Goal: Task Accomplishment & Management: Complete application form

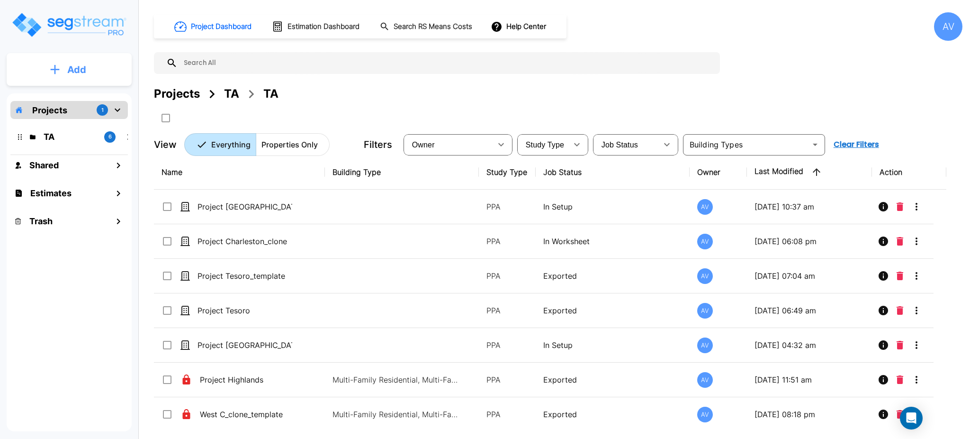
click at [84, 69] on p "Add" at bounding box center [76, 70] width 19 height 14
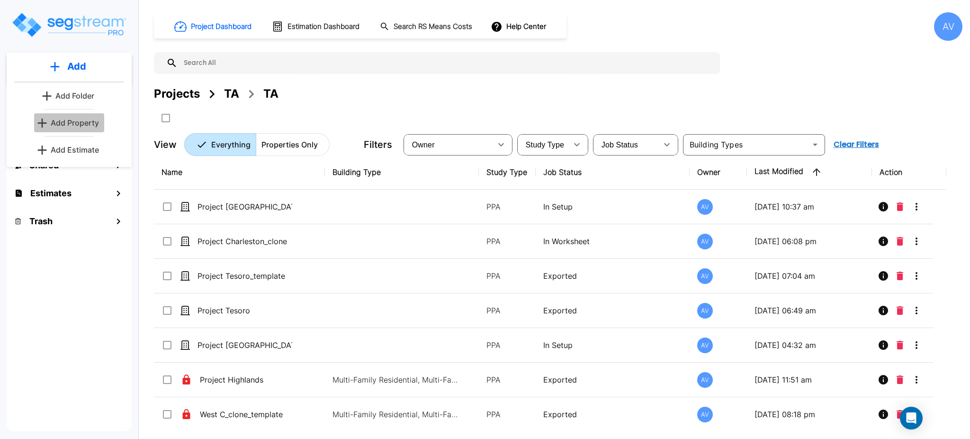
click at [86, 125] on p "Add Property" at bounding box center [75, 122] width 48 height 11
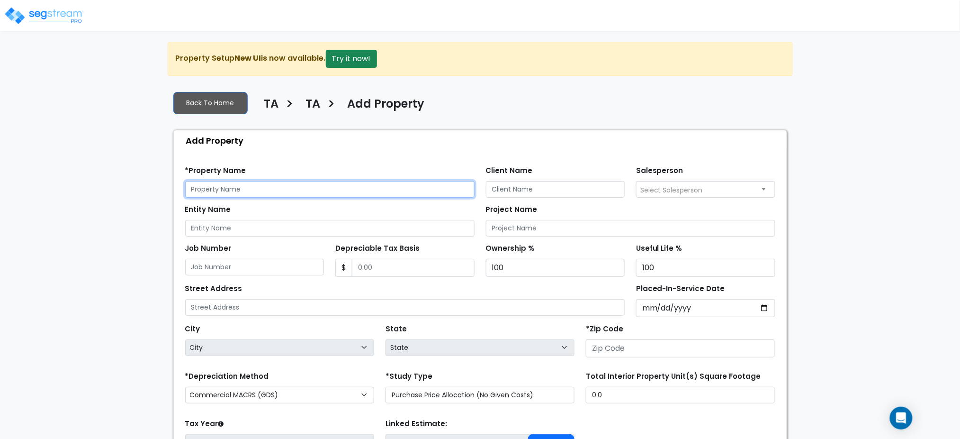
click at [292, 185] on input "text" at bounding box center [329, 189] width 289 height 17
type input "Dominion Park"
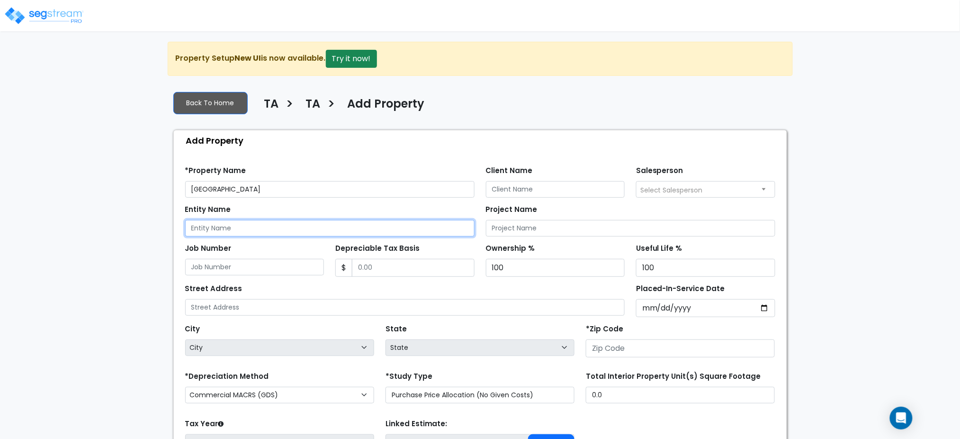
click at [230, 228] on input "Entity Name" at bounding box center [329, 228] width 289 height 17
paste input "TruAmerica Acquisitions V, LLC"
type input "TruAmerica Acquisitions V, LLC"
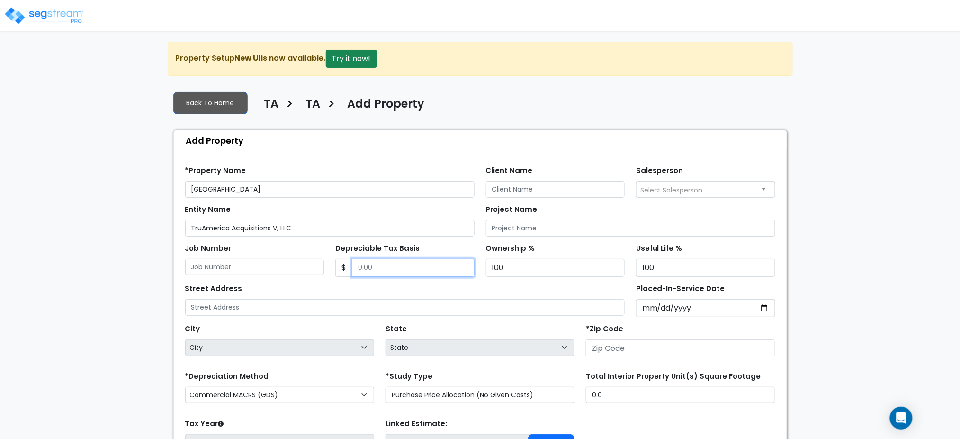
click at [379, 270] on input "Depreciable Tax Basis" at bounding box center [413, 268] width 123 height 18
click at [391, 292] on div "Street Address" at bounding box center [405, 298] width 440 height 34
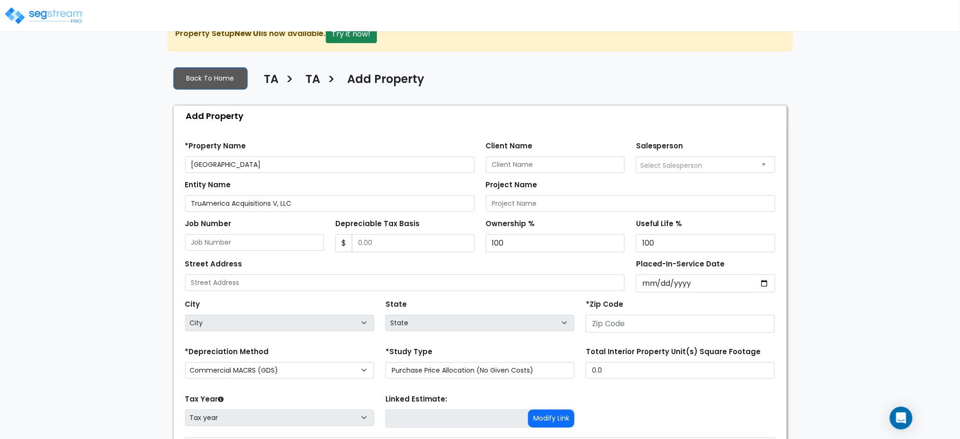
scroll to position [24, 0]
drag, startPoint x: 241, startPoint y: 207, endPoint x: 192, endPoint y: 207, distance: 48.8
click at [192, 207] on input "TruAmerica Acquisitions V, LLC" at bounding box center [329, 204] width 289 height 17
click at [498, 165] on input "Client Name" at bounding box center [555, 165] width 139 height 17
paste input "TruAmerica Acquisitions V, LLC"
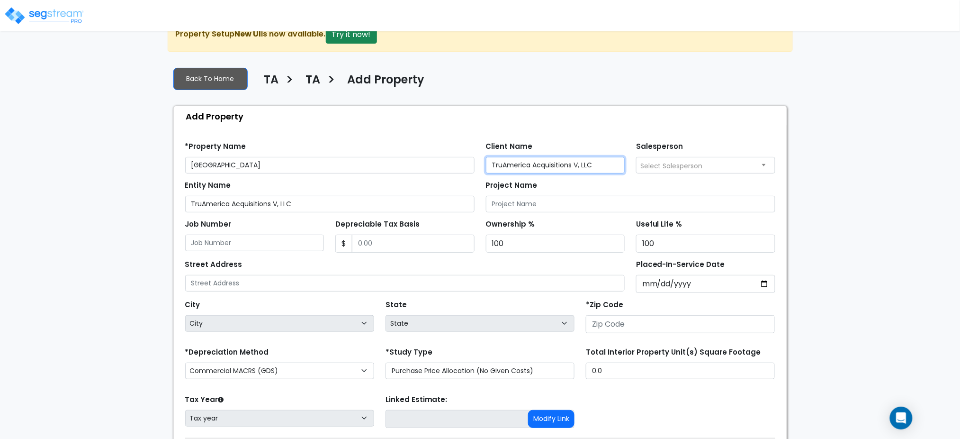
type input "TruAmerica Acquisitions V, LLC"
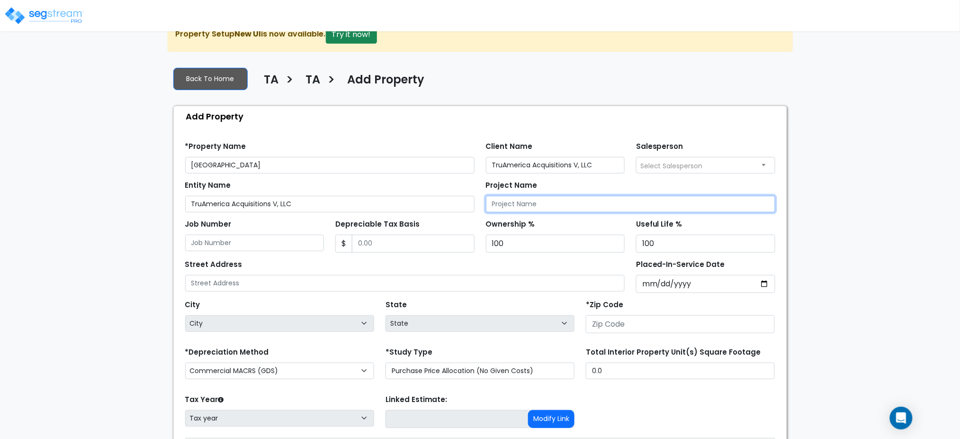
click at [577, 207] on input "Project Name" at bounding box center [630, 204] width 289 height 17
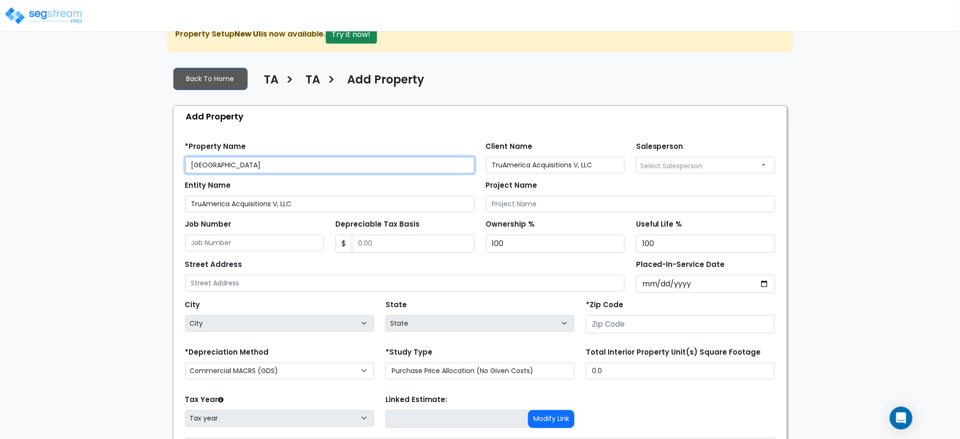
drag, startPoint x: 248, startPoint y: 166, endPoint x: 187, endPoint y: 166, distance: 61.1
click at [187, 166] on input "Dominion Park" at bounding box center [329, 165] width 289 height 17
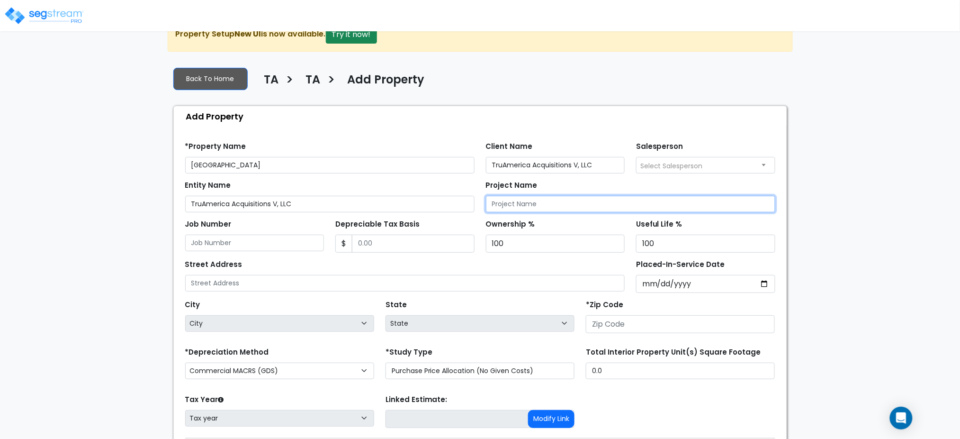
click at [527, 205] on input "Project Name" at bounding box center [630, 204] width 289 height 17
paste input "Dominion Park"
type input "Dominion Park"
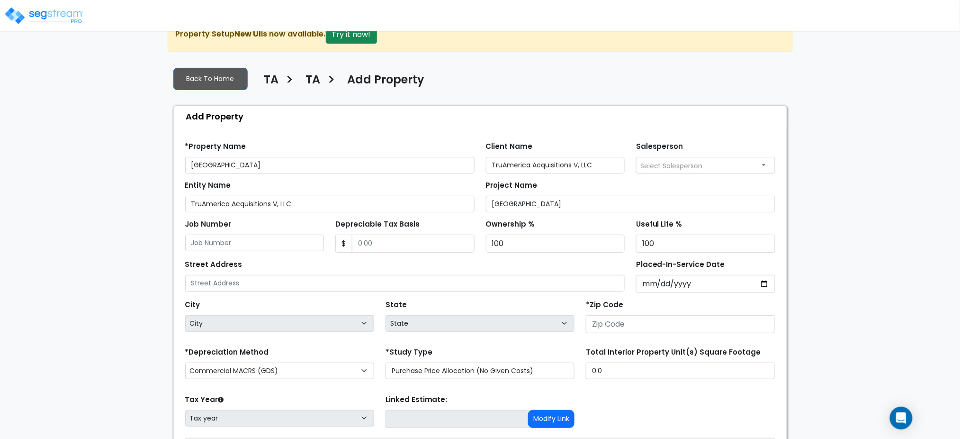
click at [553, 266] on div "Street Address" at bounding box center [405, 274] width 440 height 34
click at [559, 261] on div "Street Address" at bounding box center [405, 274] width 440 height 34
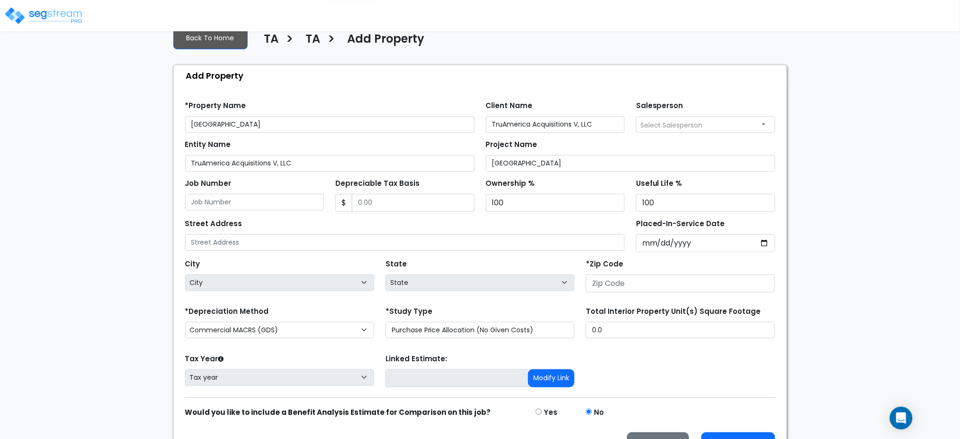
scroll to position [87, 0]
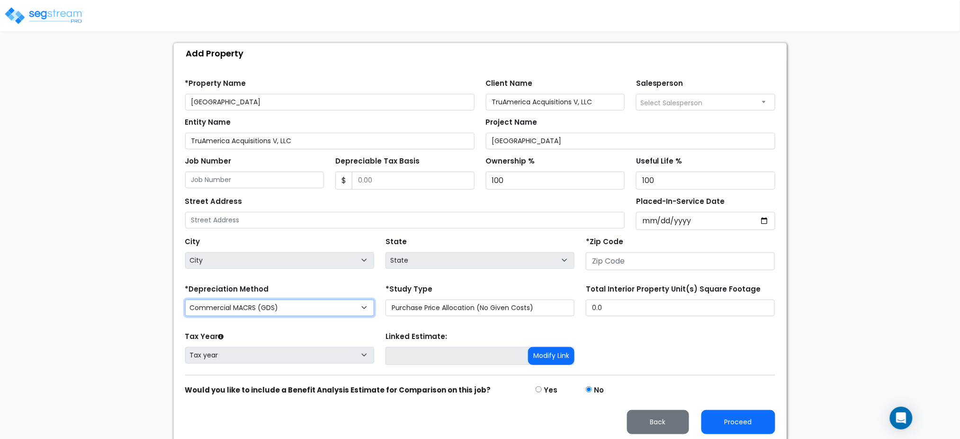
click at [301, 311] on select "Commercial MACRS (GDS) Residential Rental MACRS (GDS) Commercial MACRS (GDS) QIP" at bounding box center [279, 307] width 189 height 17
select select "RRM(_7"
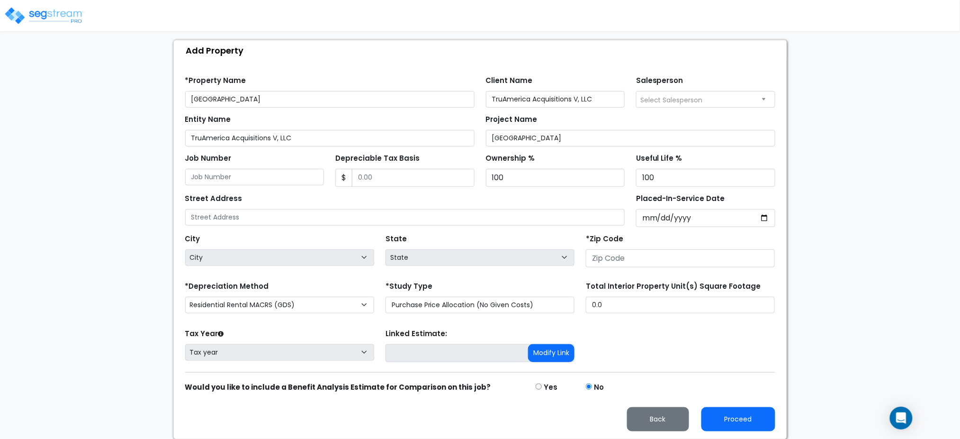
click at [688, 338] on div "Tax Year Please Enter The Placed In Service Date First. Tax year Prior Years De…" at bounding box center [479, 345] width 601 height 38
click at [372, 174] on input "Depreciable Tax Basis" at bounding box center [413, 178] width 123 height 18
click at [805, 211] on div "We are Building your Property. So please grab a coffee and let us do the heavy …" at bounding box center [480, 195] width 960 height 487
click at [697, 259] on input "number" at bounding box center [680, 258] width 189 height 18
click at [764, 216] on input "Placed-In-Service Date" at bounding box center [705, 218] width 139 height 18
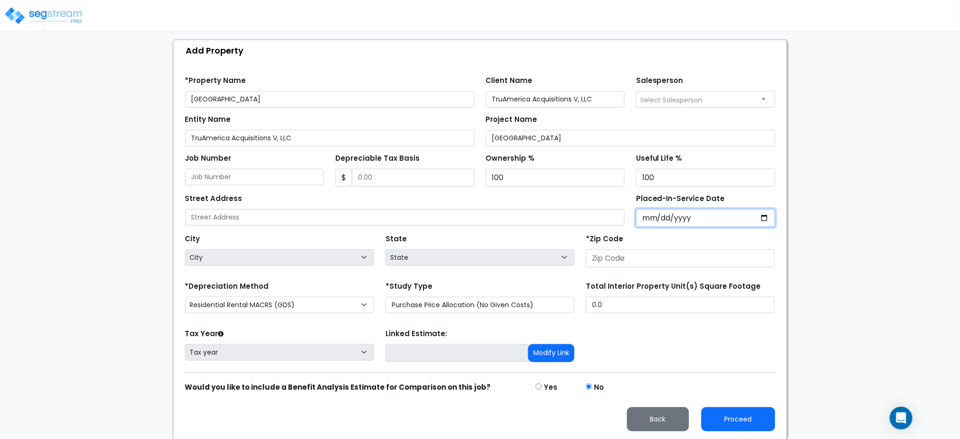
type input "2025-06-18"
select select "2025"
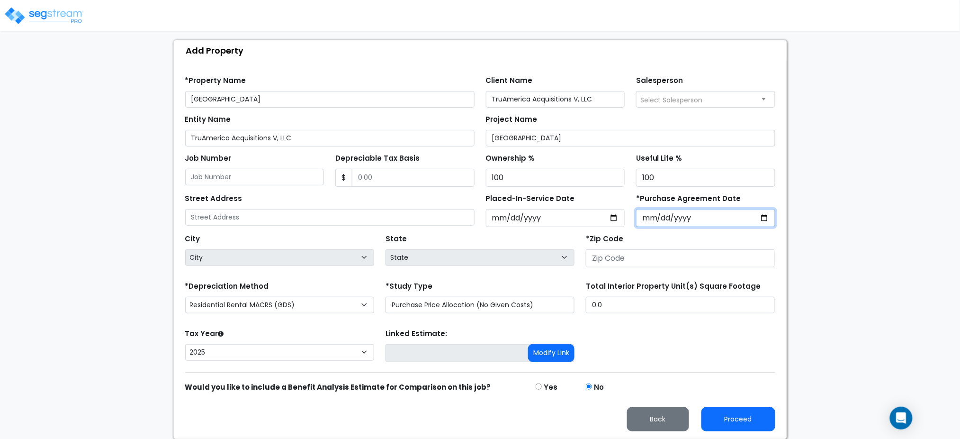
click at [762, 219] on input "*Purchase Agreement Date" at bounding box center [705, 218] width 139 height 18
type input "2025-06-18"
click at [836, 233] on div "We are Building your Property. So please grab a coffee and let us do the heavy …" at bounding box center [480, 195] width 960 height 487
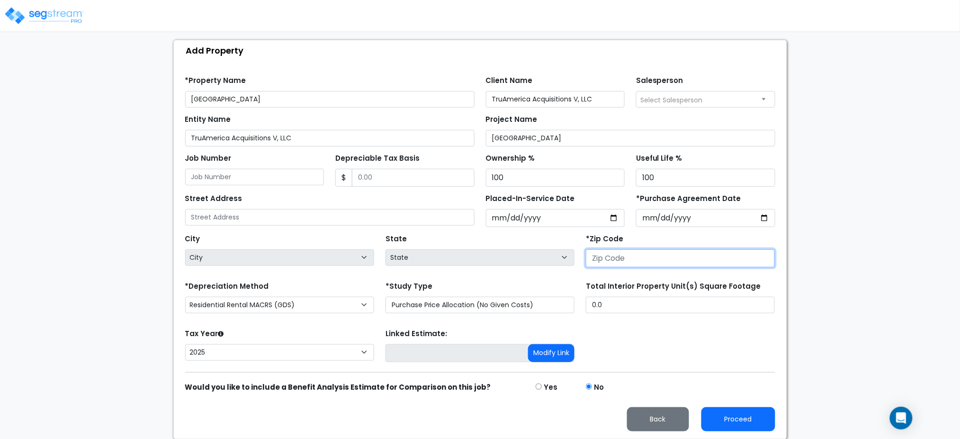
click at [626, 257] on input "number" at bounding box center [680, 258] width 189 height 18
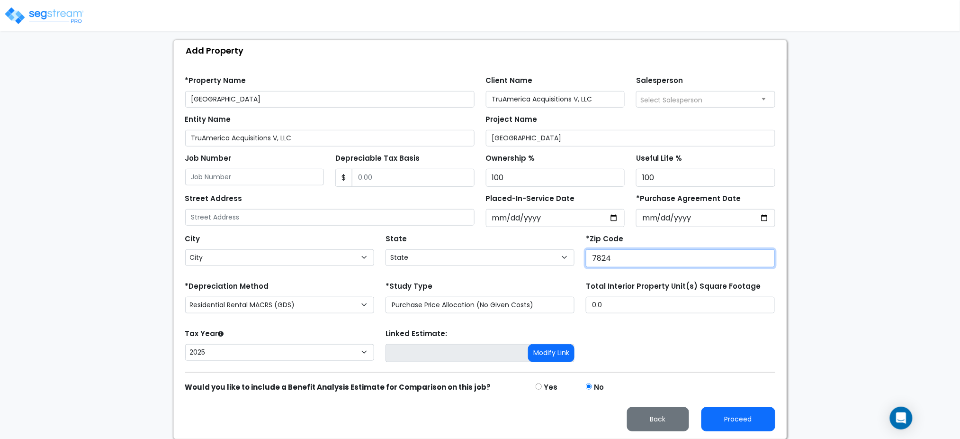
type input "78240"
select select "TX"
type input "78240"
click at [919, 245] on div "We are Building your Property. So please grab a coffee and let us do the heavy …" at bounding box center [480, 195] width 960 height 487
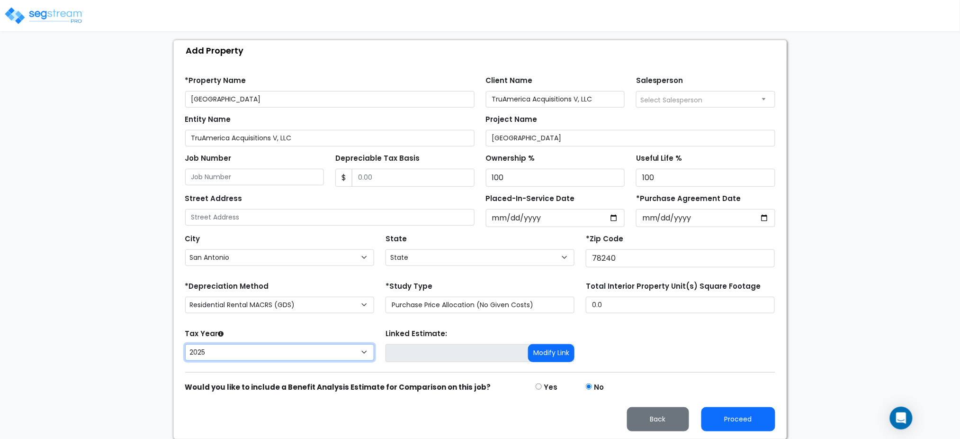
click at [276, 346] on select "2026 2025" at bounding box center [279, 352] width 189 height 17
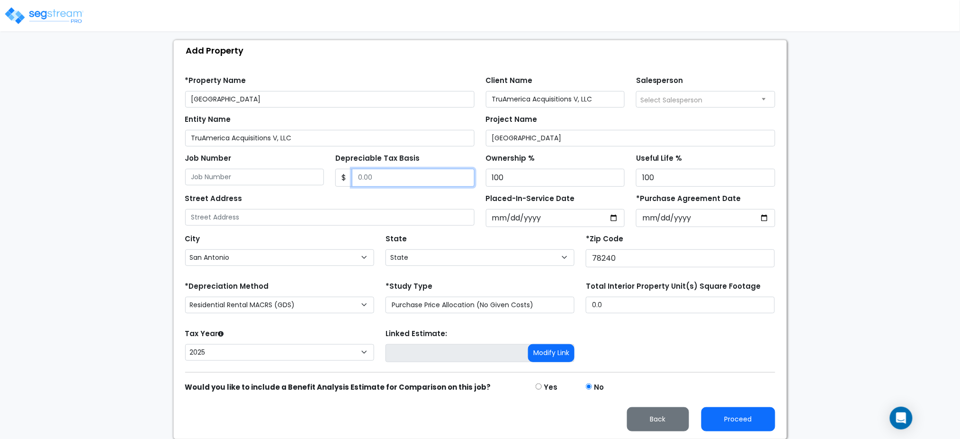
click at [373, 178] on input "Depreciable Tax Basis" at bounding box center [413, 178] width 123 height 18
paste input "29647298.8324583"
type input "29,647,298.83"
click at [811, 174] on div "We are Building your Property. So please grab a coffee and let us do the heavy …" at bounding box center [480, 195] width 960 height 487
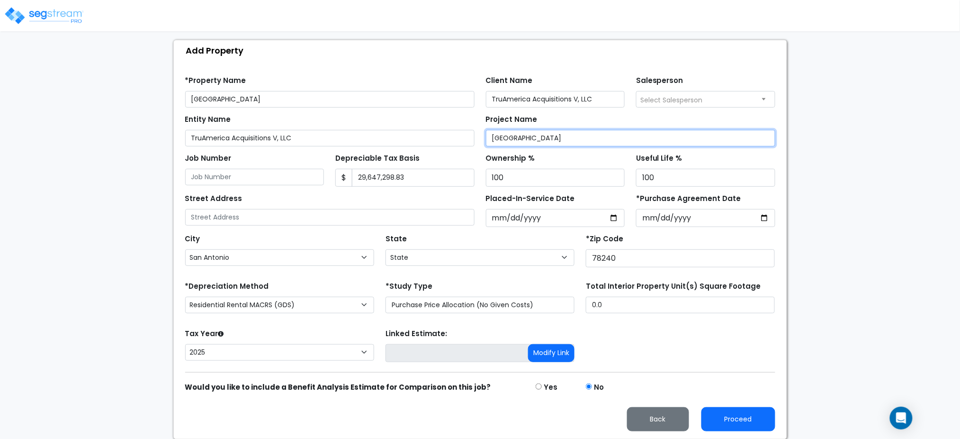
drag, startPoint x: 531, startPoint y: 139, endPoint x: 482, endPoint y: 144, distance: 50.0
click at [482, 144] on div "Project Name Dominion Park" at bounding box center [630, 129] width 301 height 34
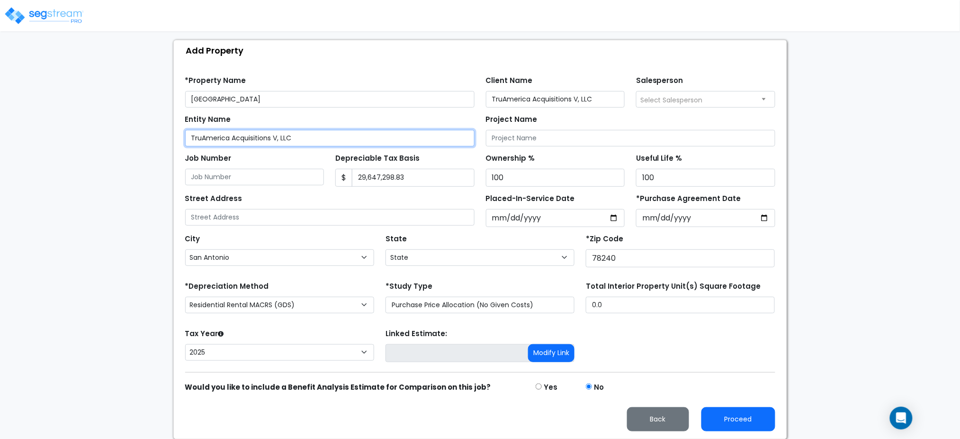
drag, startPoint x: 298, startPoint y: 137, endPoint x: 177, endPoint y: 139, distance: 120.8
click at [177, 139] on div "Find these errors below in the Property Setup: *Property Name Dominion Park Cli…" at bounding box center [480, 250] width 613 height 378
click at [853, 235] on div "We are Building your Property. So please grab a coffee and let us do the heavy …" at bounding box center [480, 195] width 960 height 487
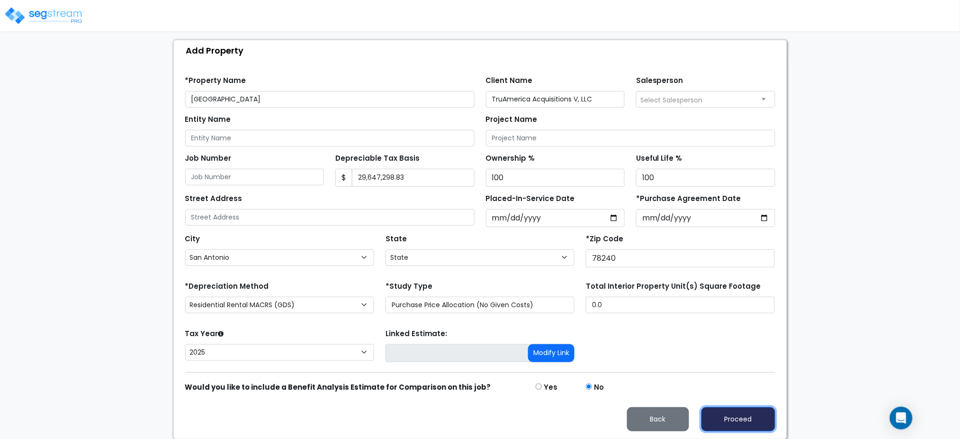
click at [727, 419] on button "Proceed" at bounding box center [738, 419] width 74 height 24
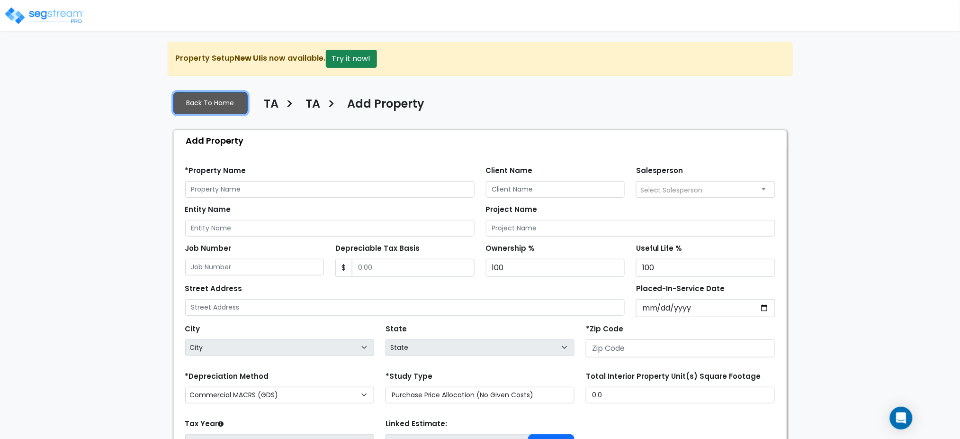
click at [189, 99] on link "Back To Home" at bounding box center [210, 103] width 74 height 22
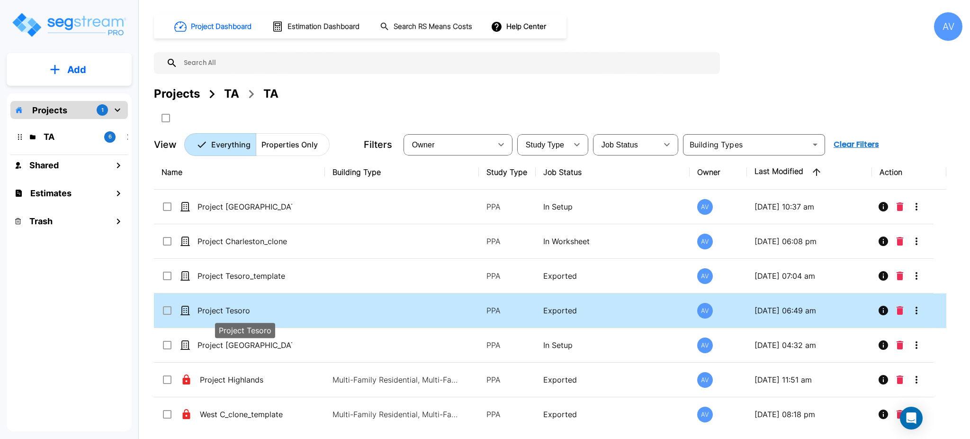
click at [229, 310] on p "Project Tesoro" at bounding box center [244, 310] width 95 height 11
checkbox input "true"
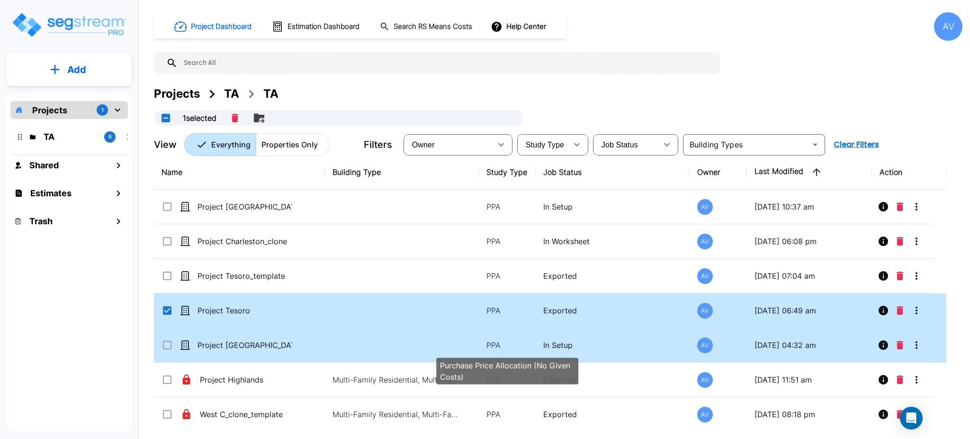
scroll to position [39, 0]
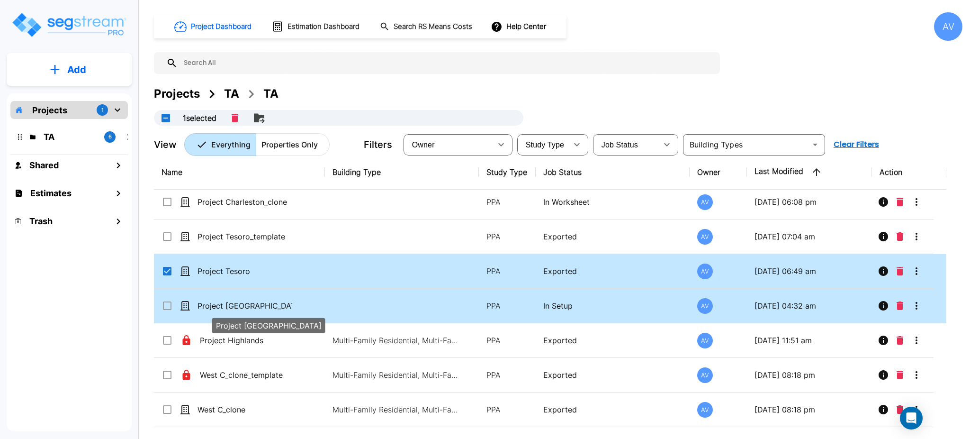
click at [242, 301] on p "Project Concord" at bounding box center [244, 305] width 95 height 11
checkbox input "true"
click at [170, 265] on input "select row Project Tesoro" at bounding box center [165, 269] width 9 height 8
checkbox input "false"
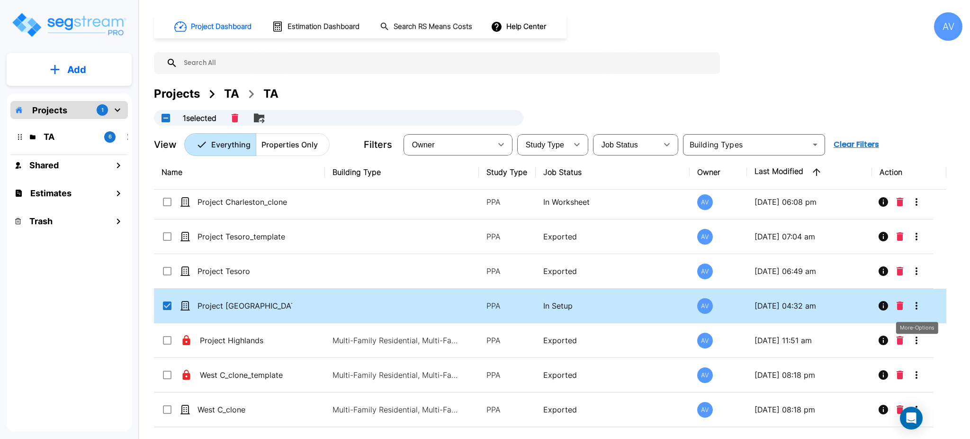
click at [917, 302] on icon "More-Options" at bounding box center [916, 306] width 2 height 8
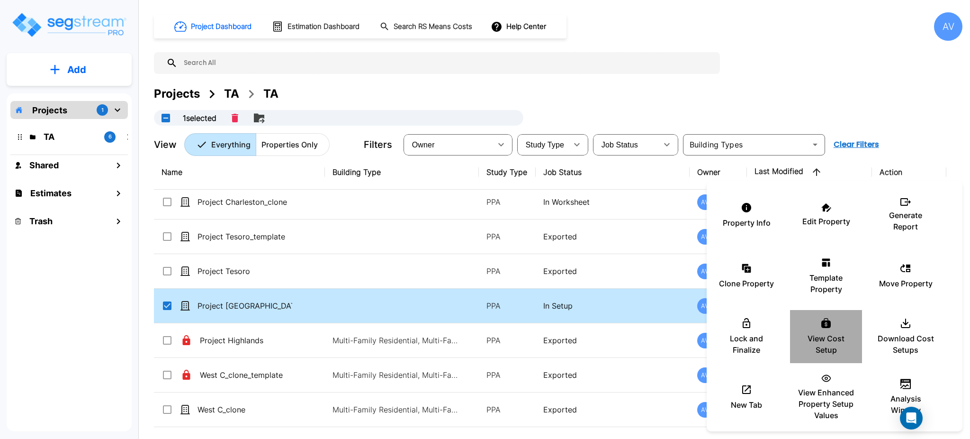
click at [830, 323] on icon at bounding box center [825, 323] width 9 height 10
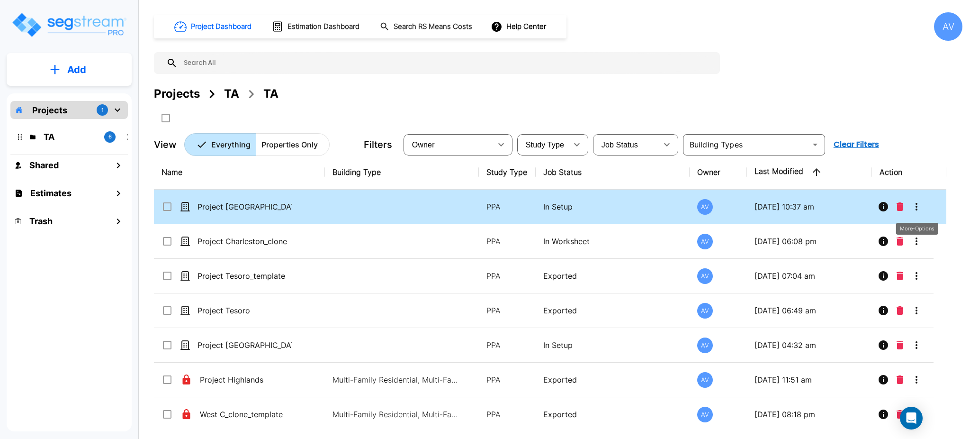
click at [918, 208] on icon "More-Options" at bounding box center [916, 206] width 11 height 11
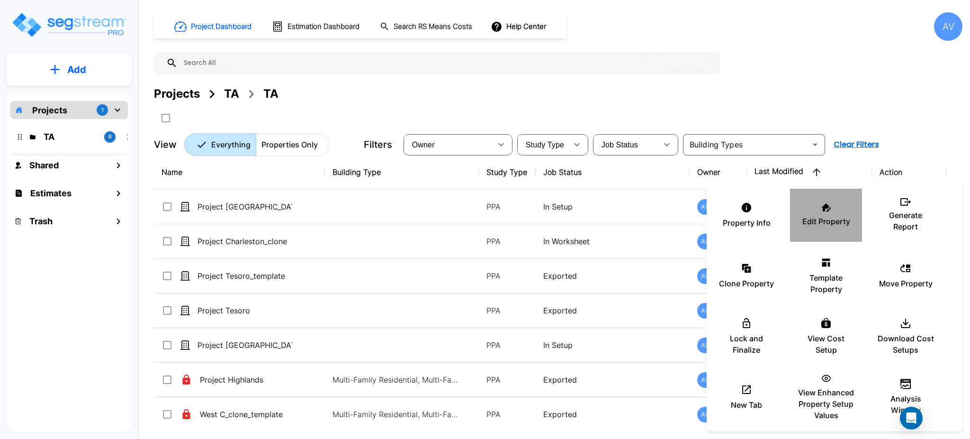
click at [834, 216] on p "Edit Property" at bounding box center [826, 220] width 48 height 11
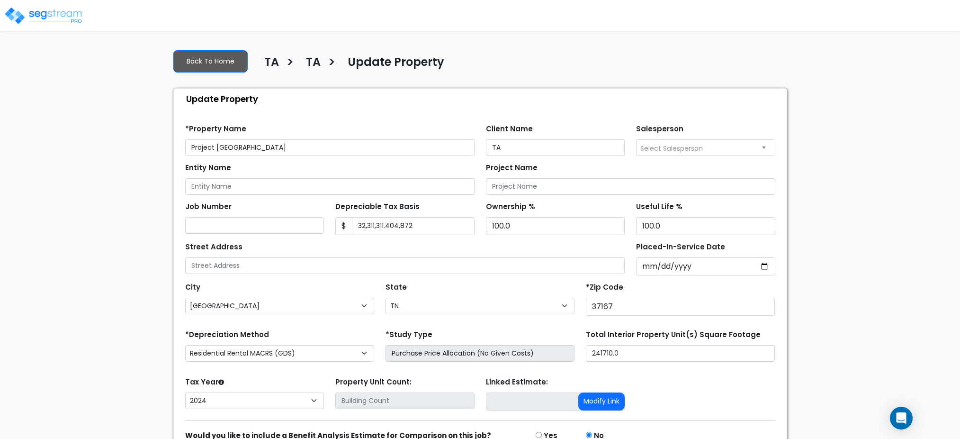
select select "TN"
select select "2024"
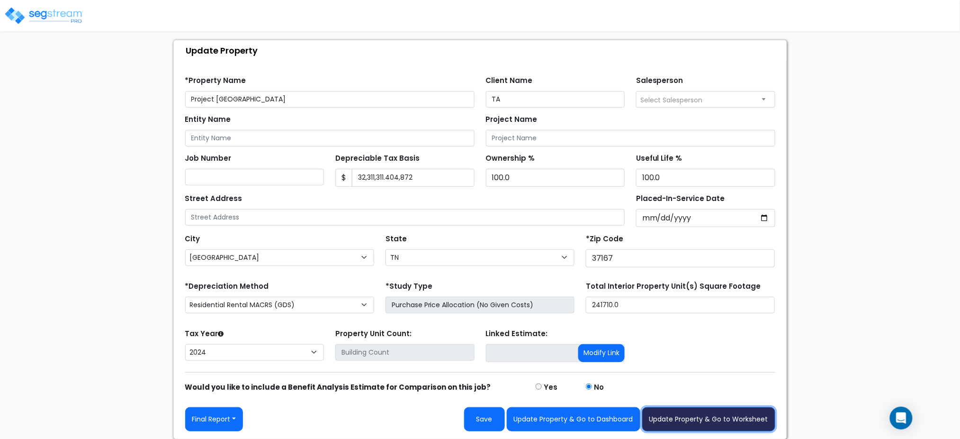
click at [699, 415] on button "Update Property & Go to Worksheet" at bounding box center [708, 419] width 133 height 24
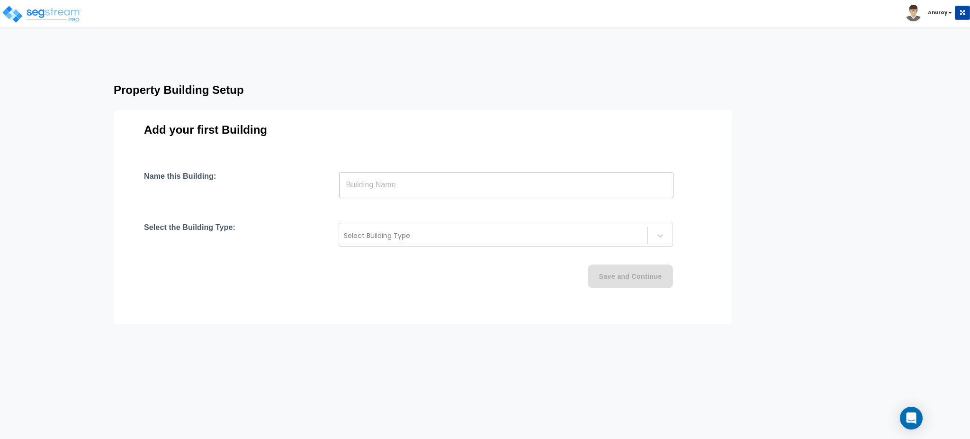
click at [355, 189] on input "text" at bounding box center [506, 184] width 334 height 27
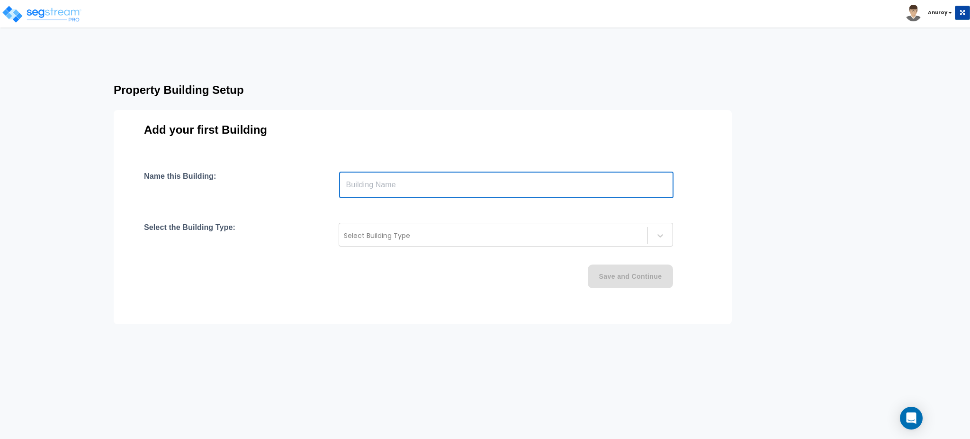
type input "Building A1"
click at [555, 233] on div at bounding box center [493, 235] width 299 height 11
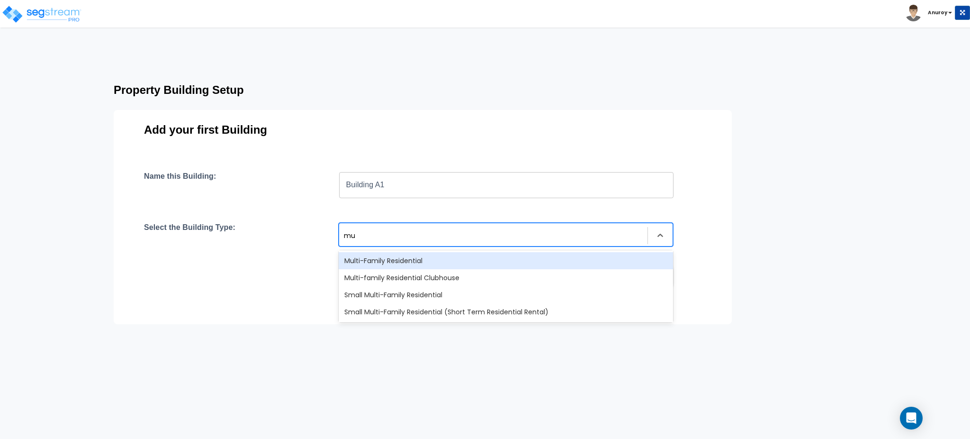
type input "mul"
click at [520, 257] on div "Multi-Family Residential" at bounding box center [506, 260] width 334 height 17
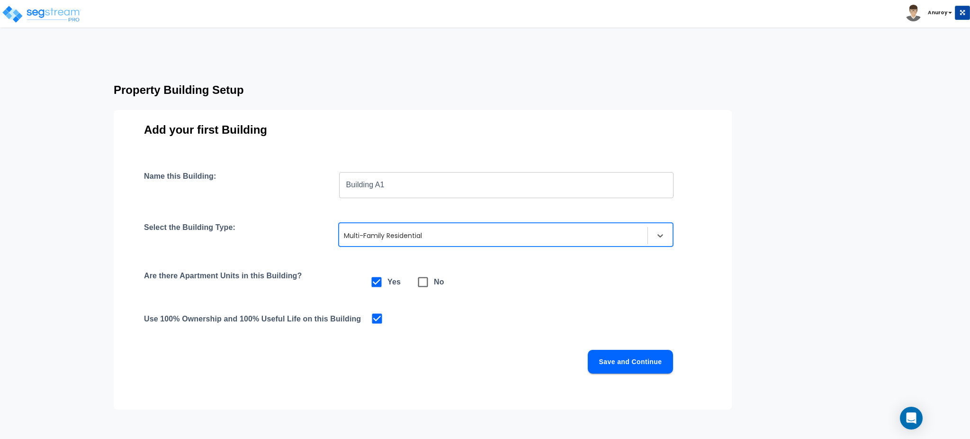
click at [608, 361] on button "Save and Continue" at bounding box center [630, 361] width 85 height 24
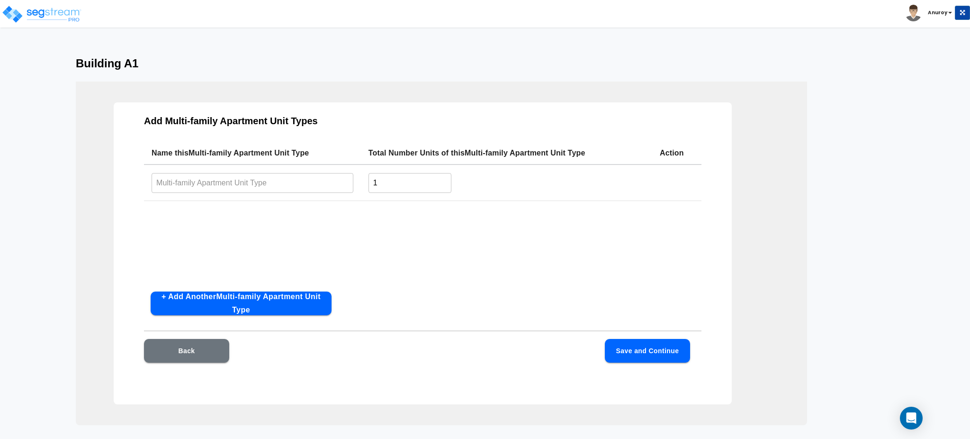
click at [275, 177] on input "text" at bounding box center [253, 182] width 202 height 20
type input "A2-D"
click at [402, 184] on input "1" at bounding box center [409, 182] width 83 height 20
click at [367, 180] on td "1 ​" at bounding box center [506, 182] width 291 height 36
type input "3"
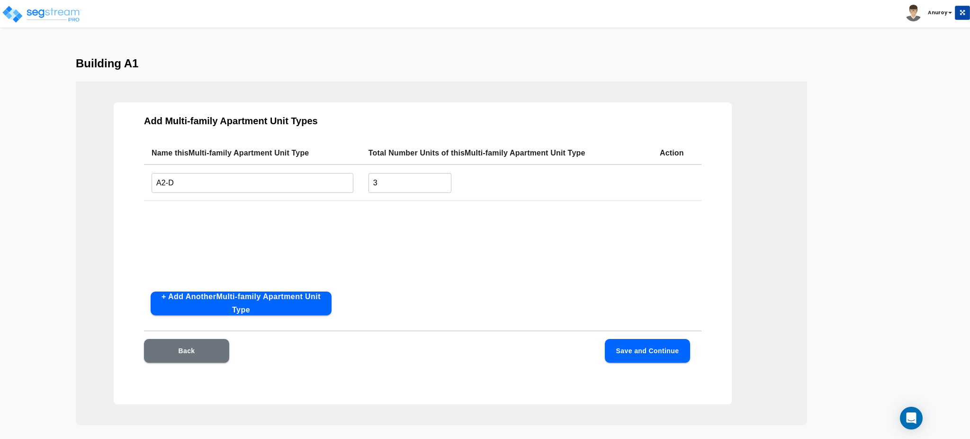
click at [346, 230] on div "Name this Multi-family Apartment Unit Type Total Number Units of this Multi-fam…" at bounding box center [422, 213] width 557 height 142
click at [268, 296] on button "+ Add Another Multi-family Apartment Unit Type" at bounding box center [241, 303] width 181 height 24
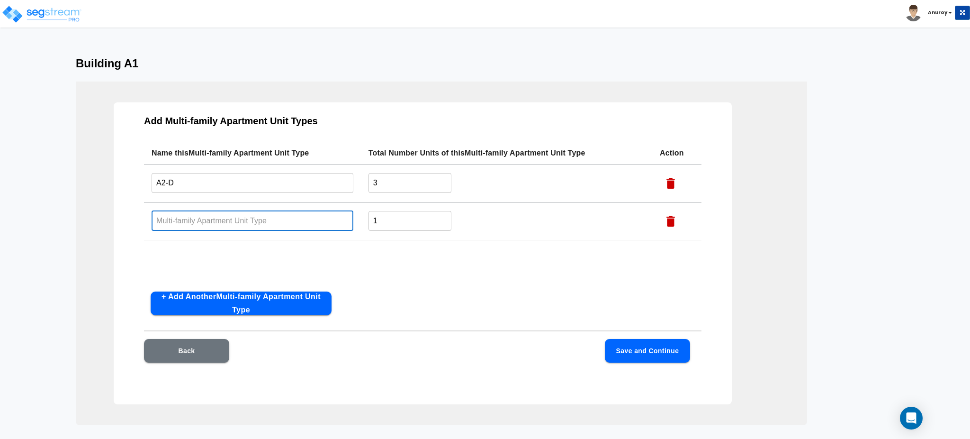
click at [238, 224] on input "text" at bounding box center [253, 220] width 202 height 20
paste input "A1-D"
type input "A1-D"
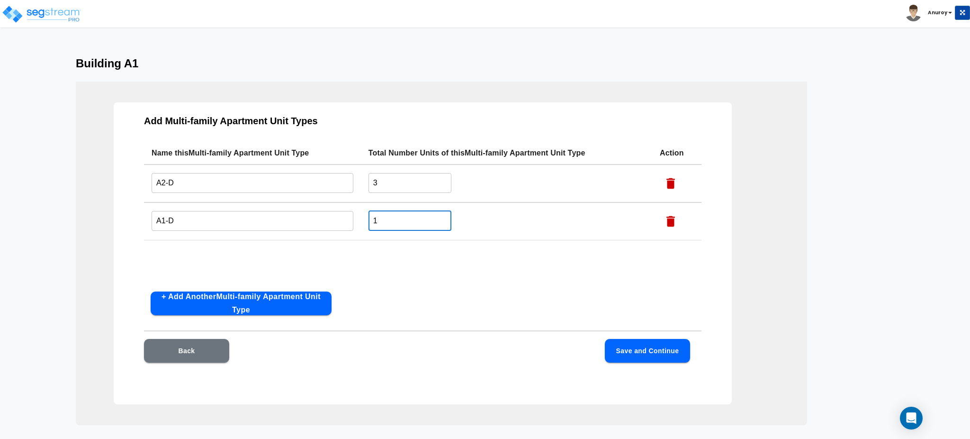
drag, startPoint x: 386, startPoint y: 215, endPoint x: 374, endPoint y: 216, distance: 12.9
click at [374, 216] on input "1" at bounding box center [409, 220] width 83 height 20
type input "9"
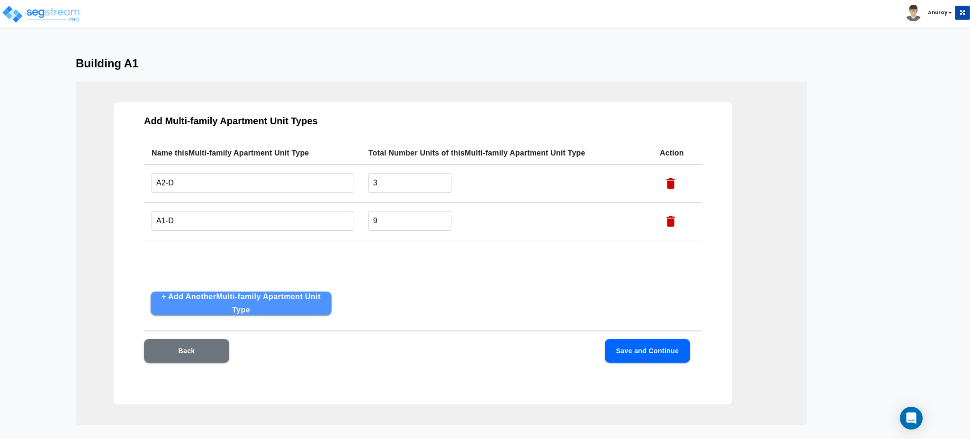
click at [246, 299] on button "+ Add Another Multi-family Apartment Unit Type" at bounding box center [241, 303] width 181 height 24
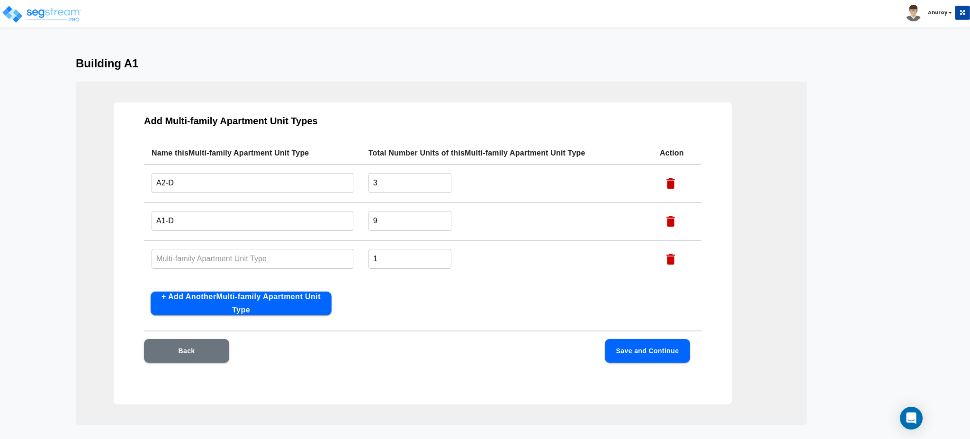
click at [296, 253] on input "text" at bounding box center [253, 258] width 202 height 20
paste input "A1- DP"
type input "A1- DP"
click at [389, 253] on input "1" at bounding box center [409, 258] width 83 height 20
drag, startPoint x: 379, startPoint y: 258, endPoint x: 370, endPoint y: 258, distance: 9.0
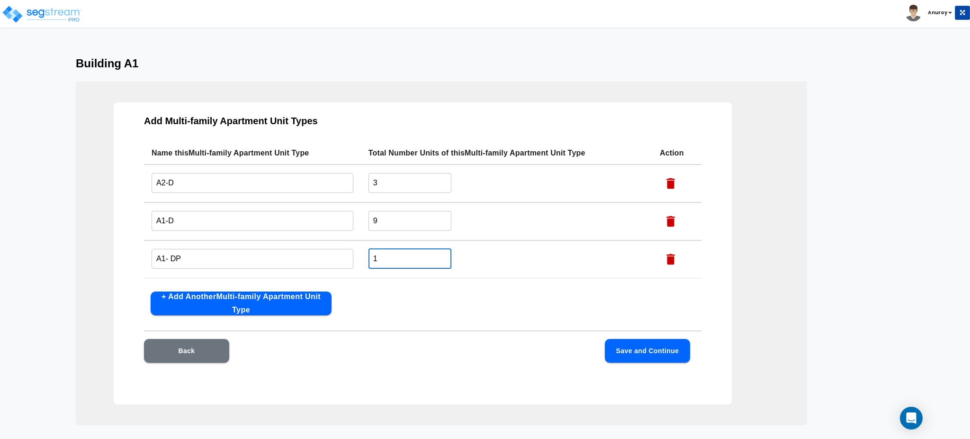
click at [370, 258] on input "1" at bounding box center [409, 258] width 83 height 20
type input "2"
click at [288, 301] on button "+ Add Another Multi-family Apartment Unit Type" at bounding box center [241, 303] width 181 height 24
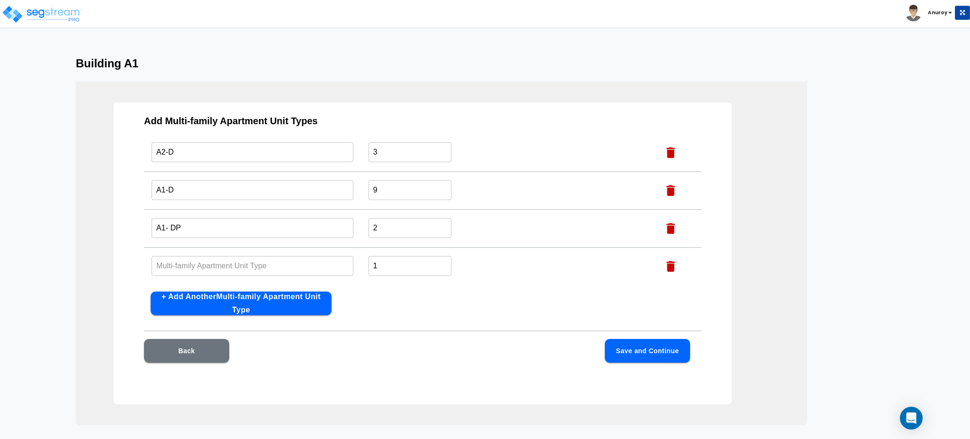
click at [261, 255] on input "text" at bounding box center [253, 265] width 202 height 20
paste input "A2 - DP"
type input "A2 - DP"
drag, startPoint x: 382, startPoint y: 262, endPoint x: 370, endPoint y: 264, distance: 11.9
click at [370, 264] on input "1" at bounding box center [409, 265] width 83 height 20
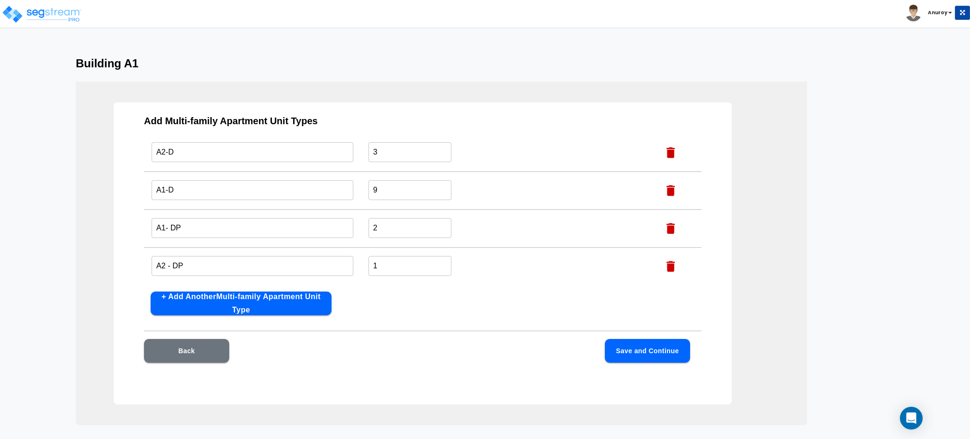
click at [397, 286] on div "Add Multi-family Apartment Unit Types Name this Multi-family Apartment Unit Typ…" at bounding box center [423, 253] width 618 height 302
click at [293, 306] on button "+ Add Another Multi-family Apartment Unit Type" at bounding box center [241, 303] width 181 height 24
click at [217, 260] on input "text" at bounding box center [253, 266] width 202 height 20
paste input "A2L- DP"
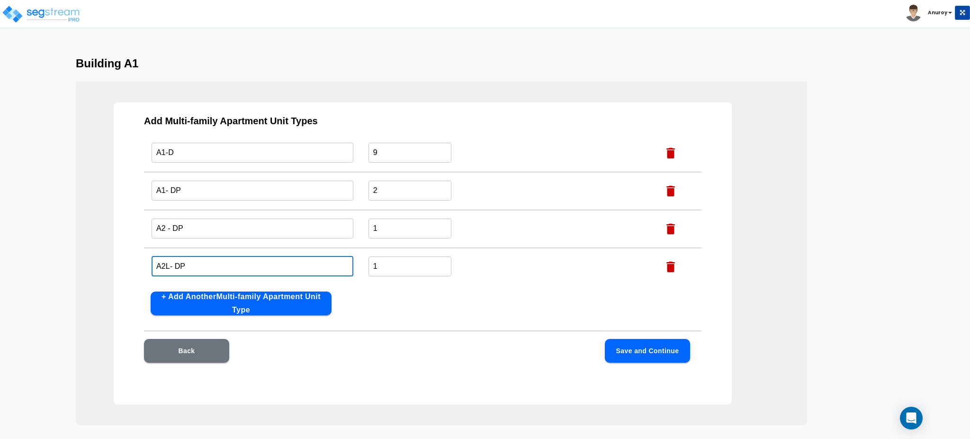
type input "A2L- DP"
click at [373, 264] on input "1" at bounding box center [409, 266] width 83 height 20
type input "3"
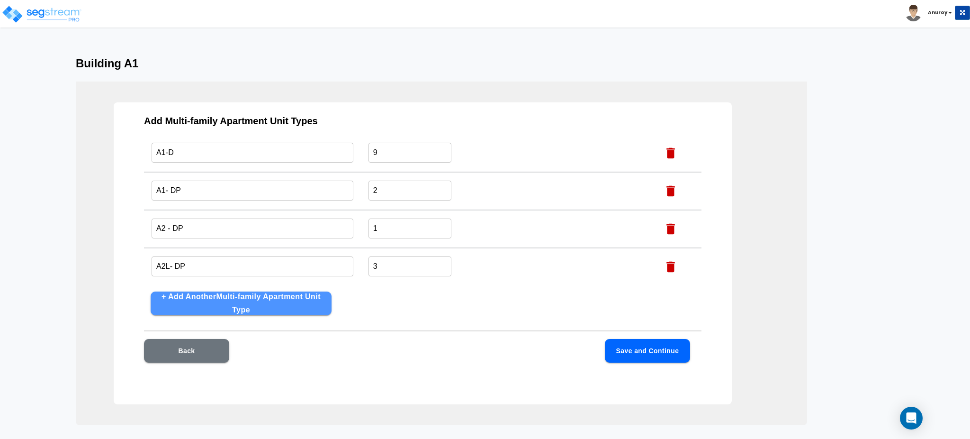
click at [287, 306] on button "+ Add Another Multi-family Apartment Unit Type" at bounding box center [241, 303] width 181 height 24
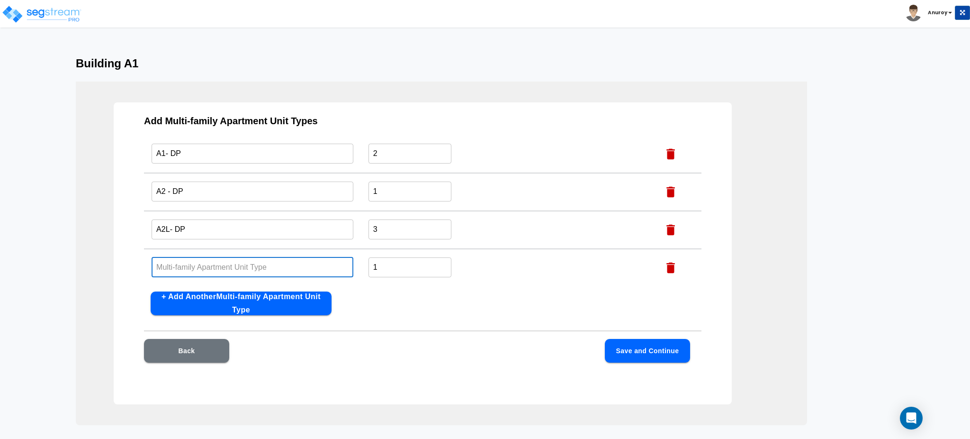
click at [222, 265] on input "text" at bounding box center [253, 267] width 202 height 20
paste input "A2L-D"
type input "A2L-D"
click at [296, 308] on button "+ Add Another Multi-family Apartment Unit Type" at bounding box center [241, 303] width 181 height 24
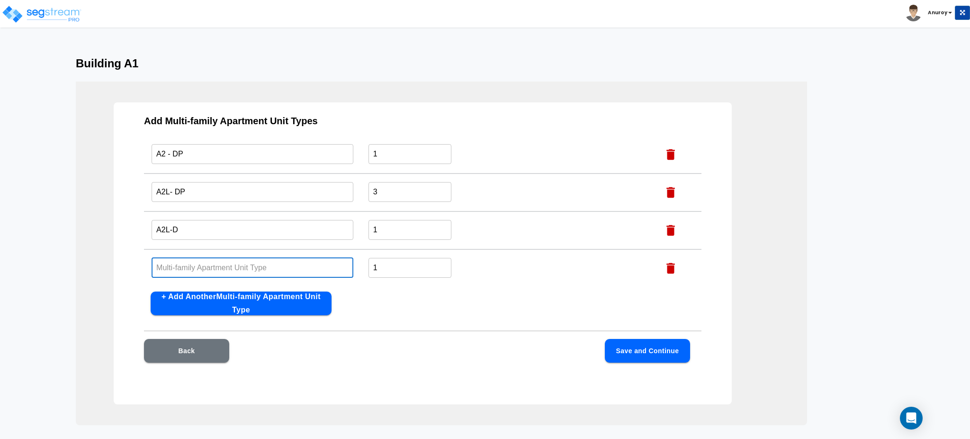
click at [287, 271] on input "text" at bounding box center [253, 267] width 202 height 20
paste input "A1-P"
type input "A1-P"
click at [393, 311] on div "Add Multi-family Apartment Unit Types Name this Multi-family Apartment Unit Typ…" at bounding box center [423, 253] width 618 height 302
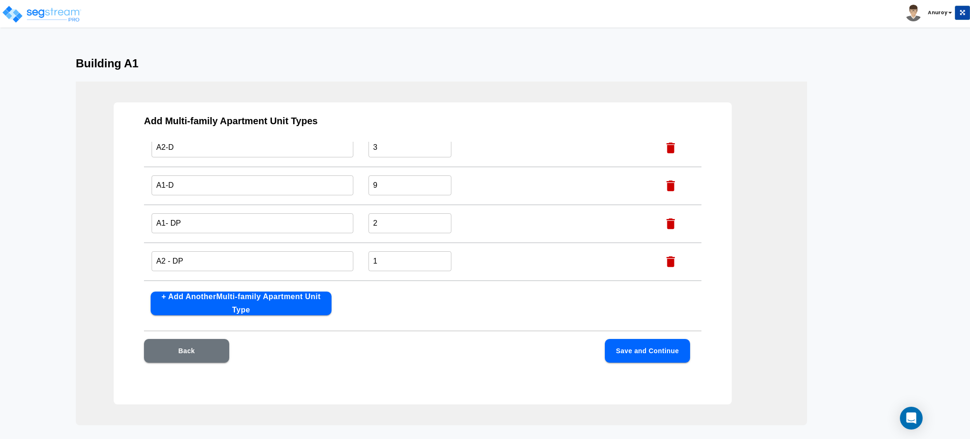
scroll to position [63, 0]
click at [627, 347] on button "Save and Continue" at bounding box center [647, 351] width 85 height 24
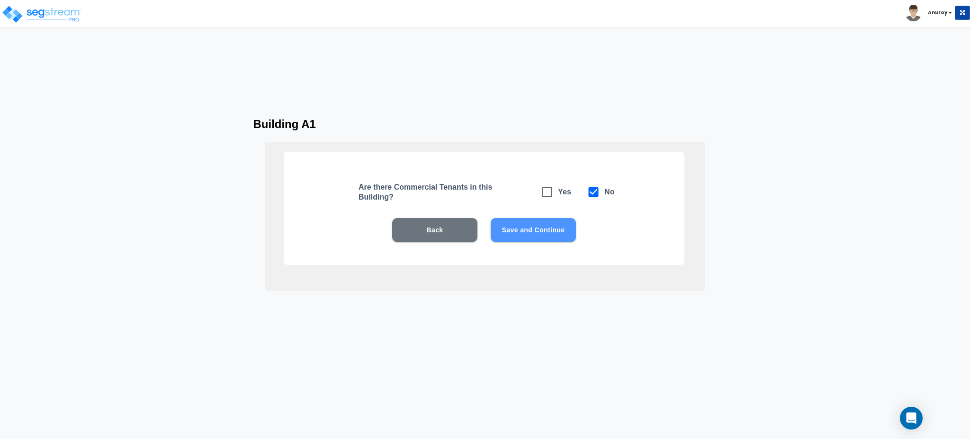
click at [554, 225] on button "Save and Continue" at bounding box center [533, 230] width 85 height 24
click at [546, 230] on button "Save and Continue" at bounding box center [533, 230] width 85 height 24
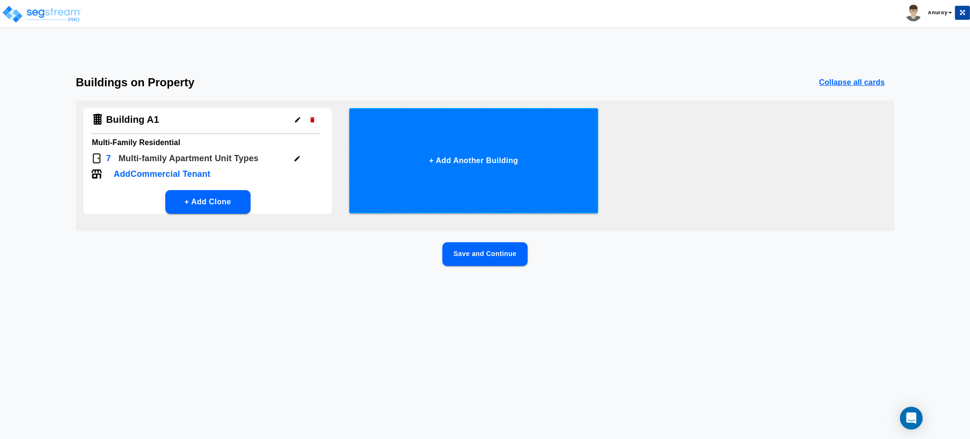
click at [491, 160] on button "+ Add Another Building" at bounding box center [473, 160] width 249 height 105
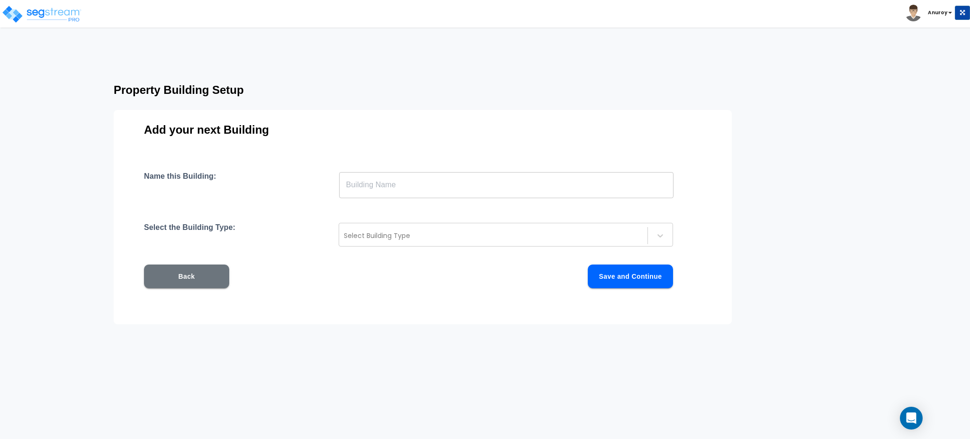
click at [508, 182] on input "text" at bounding box center [506, 184] width 334 height 27
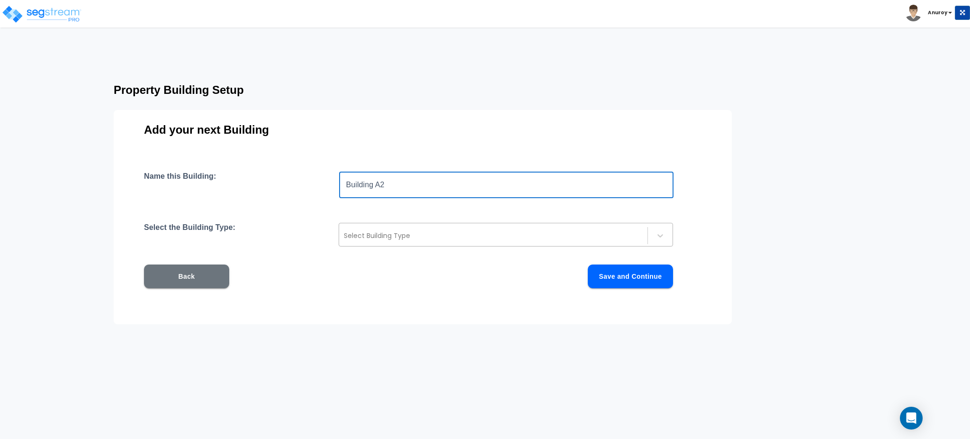
type input "Building A2"
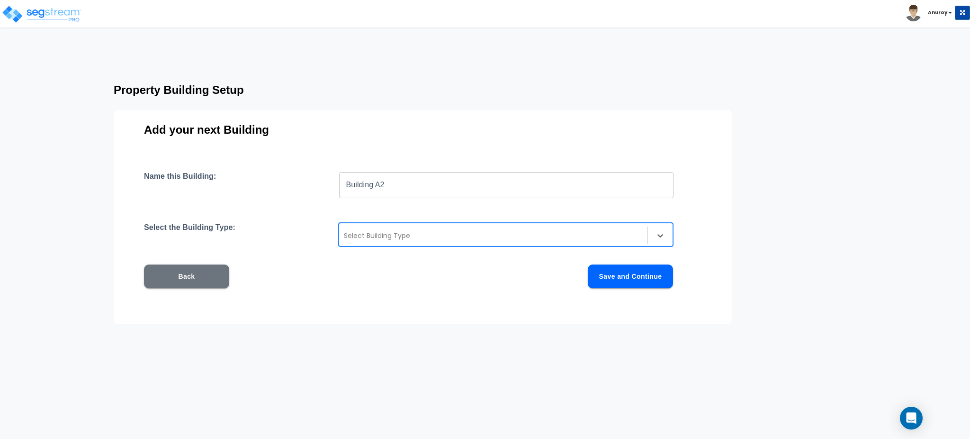
click at [388, 231] on div at bounding box center [493, 235] width 299 height 11
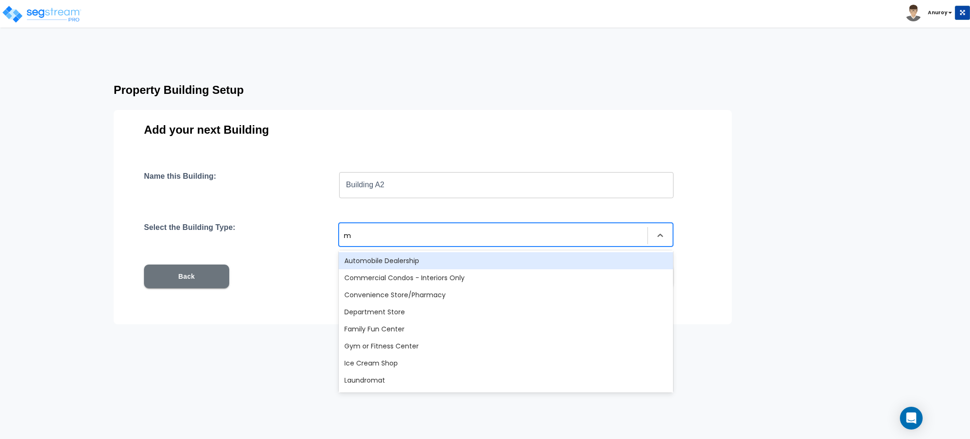
type input "mu"
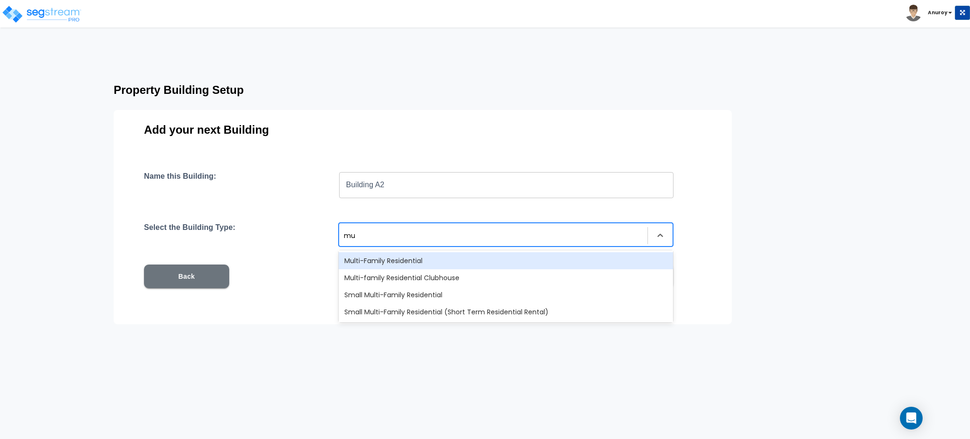
click at [396, 261] on div "Multi-Family Residential" at bounding box center [506, 260] width 334 height 17
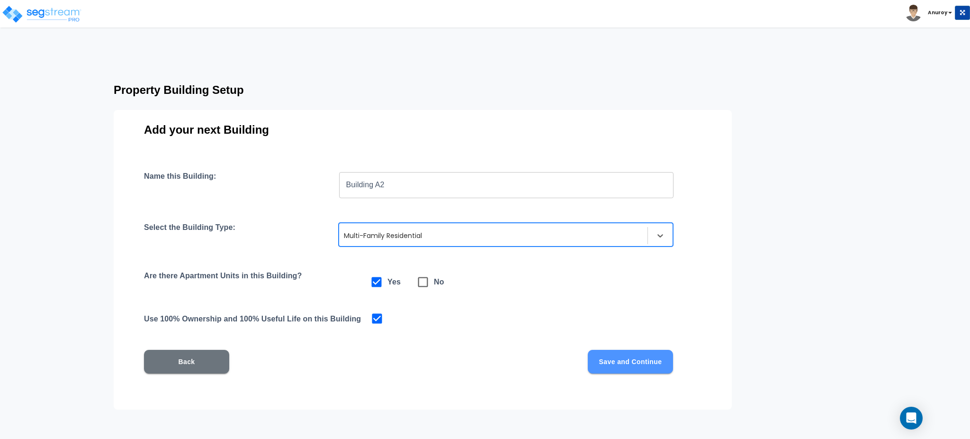
click at [608, 357] on button "Save and Continue" at bounding box center [630, 361] width 85 height 24
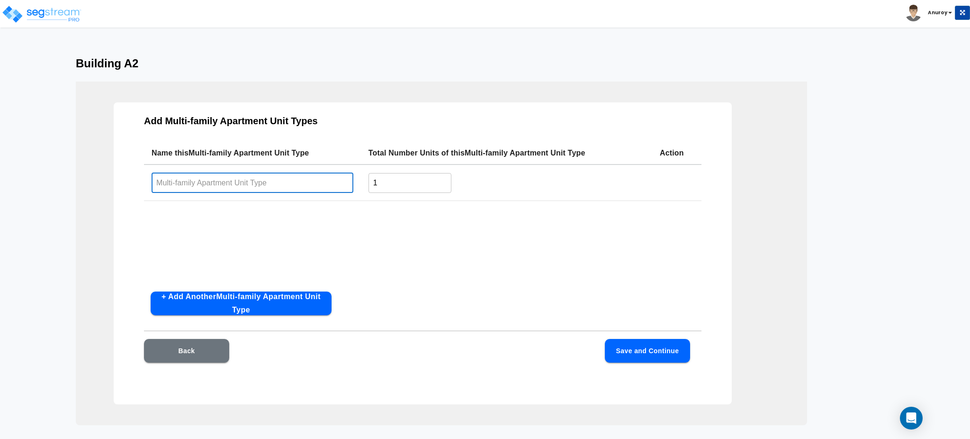
click at [296, 177] on input "text" at bounding box center [253, 182] width 202 height 20
paste input "A2 -D"
type input "A2 -D"
click at [387, 184] on input "1" at bounding box center [409, 182] width 83 height 20
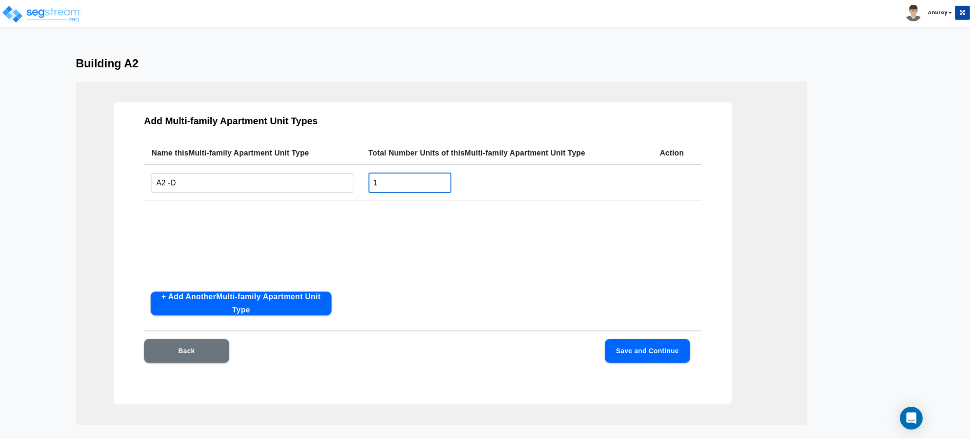
drag, startPoint x: 380, startPoint y: 178, endPoint x: 364, endPoint y: 179, distance: 15.6
click at [364, 179] on td "1 ​" at bounding box center [506, 182] width 291 height 36
type input "2"
click at [278, 301] on button "+ Add Another Multi-family Apartment Unit Type" at bounding box center [241, 303] width 181 height 24
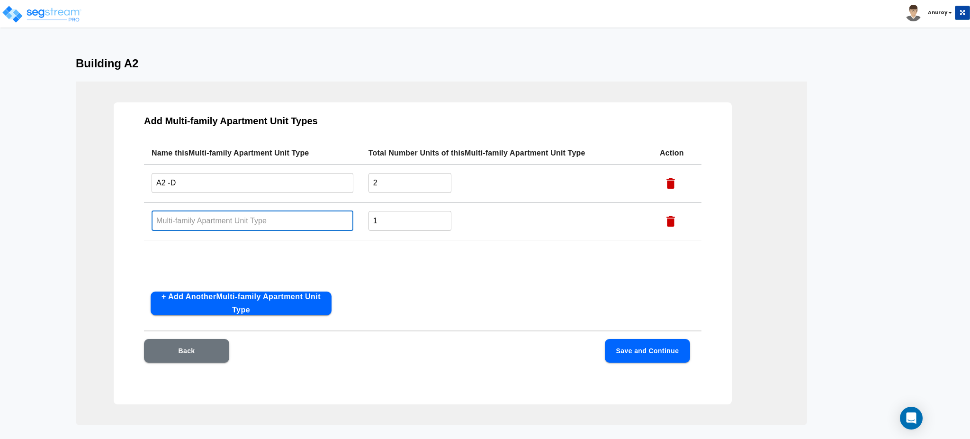
click at [181, 212] on input "text" at bounding box center [253, 220] width 202 height 20
paste input "A1-D"
type input "A1-D"
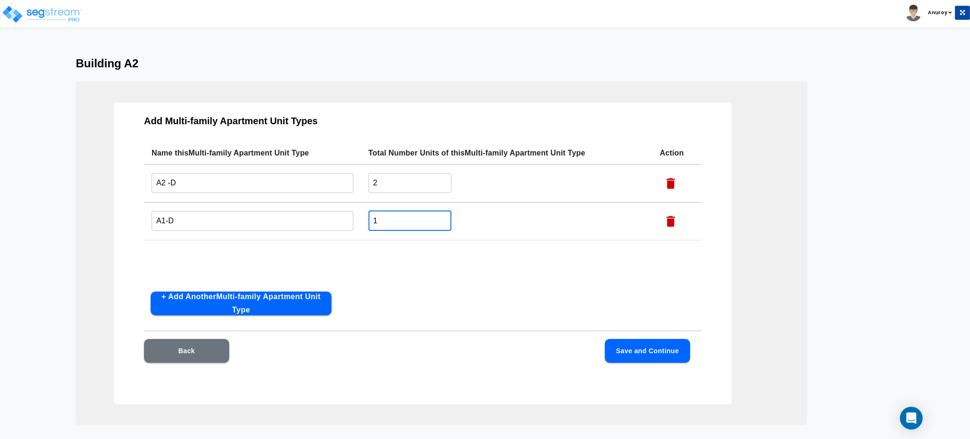
click at [373, 215] on input "1" at bounding box center [409, 220] width 83 height 20
type input "9"
click at [275, 295] on button "+ Add Another Multi-family Apartment Unit Type" at bounding box center [241, 303] width 181 height 24
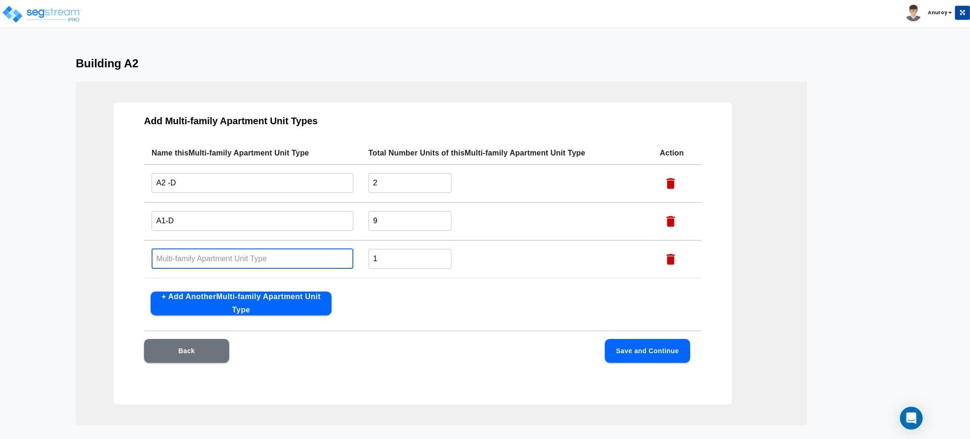
click at [188, 257] on input "text" at bounding box center [253, 258] width 202 height 20
paste input "A1- DP"
type input "A1- DP"
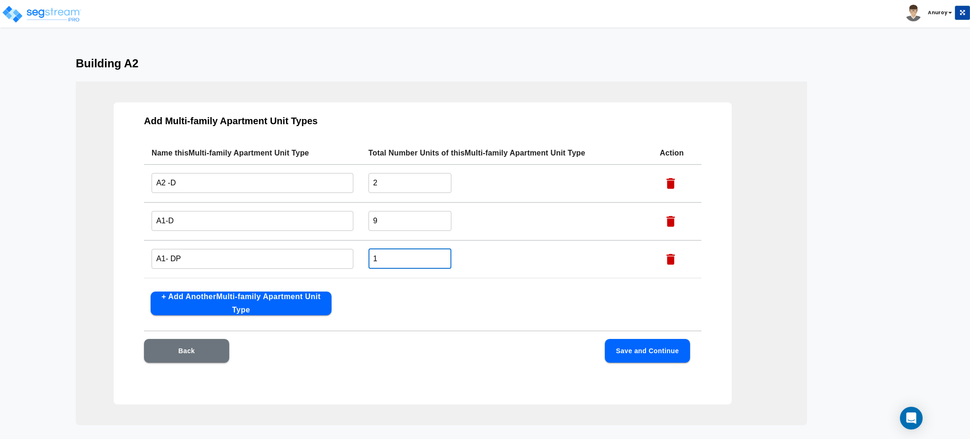
drag, startPoint x: 387, startPoint y: 258, endPoint x: 372, endPoint y: 257, distance: 15.2
click at [372, 257] on input "1" at bounding box center [409, 258] width 83 height 20
type input "3"
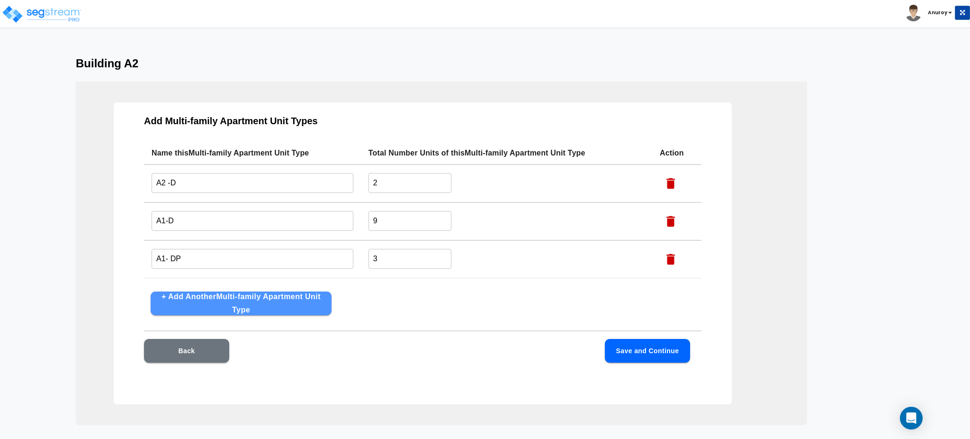
click at [281, 309] on button "+ Add Another Multi-family Apartment Unit Type" at bounding box center [241, 303] width 181 height 24
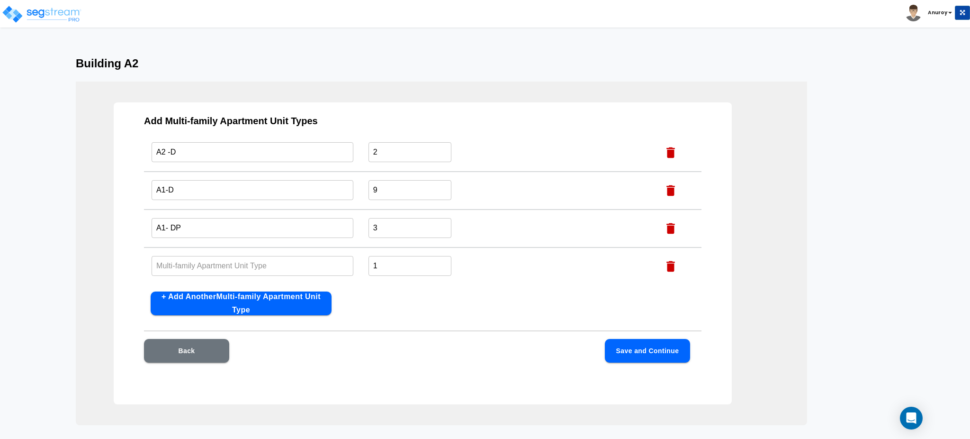
click at [249, 264] on input "text" at bounding box center [253, 265] width 202 height 20
paste input "A2 - DP"
type input "A2 - DP"
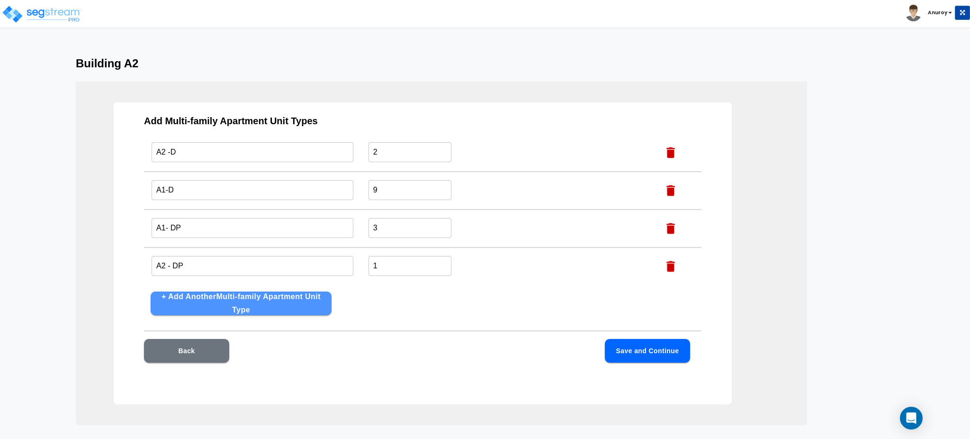
click at [299, 300] on button "+ Add Another Multi-family Apartment Unit Type" at bounding box center [241, 303] width 181 height 24
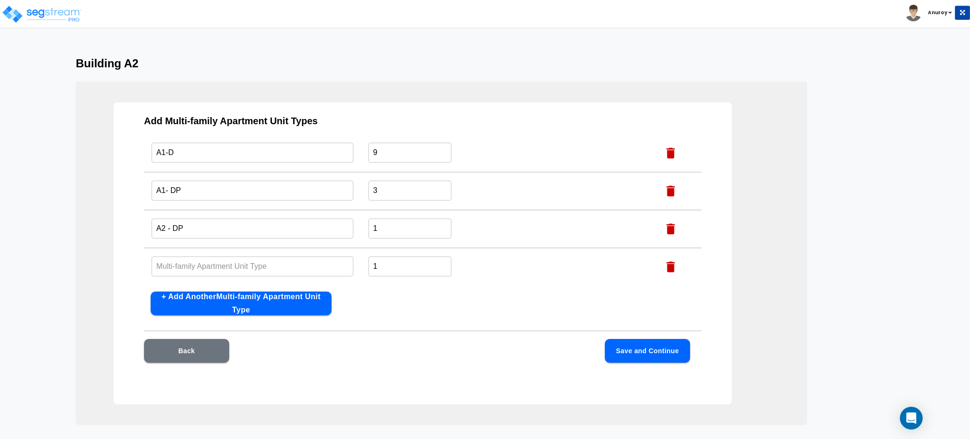
click at [203, 266] on input "text" at bounding box center [253, 266] width 202 height 20
paste input "A2L- DP"
type input "A2L- DP"
click at [302, 304] on button "+ Add Another Multi-family Apartment Unit Type" at bounding box center [241, 303] width 181 height 24
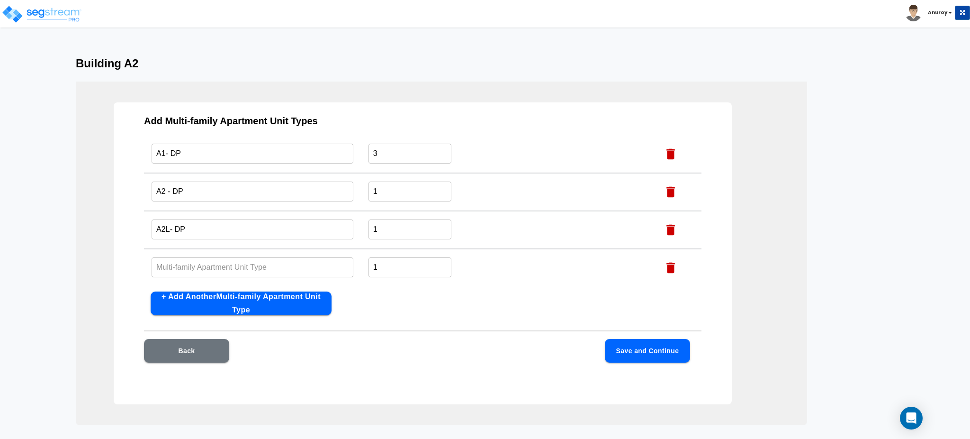
click at [221, 265] on input "text" at bounding box center [253, 267] width 202 height 20
paste input "A2L-D"
type input "A2L-D"
drag, startPoint x: 376, startPoint y: 261, endPoint x: 372, endPoint y: 262, distance: 4.8
click at [372, 262] on input "1" at bounding box center [409, 267] width 83 height 20
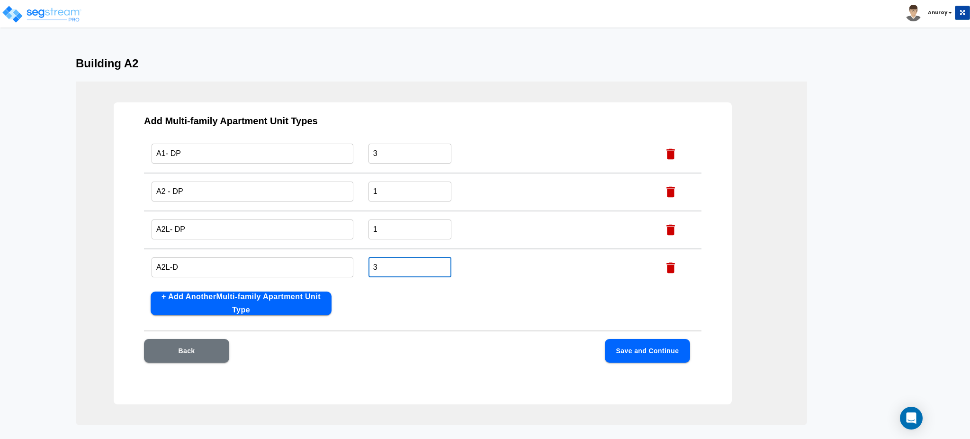
type input "3"
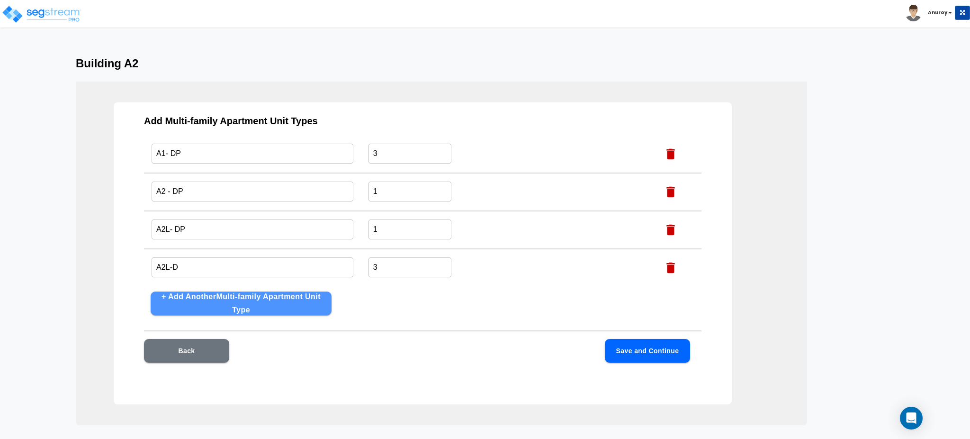
click at [284, 307] on button "+ Add Another Multi-family Apartment Unit Type" at bounding box center [241, 303] width 181 height 24
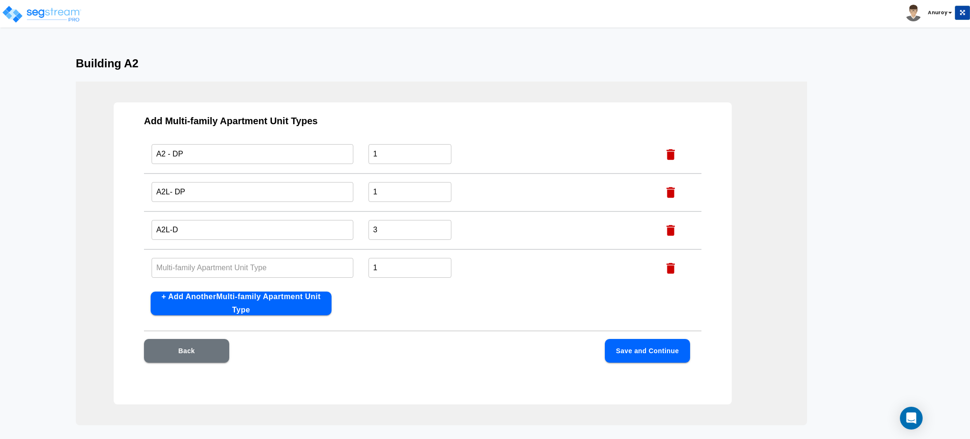
click at [277, 265] on input "text" at bounding box center [253, 267] width 202 height 20
paste input "A1-P"
type input "A1-P"
click at [395, 321] on div "Add Multi-family Apartment Unit Types Name this Multi-family Apartment Unit Typ…" at bounding box center [423, 253] width 618 height 302
click at [634, 347] on button "Save and Continue" at bounding box center [647, 351] width 85 height 24
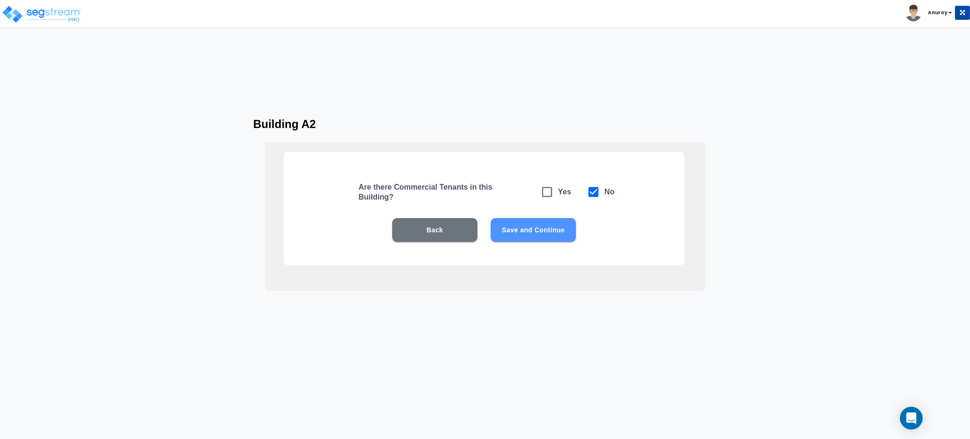
click at [555, 227] on button "Save and Continue" at bounding box center [533, 230] width 85 height 24
click at [554, 224] on button "Save and Continue" at bounding box center [533, 230] width 85 height 24
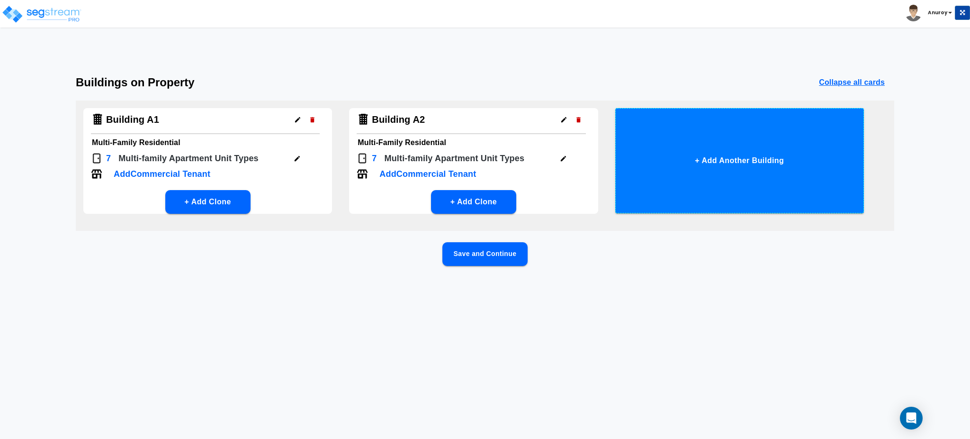
click at [725, 162] on button "+ Add Another Building" at bounding box center [739, 160] width 249 height 105
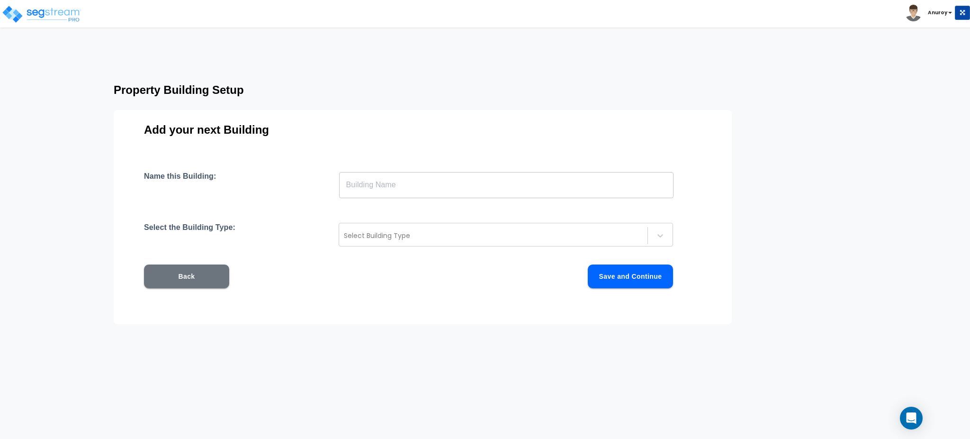
click at [370, 186] on input "text" at bounding box center [506, 184] width 334 height 27
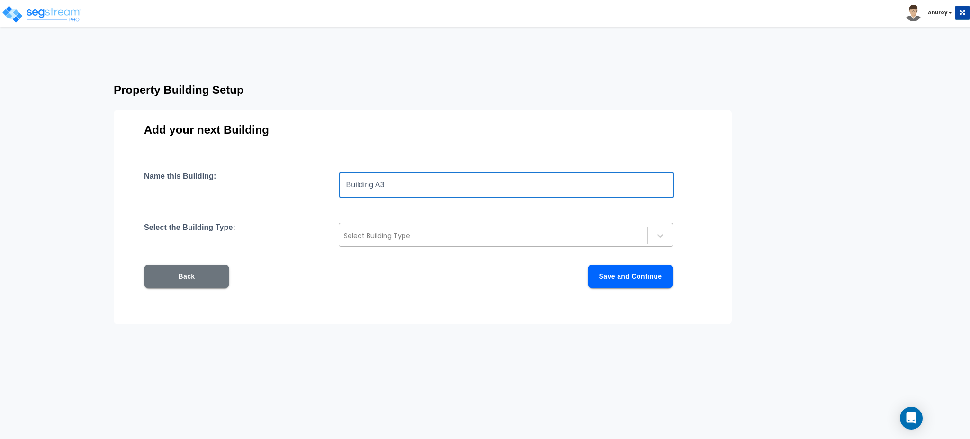
type input "Building A3"
click at [384, 233] on div at bounding box center [493, 235] width 299 height 11
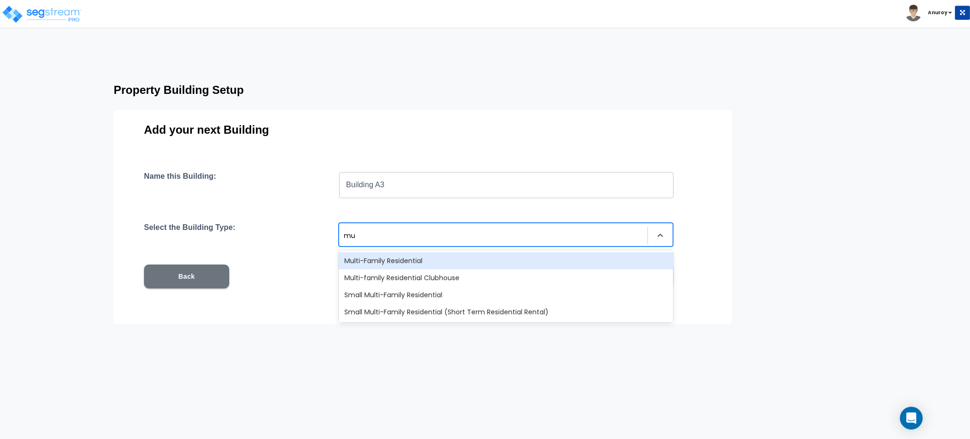
type input "mul"
click at [387, 255] on div "Multi-Family Residential" at bounding box center [506, 260] width 334 height 17
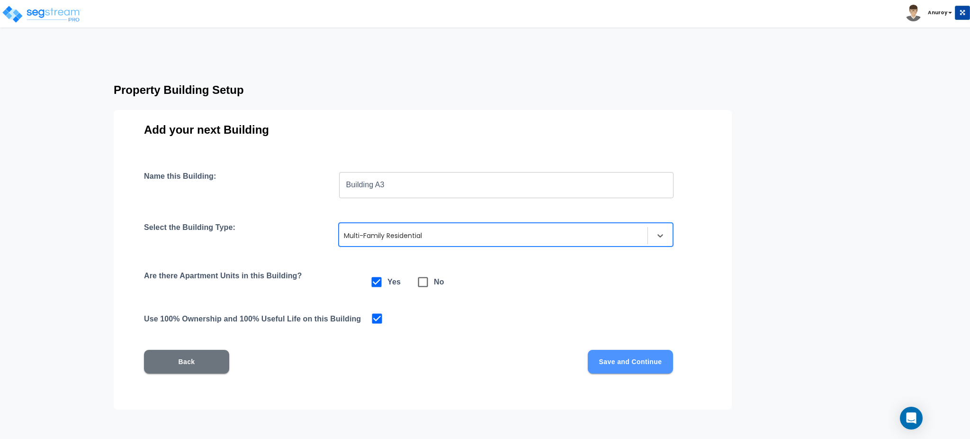
click at [627, 358] on button "Save and Continue" at bounding box center [630, 361] width 85 height 24
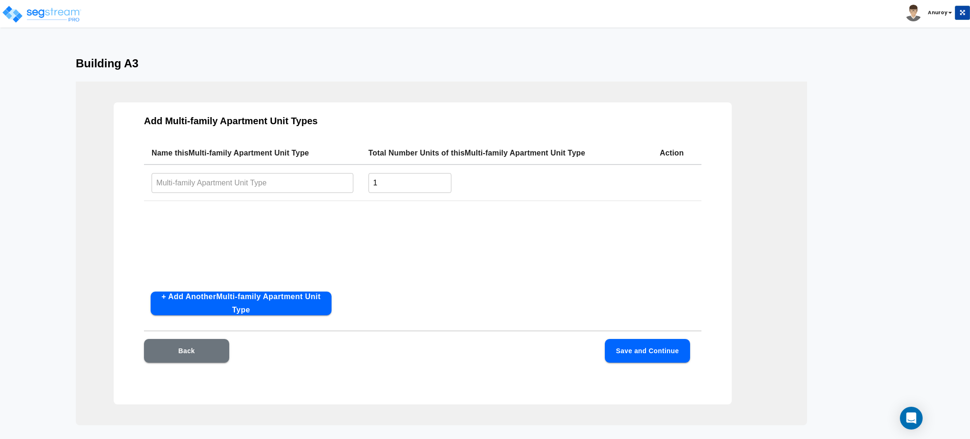
click at [289, 178] on input "text" at bounding box center [253, 182] width 202 height 20
paste input "A2 -D"
type input "A2 -D"
drag, startPoint x: 381, startPoint y: 181, endPoint x: 370, endPoint y: 181, distance: 10.9
click at [370, 181] on input "1" at bounding box center [409, 182] width 83 height 20
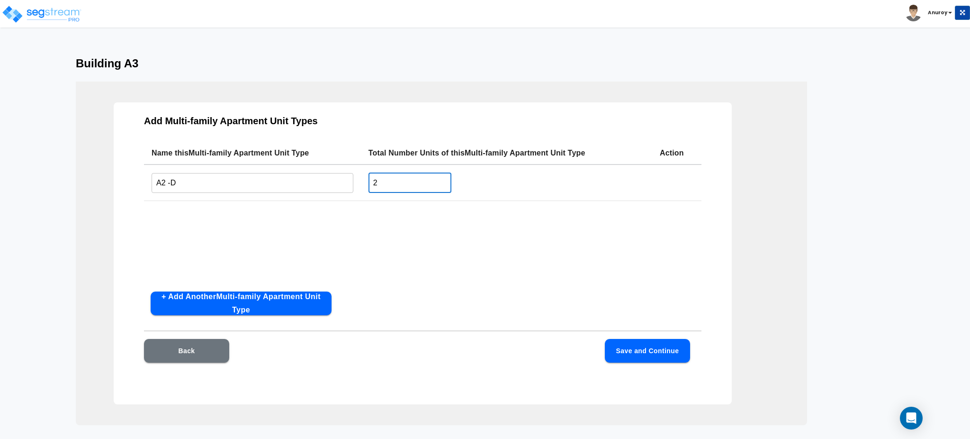
type input "2"
click at [353, 245] on div "Name this Multi-family Apartment Unit Type Total Number Units of this Multi-fam…" at bounding box center [422, 213] width 557 height 142
click at [242, 297] on button "+ Add Another Multi-family Apartment Unit Type" at bounding box center [241, 303] width 181 height 24
click at [233, 220] on input "text" at bounding box center [253, 220] width 202 height 20
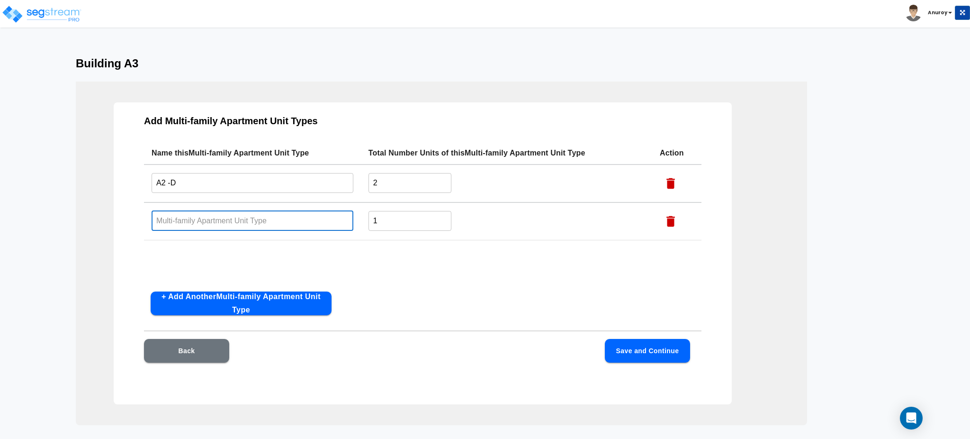
paste input "A1-D"
type input "A1-D"
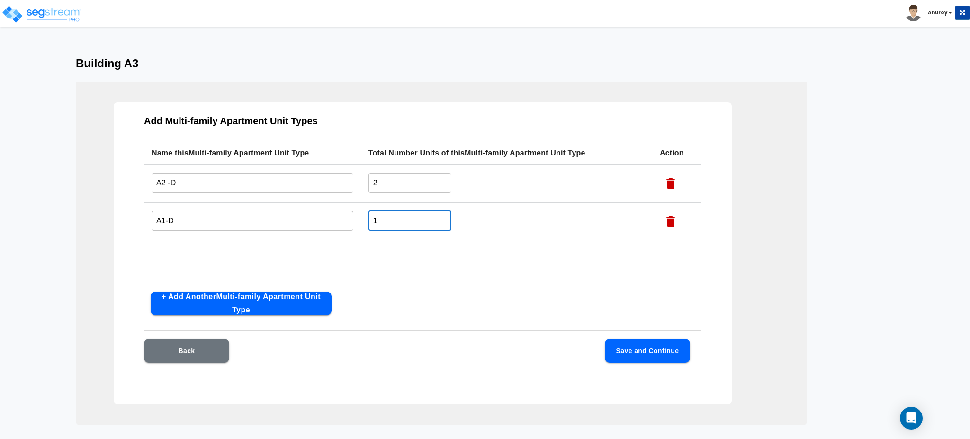
drag, startPoint x: 382, startPoint y: 218, endPoint x: 370, endPoint y: 218, distance: 11.8
click at [370, 218] on input "1" at bounding box center [409, 220] width 83 height 20
type input "9"
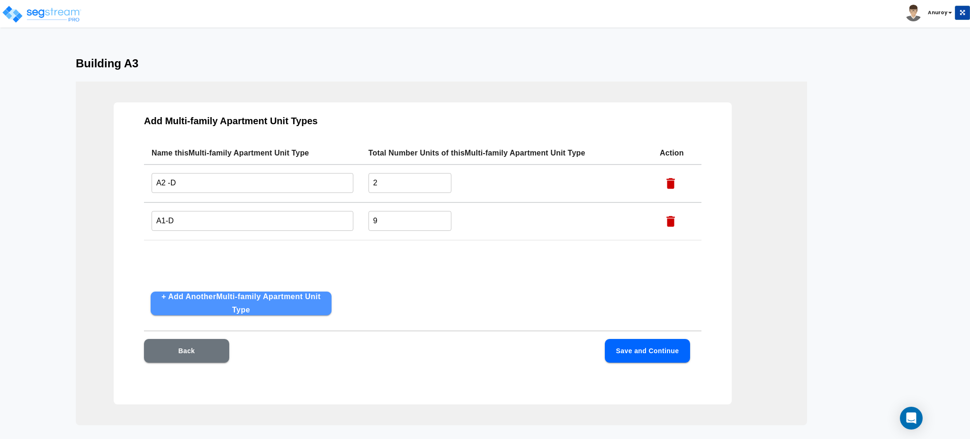
click at [292, 309] on button "+ Add Another Multi-family Apartment Unit Type" at bounding box center [241, 303] width 181 height 24
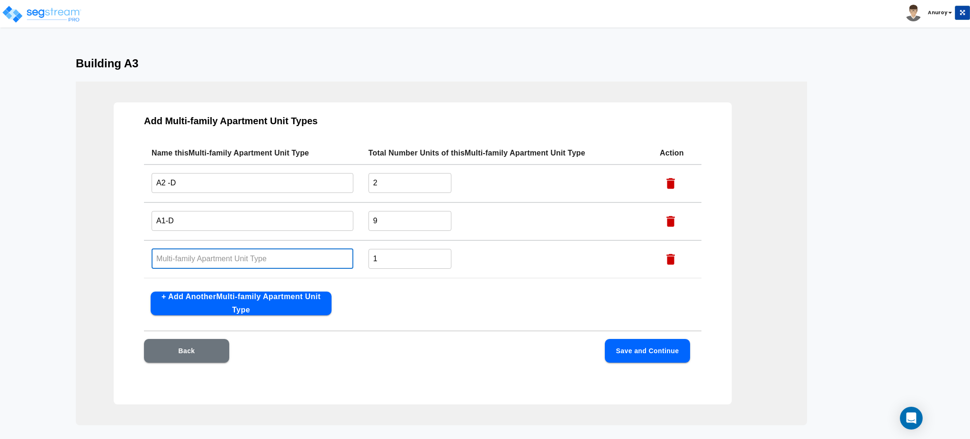
click at [268, 258] on input "text" at bounding box center [253, 258] width 202 height 20
paste input "A1- DP"
type input "A1- DP"
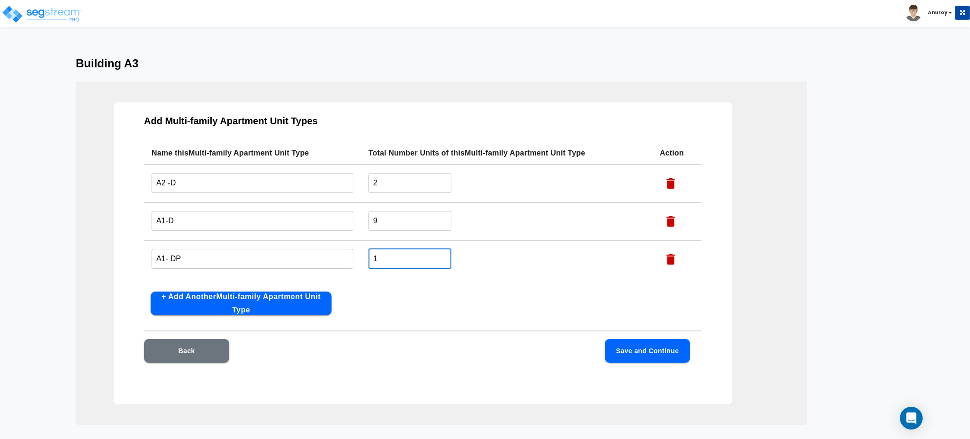
drag, startPoint x: 386, startPoint y: 258, endPoint x: 374, endPoint y: 259, distance: 12.3
click at [374, 259] on input "1" at bounding box center [409, 258] width 83 height 20
type input "2"
click at [294, 308] on button "+ Add Another Multi-family Apartment Unit Type" at bounding box center [241, 303] width 181 height 24
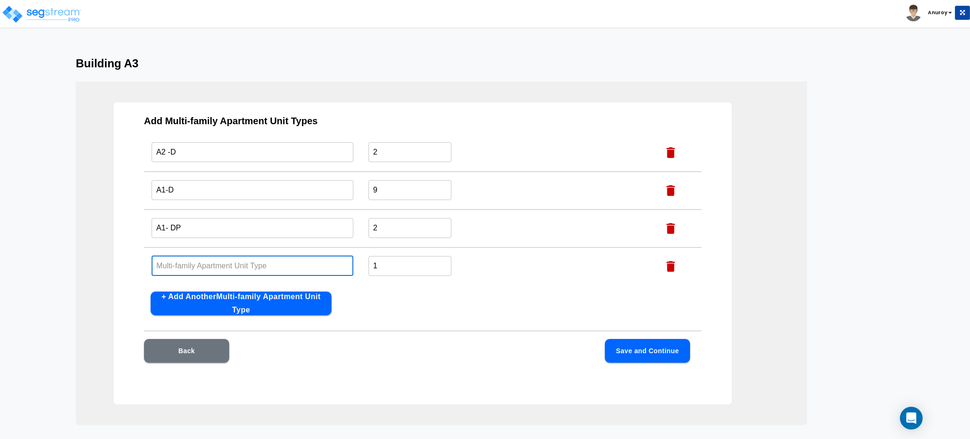
click at [247, 261] on input "text" at bounding box center [253, 265] width 202 height 20
paste input "A2 - DP"
type input "A2 - DP"
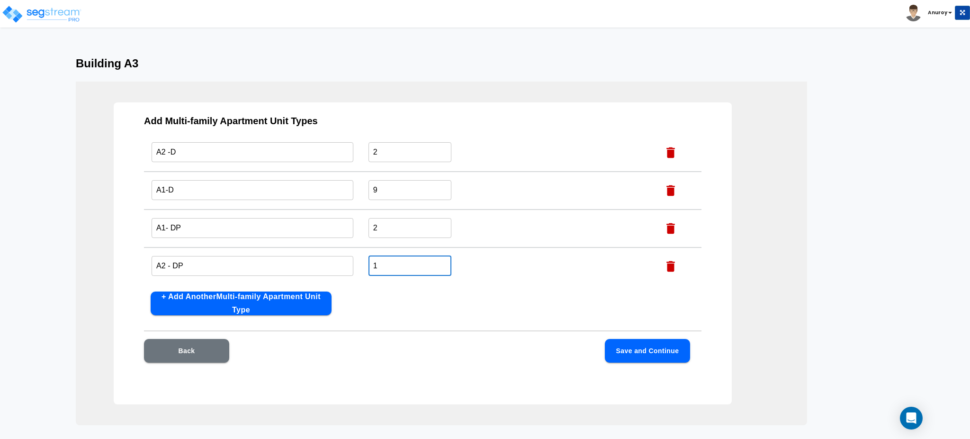
drag, startPoint x: 389, startPoint y: 266, endPoint x: 372, endPoint y: 266, distance: 17.1
click at [372, 266] on input "1" at bounding box center [409, 265] width 83 height 20
type input "2"
click at [291, 296] on button "+ Add Another Multi-family Apartment Unit Type" at bounding box center [241, 303] width 181 height 24
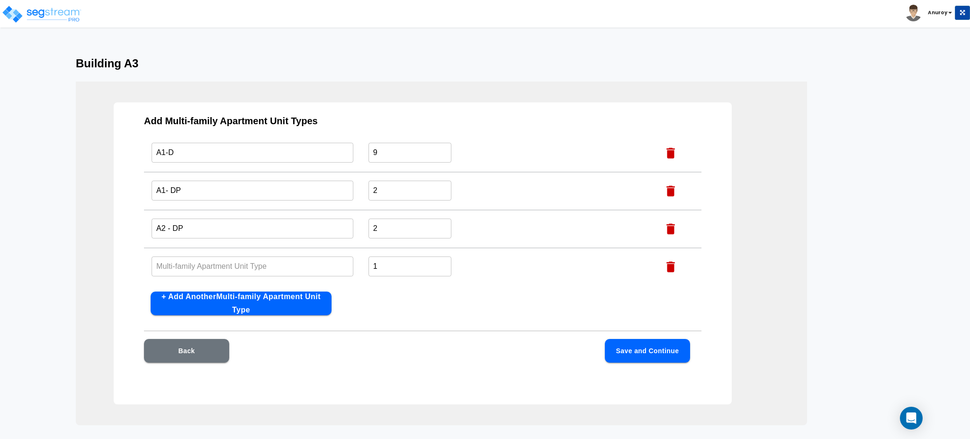
click at [202, 264] on input "text" at bounding box center [253, 266] width 202 height 20
paste input "A2L- DP"
type input "A2L- DP"
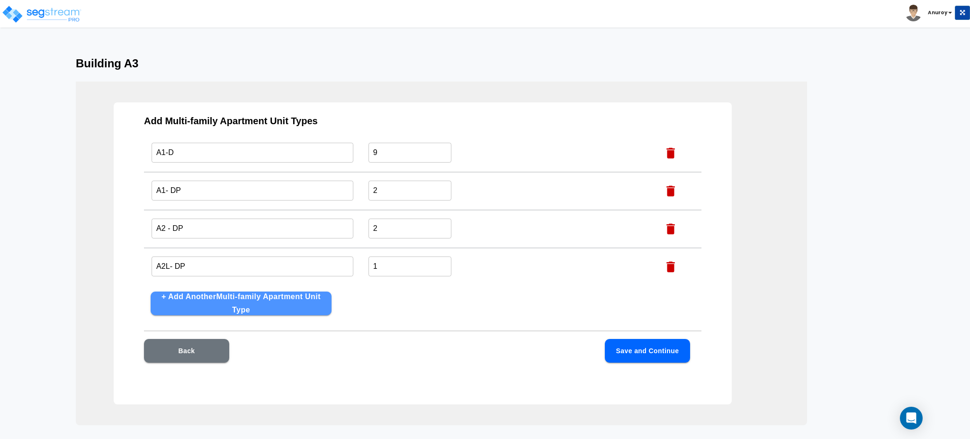
click at [287, 299] on button "+ Add Another Multi-family Apartment Unit Type" at bounding box center [241, 303] width 181 height 24
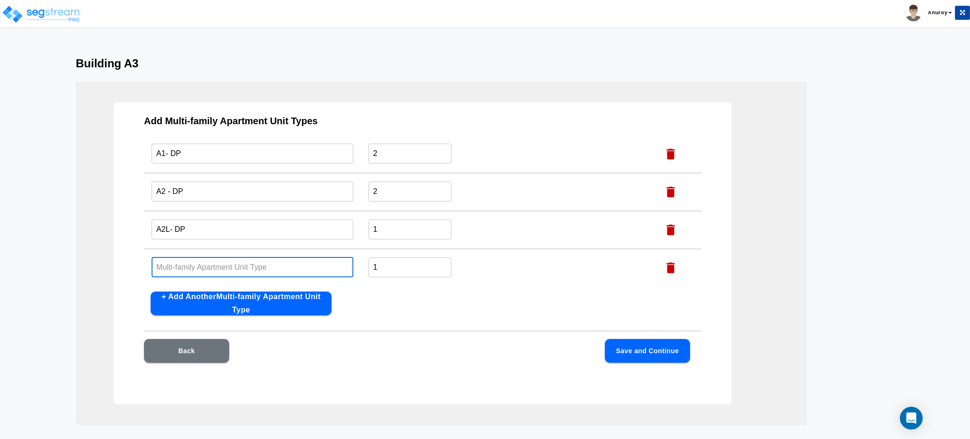
click at [235, 266] on input "text" at bounding box center [253, 267] width 202 height 20
paste input "A2L-D"
type input "A2L-D"
click at [372, 299] on div "Add Multi-family Apartment Unit Types Name this Multi-family Apartment Unit Typ…" at bounding box center [423, 253] width 618 height 302
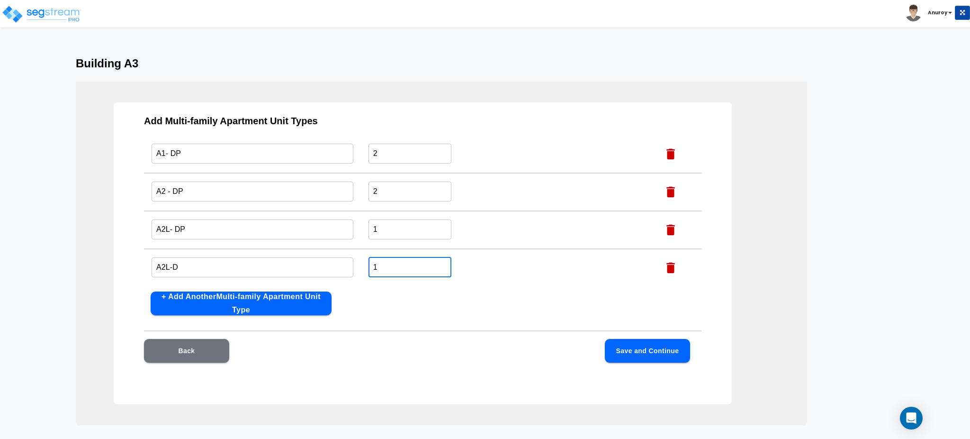
drag, startPoint x: 383, startPoint y: 265, endPoint x: 367, endPoint y: 264, distance: 16.6
click at [368, 264] on input "1" at bounding box center [409, 267] width 83 height 20
type input "3"
click at [290, 304] on button "+ Add Another Multi-family Apartment Unit Type" at bounding box center [241, 303] width 181 height 24
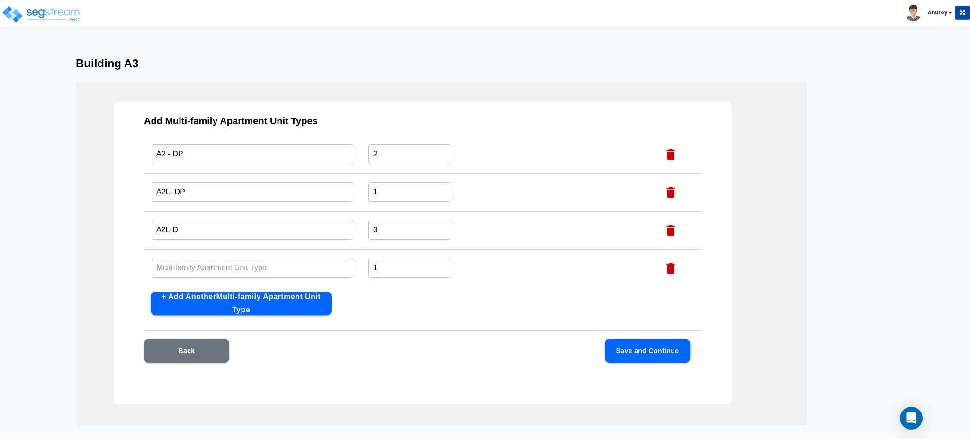
click at [321, 265] on input "text" at bounding box center [253, 267] width 202 height 20
paste input "A1-P"
type input "A1-P"
click at [643, 348] on button "Save and Continue" at bounding box center [647, 351] width 85 height 24
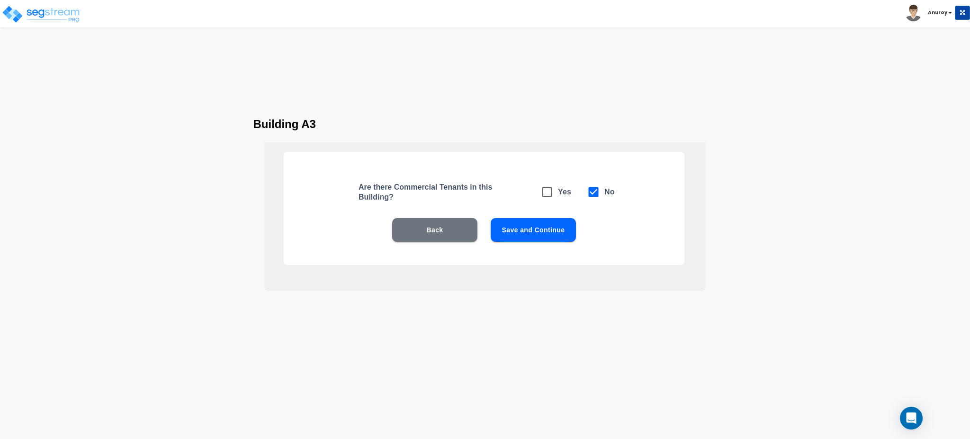
click at [506, 228] on button "Save and Continue" at bounding box center [533, 230] width 85 height 24
click at [543, 232] on button "Save and Continue" at bounding box center [533, 230] width 85 height 24
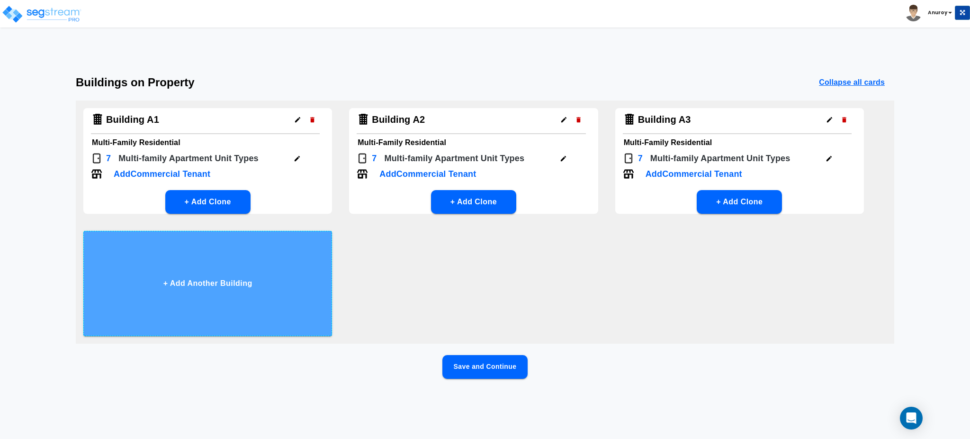
click at [242, 281] on button "+ Add Another Building" at bounding box center [207, 283] width 249 height 105
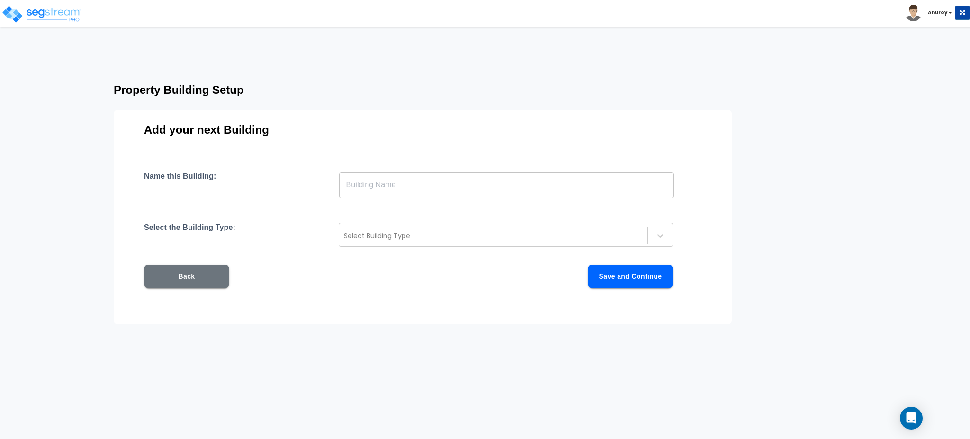
click at [377, 184] on input "text" at bounding box center [506, 184] width 334 height 27
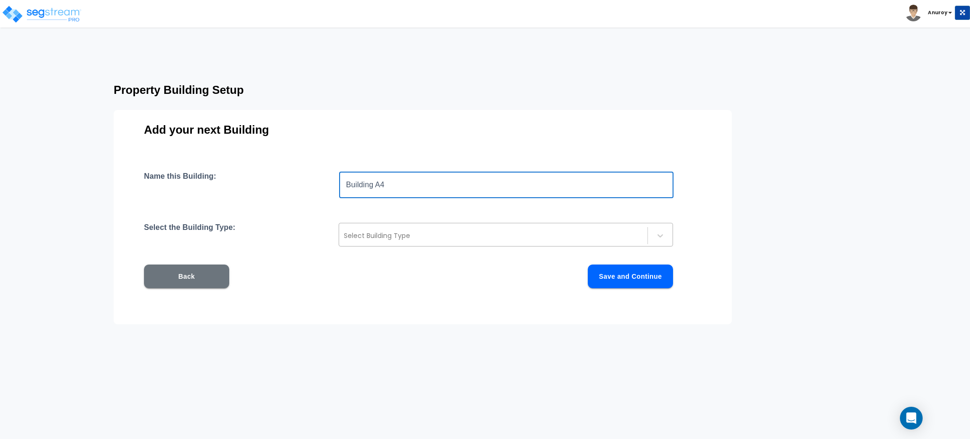
type input "Building A4"
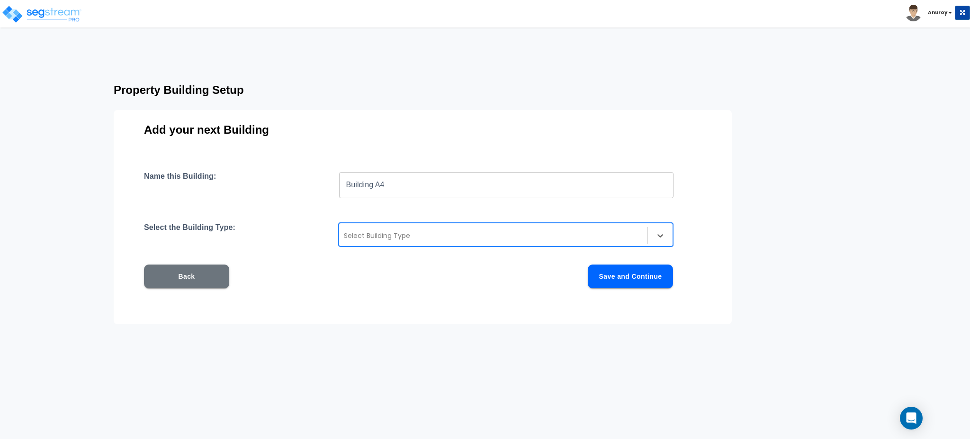
click at [358, 233] on div at bounding box center [493, 235] width 299 height 11
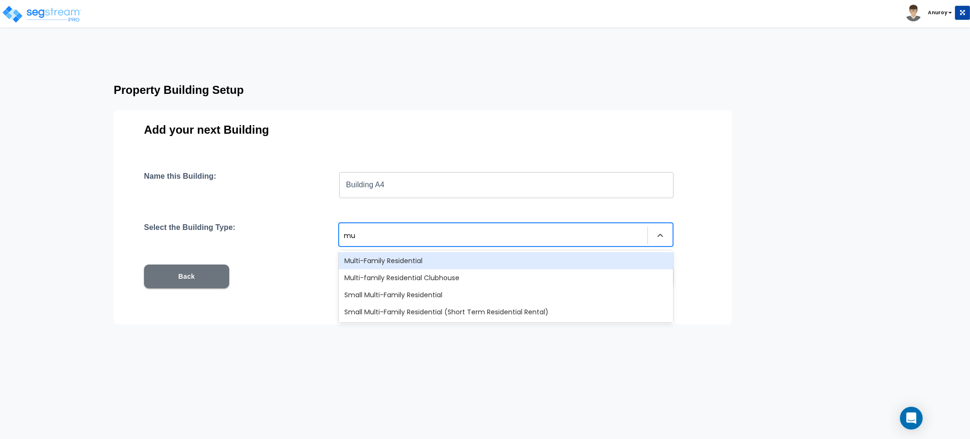
type input "mul"
drag, startPoint x: 392, startPoint y: 258, endPoint x: 417, endPoint y: 259, distance: 25.6
click at [392, 257] on div "Multi-Family Residential" at bounding box center [506, 260] width 334 height 17
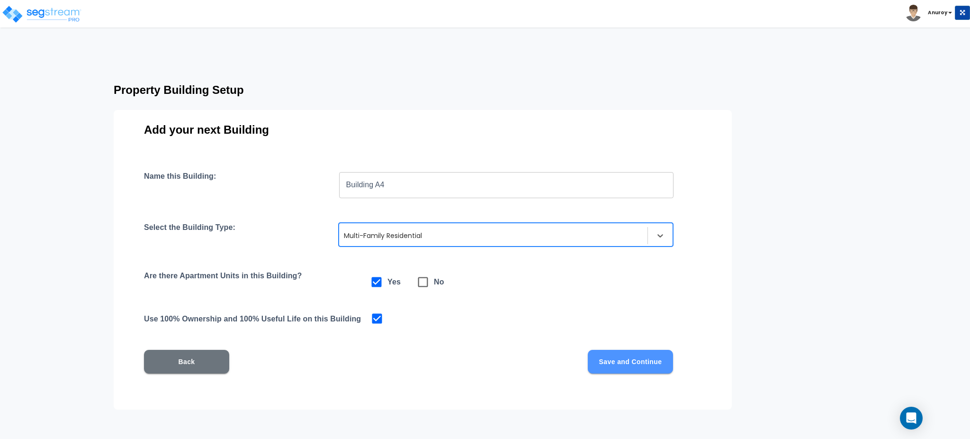
click at [631, 366] on button "Save and Continue" at bounding box center [630, 361] width 85 height 24
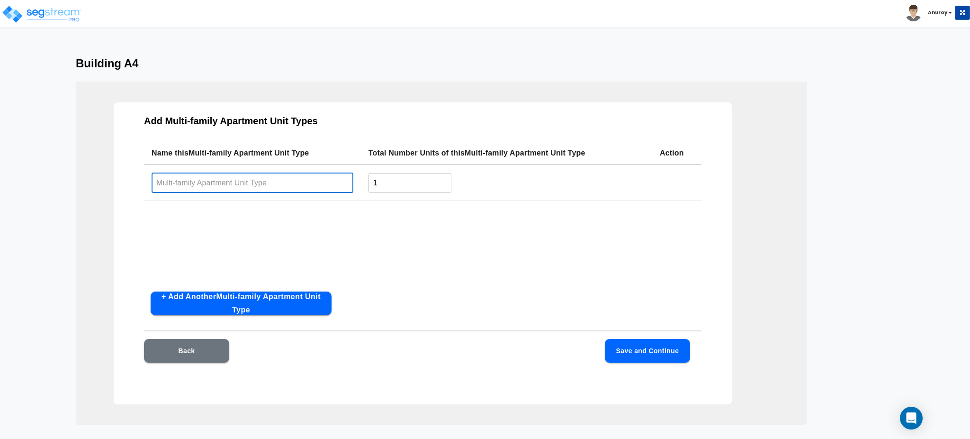
click at [277, 184] on input "text" at bounding box center [253, 182] width 202 height 20
paste input "A2 -D"
type input "A2 -D"
click at [391, 184] on input "1" at bounding box center [409, 182] width 83 height 20
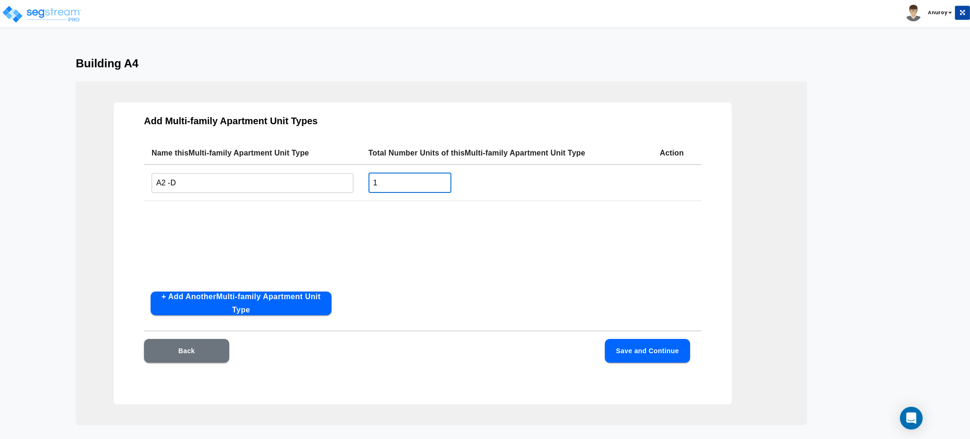
drag, startPoint x: 381, startPoint y: 181, endPoint x: 367, endPoint y: 181, distance: 14.2
click at [367, 181] on td "1 ​" at bounding box center [506, 182] width 291 height 36
type input "3"
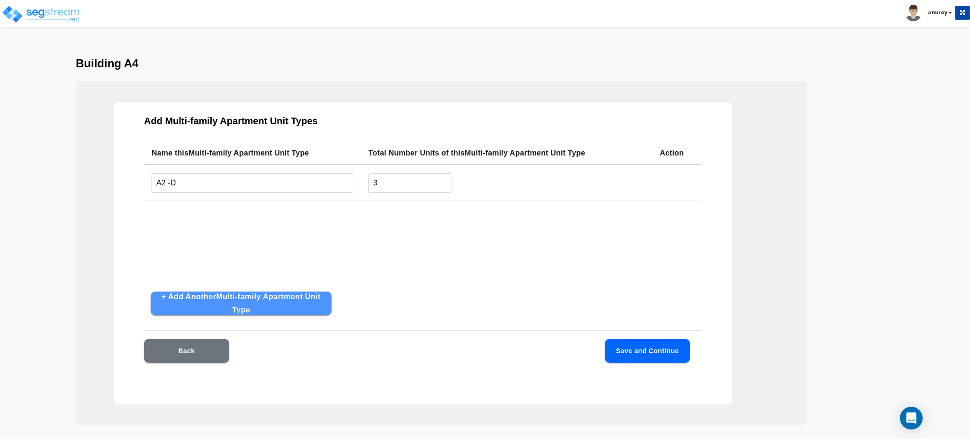
click at [277, 298] on button "+ Add Another Multi-family Apartment Unit Type" at bounding box center [241, 303] width 181 height 24
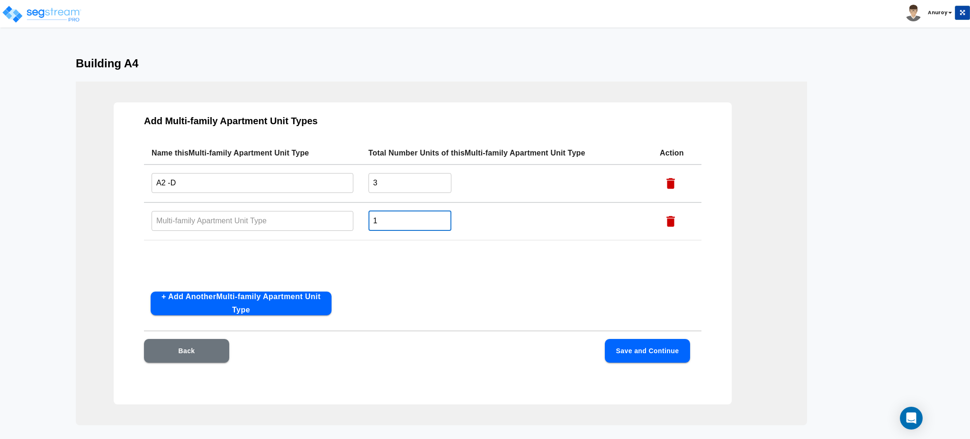
click at [374, 215] on input "1" at bounding box center [409, 220] width 83 height 20
type input "8"
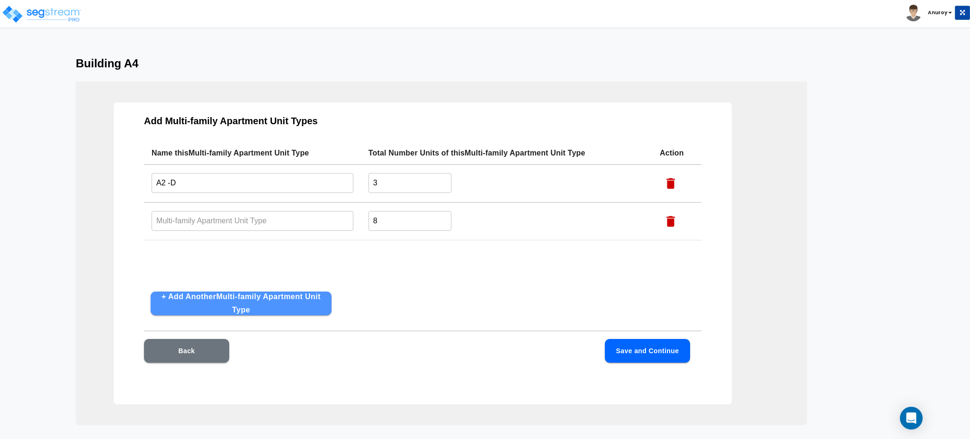
click at [282, 293] on button "+ Add Another Multi-family Apartment Unit Type" at bounding box center [241, 303] width 181 height 24
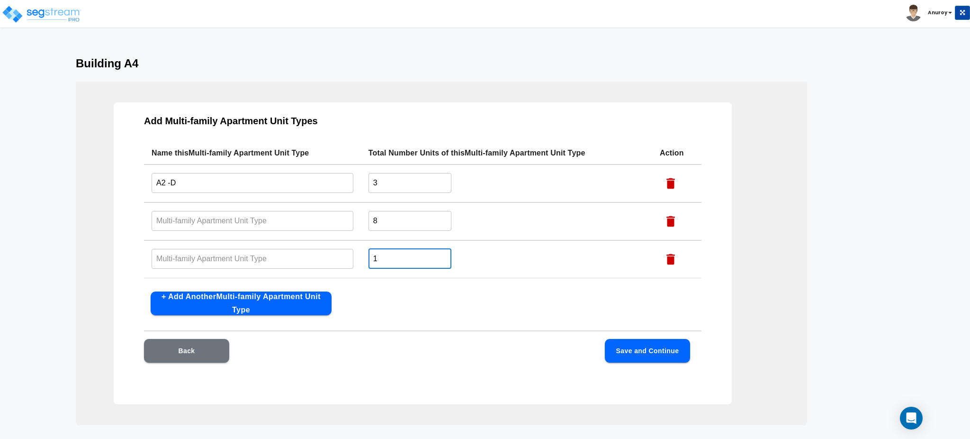
drag, startPoint x: 381, startPoint y: 252, endPoint x: 368, endPoint y: 252, distance: 12.8
click at [368, 252] on td "1 ​" at bounding box center [506, 259] width 291 height 38
type input "4"
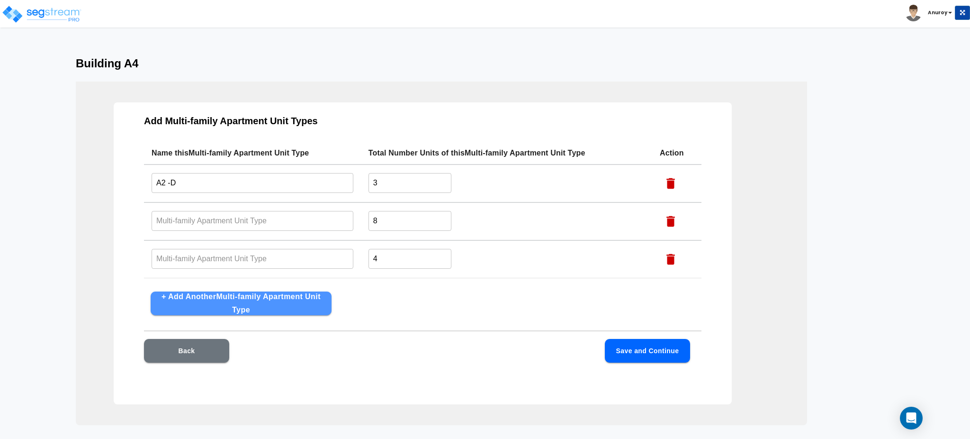
click at [254, 315] on button "+ Add Another Multi-family Apartment Unit Type" at bounding box center [241, 303] width 181 height 24
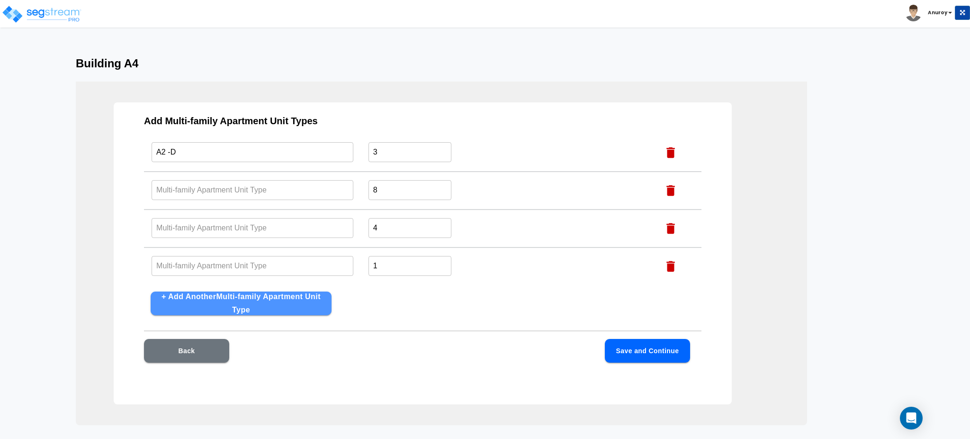
click at [266, 310] on button "+ Add Another Multi-family Apartment Unit Type" at bounding box center [241, 303] width 181 height 24
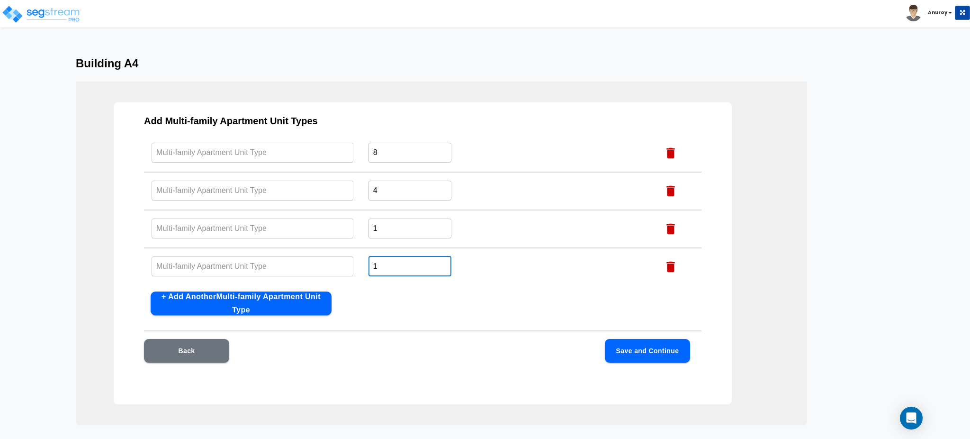
click at [372, 261] on input "1" at bounding box center [409, 266] width 83 height 20
type input "3"
click at [282, 310] on button "+ Add Another Multi-family Apartment Unit Type" at bounding box center [241, 303] width 181 height 24
click at [394, 297] on div "Add Multi-family Apartment Unit Types Name this Multi-family Apartment Unit Typ…" at bounding box center [423, 253] width 618 height 302
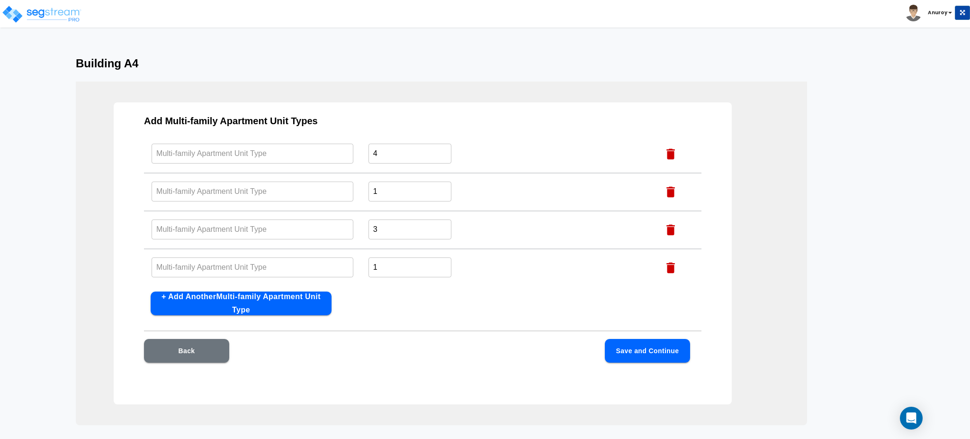
scroll to position [0, 0]
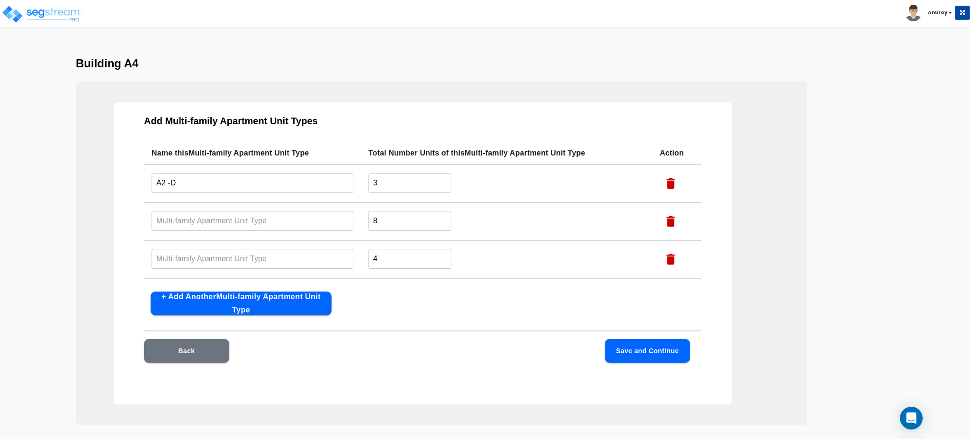
click at [291, 212] on input "text" at bounding box center [253, 220] width 202 height 20
paste input "A1-D"
type input "A1-D"
click at [224, 258] on input "text" at bounding box center [253, 258] width 202 height 20
paste input "A1- DP"
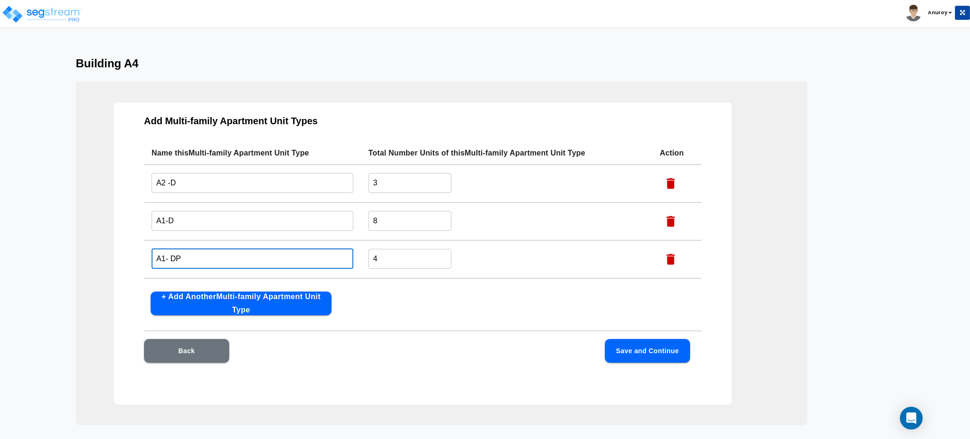
type input "A1- DP"
click at [246, 301] on button "+ Add Another Multi-family Apartment Unit Type" at bounding box center [241, 303] width 181 height 24
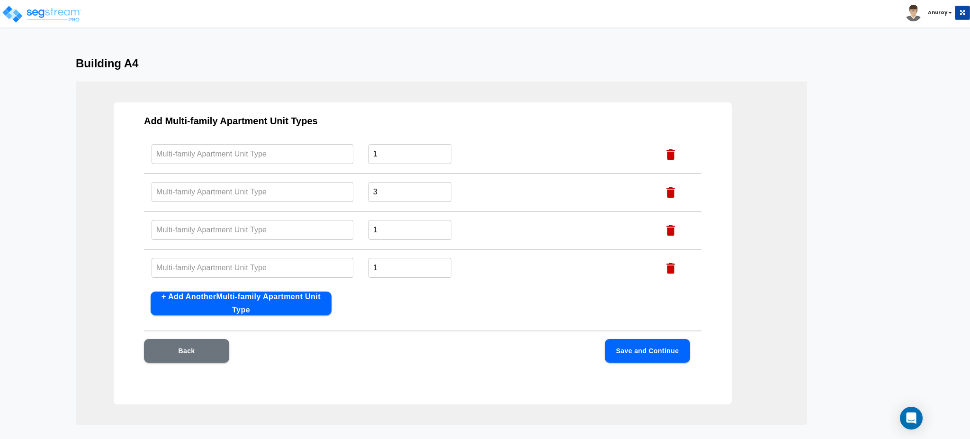
scroll to position [17, 0]
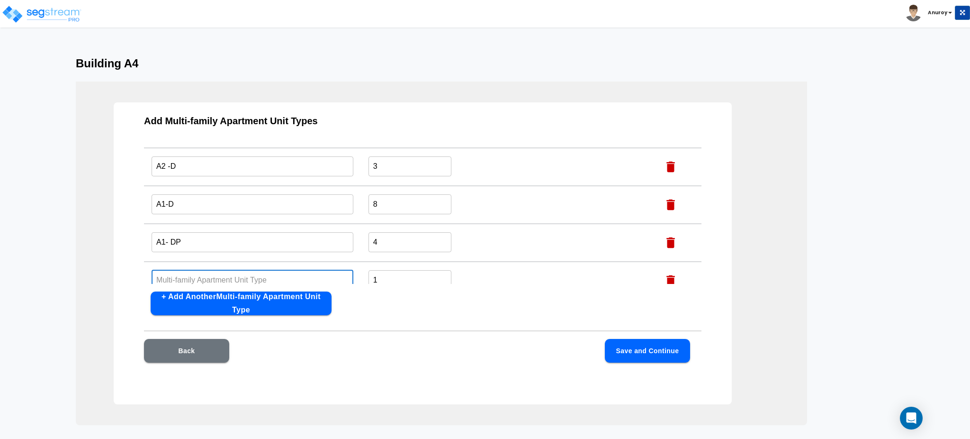
click at [267, 276] on input "text" at bounding box center [253, 279] width 202 height 20
paste input "A2 - DP"
type input "A2 - DP"
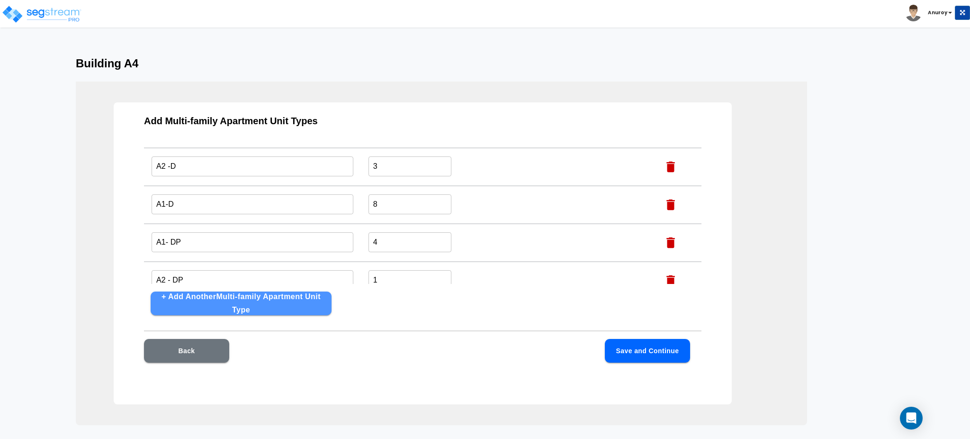
click at [277, 302] on button "+ Add Another Multi-family Apartment Unit Type" at bounding box center [241, 303] width 181 height 24
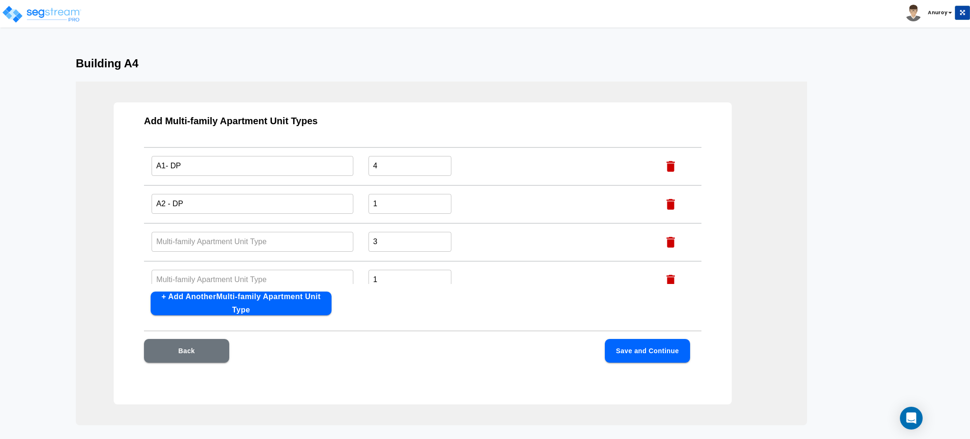
scroll to position [54, 0]
click at [277, 270] on input "text" at bounding box center [253, 280] width 202 height 20
paste input "A2L-D"
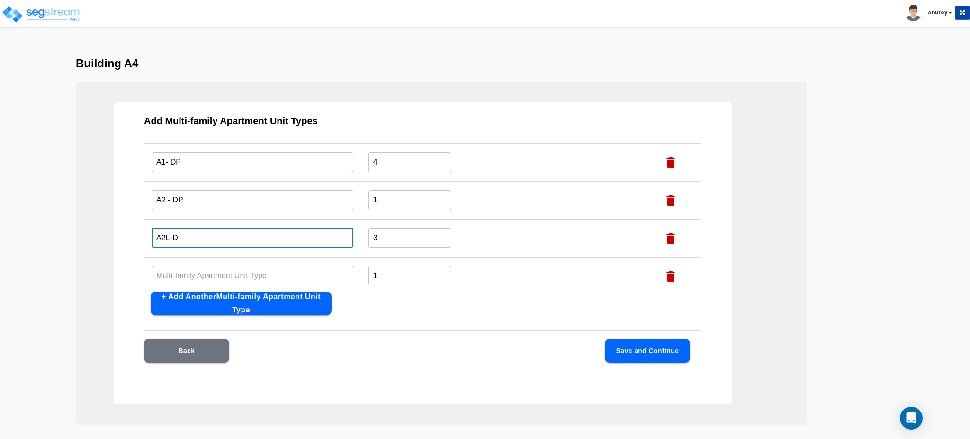
scroll to position [117, 0]
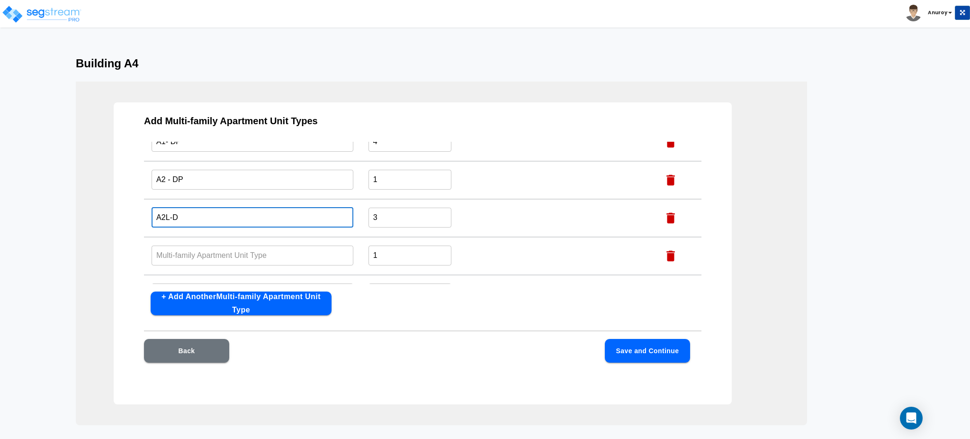
type input "A2L-D"
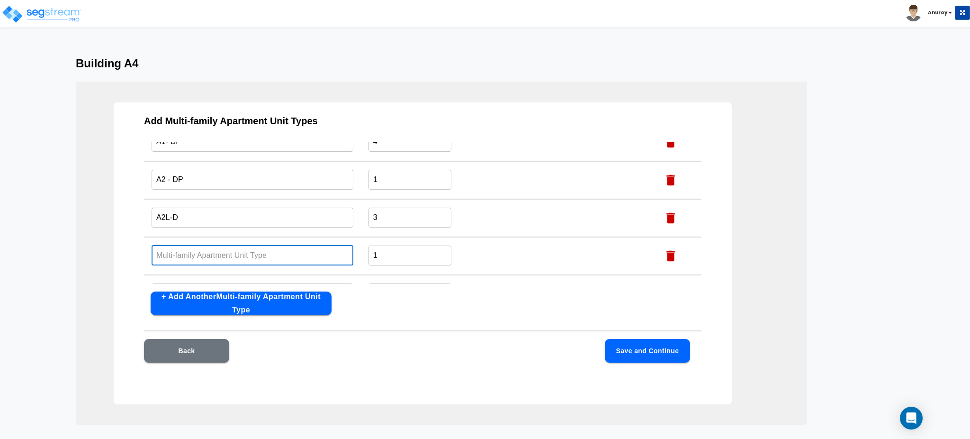
click at [285, 249] on input "text" at bounding box center [253, 255] width 202 height 20
paste input "A2L-P"
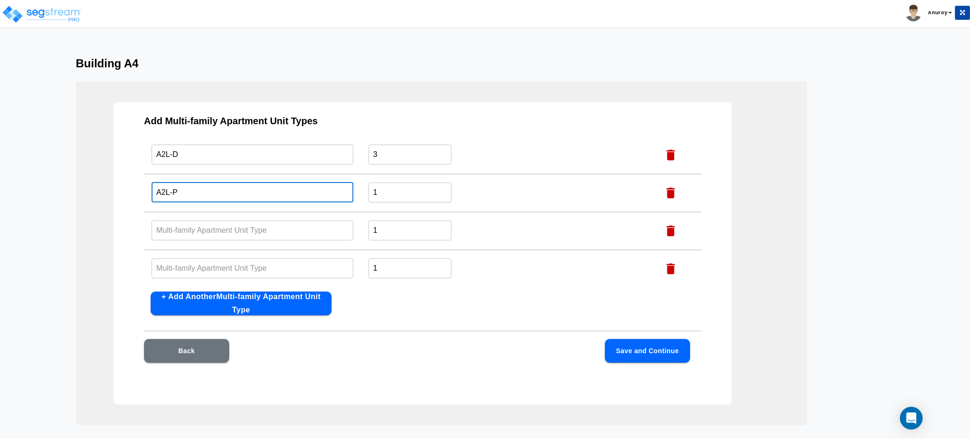
type input "A2L-P"
click at [666, 227] on icon "button" at bounding box center [670, 230] width 9 height 11
click at [663, 261] on icon "button" at bounding box center [670, 268] width 14 height 14
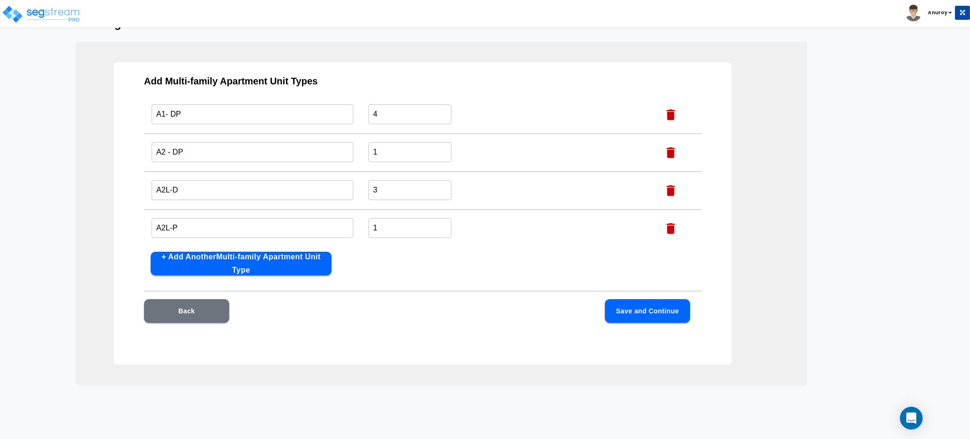
scroll to position [61, 0]
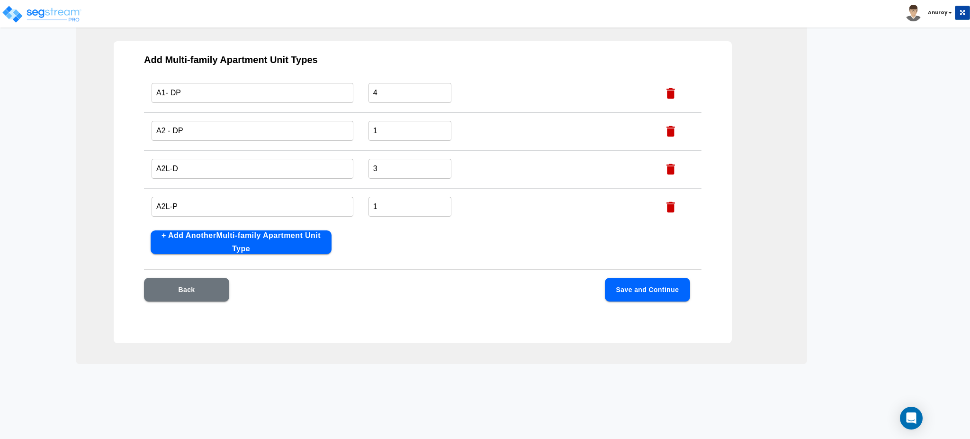
click at [665, 290] on button "Save and Continue" at bounding box center [647, 290] width 85 height 24
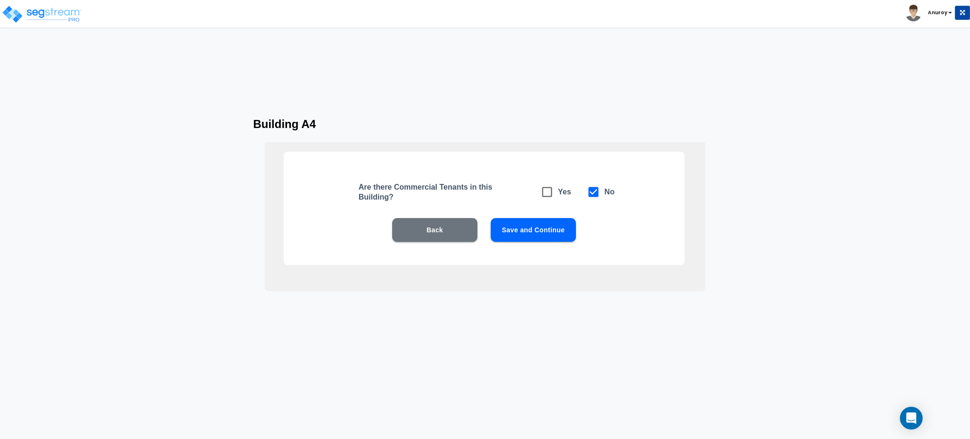
scroll to position [0, 0]
click at [551, 227] on button "Save and Continue" at bounding box center [533, 230] width 85 height 24
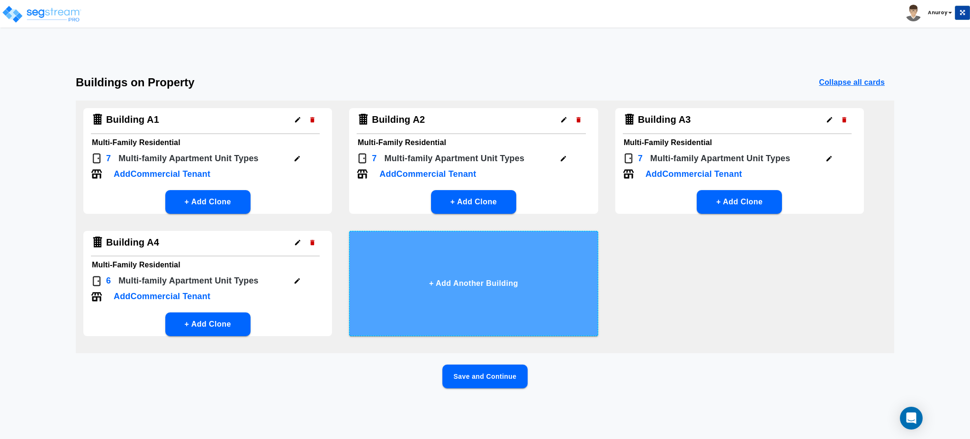
click at [470, 292] on button "+ Add Another Building" at bounding box center [473, 283] width 249 height 105
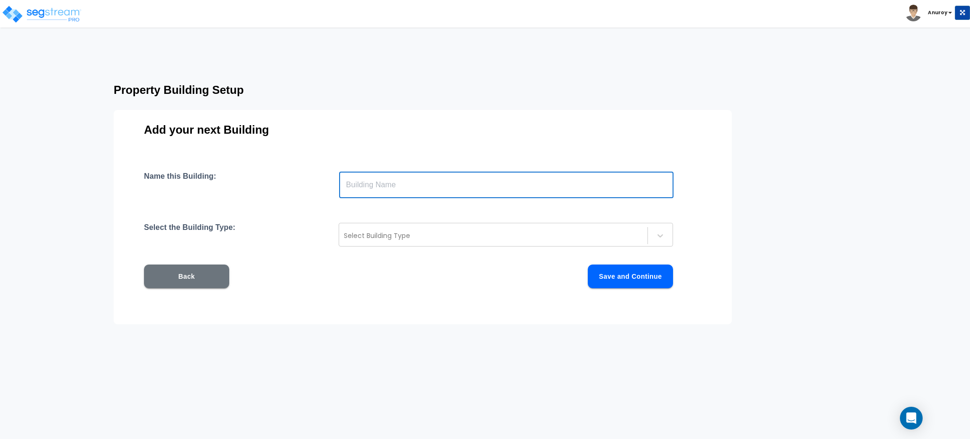
click at [422, 184] on input "text" at bounding box center [506, 184] width 334 height 27
type input "Building A5"
click at [398, 230] on div at bounding box center [493, 235] width 299 height 11
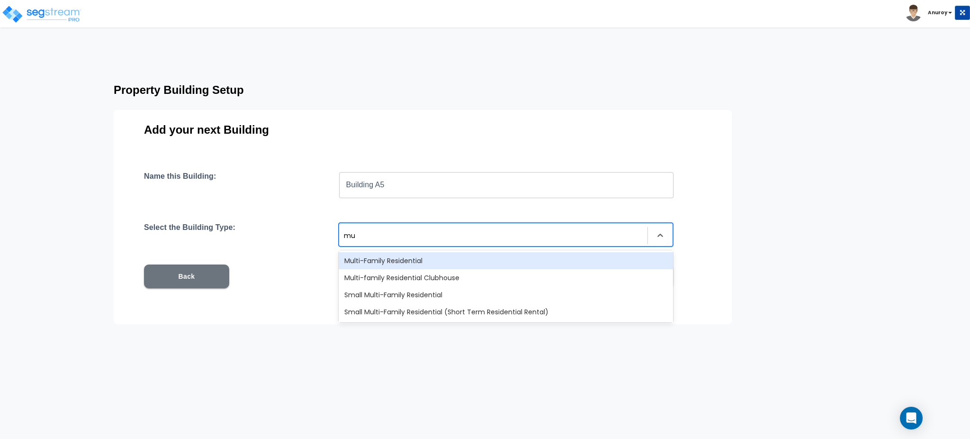
type input "mul"
click at [395, 253] on div "Multi-Family Residential" at bounding box center [506, 260] width 334 height 17
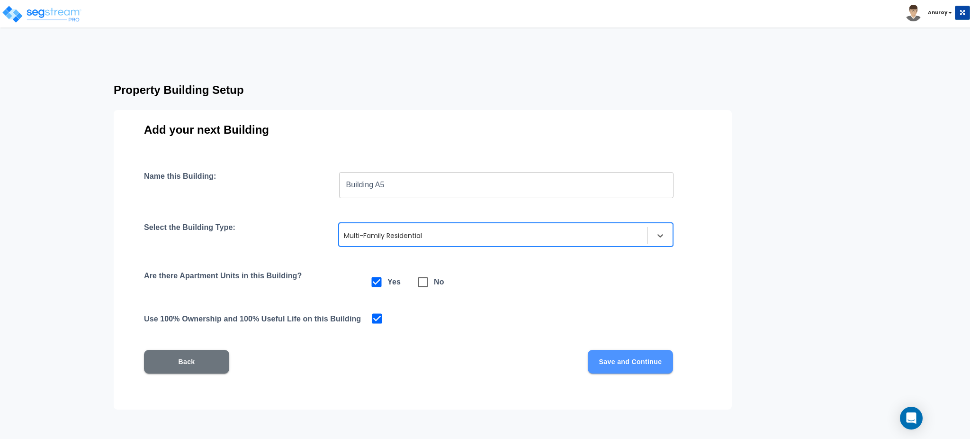
click at [622, 361] on button "Save and Continue" at bounding box center [630, 361] width 85 height 24
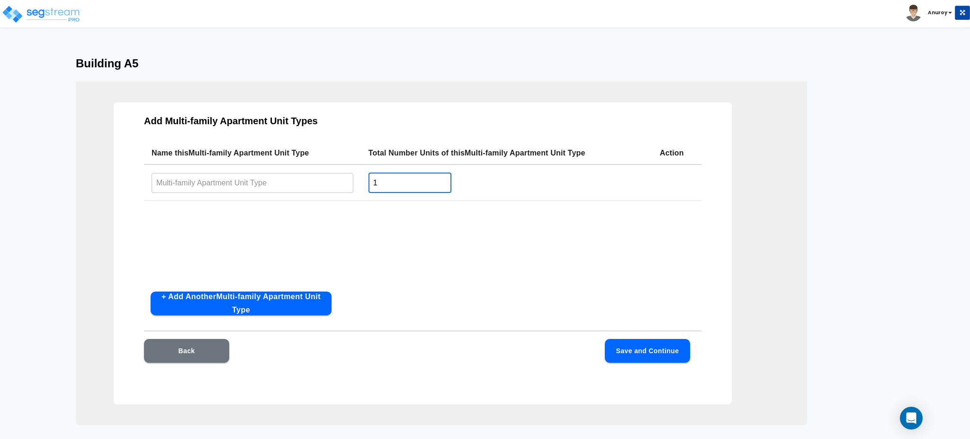
drag, startPoint x: 392, startPoint y: 184, endPoint x: 368, endPoint y: 183, distance: 23.7
click at [368, 183] on td "1 ​" at bounding box center [506, 182] width 291 height 36
type input "3"
click at [254, 296] on button "+ Add Another Multi-family Apartment Unit Type" at bounding box center [241, 303] width 181 height 24
click at [379, 215] on input "1" at bounding box center [409, 220] width 83 height 20
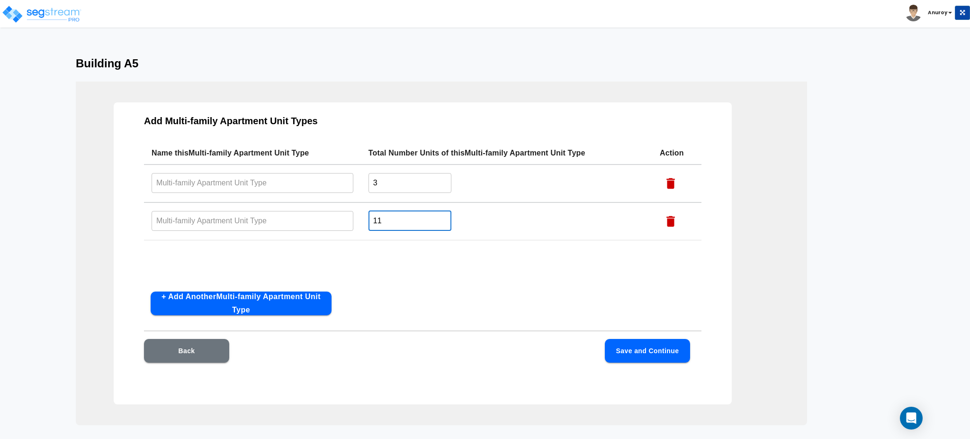
type input "11"
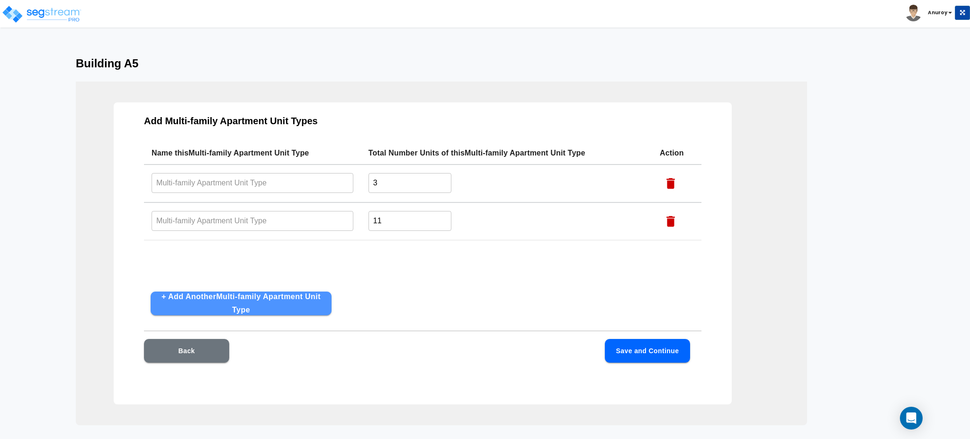
click at [274, 306] on button "+ Add Another Multi-family Apartment Unit Type" at bounding box center [241, 303] width 181 height 24
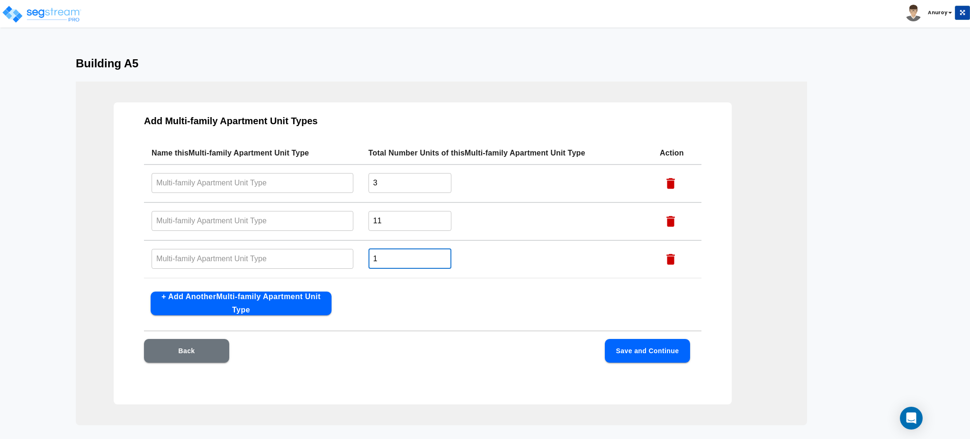
drag, startPoint x: 381, startPoint y: 253, endPoint x: 369, endPoint y: 254, distance: 12.3
click at [369, 254] on input "1" at bounding box center [409, 258] width 83 height 20
type input "4"
click at [268, 299] on button "+ Add Another Multi-family Apartment Unit Type" at bounding box center [241, 303] width 181 height 24
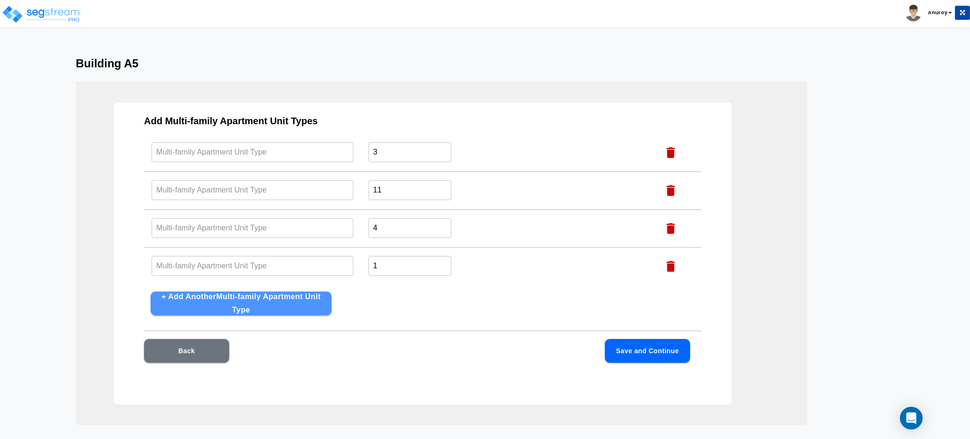
click at [313, 305] on button "+ Add Another Multi-family Apartment Unit Type" at bounding box center [241, 303] width 181 height 24
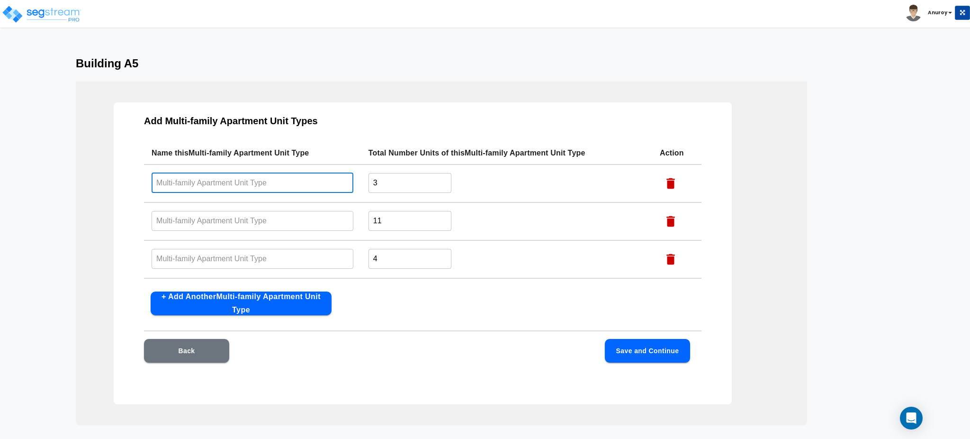
click at [237, 178] on input "text" at bounding box center [253, 182] width 202 height 20
paste input "A2 -D"
type input "A2 -D"
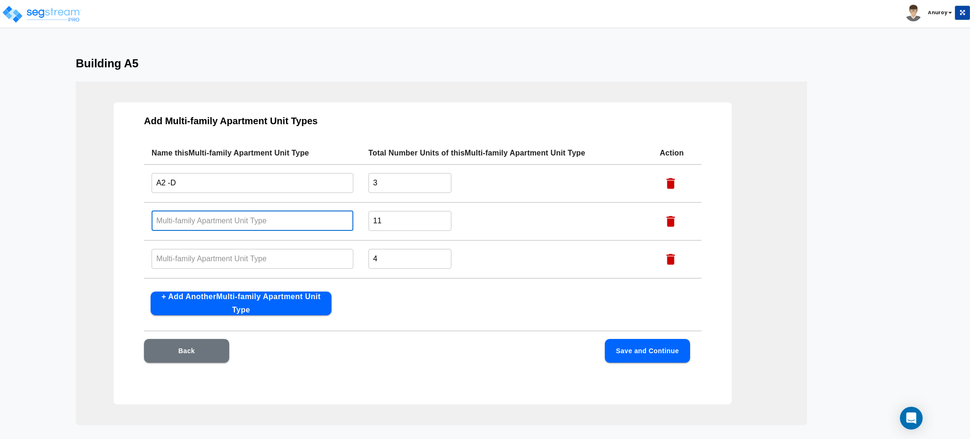
click at [255, 226] on input "text" at bounding box center [253, 220] width 202 height 20
paste input "A1-D"
type input "A1-D"
click at [206, 250] on input "text" at bounding box center [253, 258] width 202 height 20
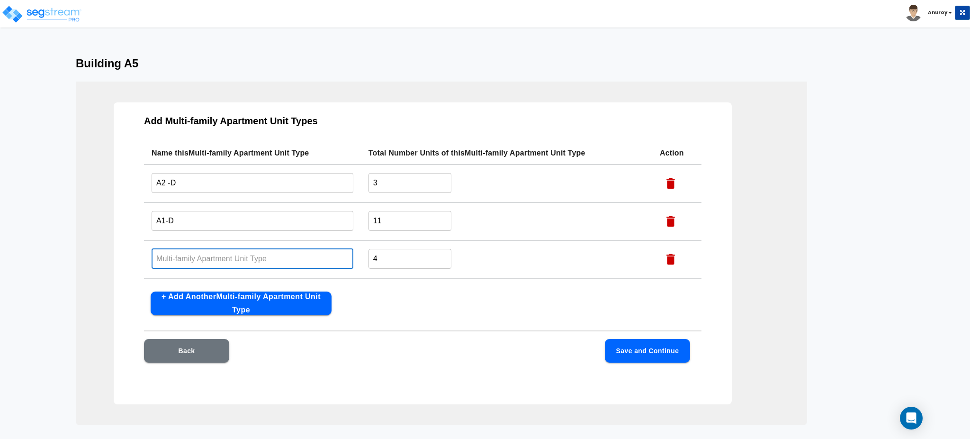
paste input "A2L-D"
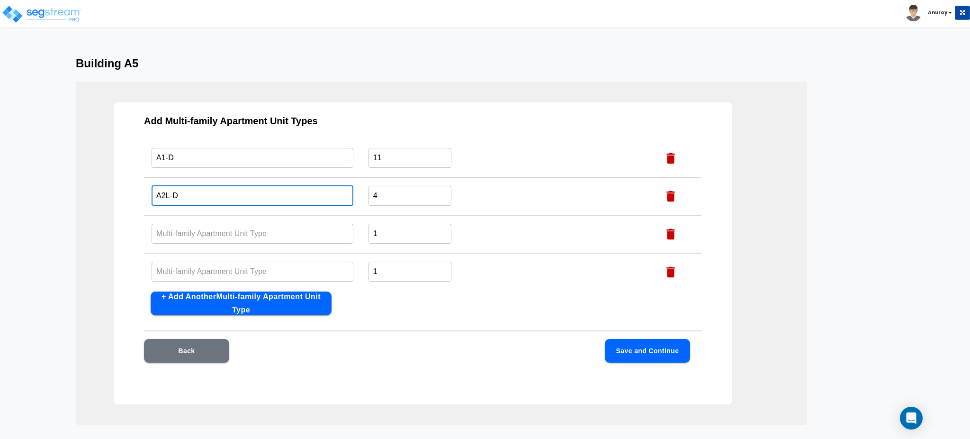
type input "A2L-D"
click at [233, 235] on input "text" at bounding box center [253, 233] width 202 height 20
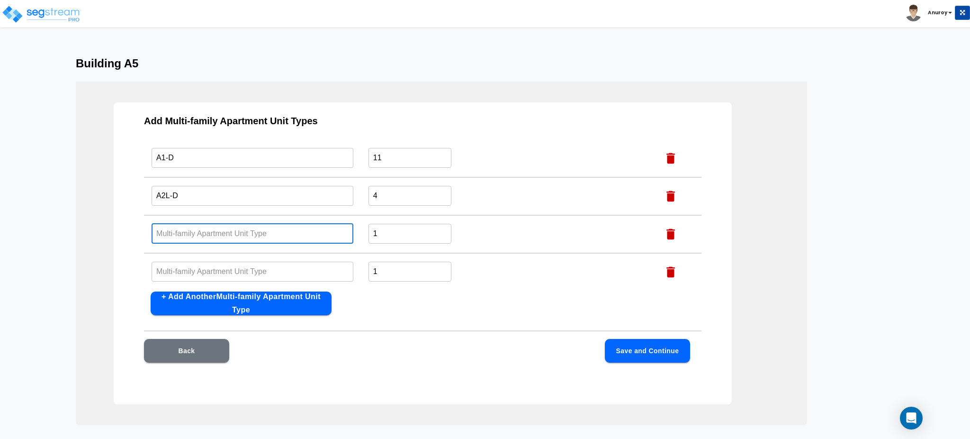
paste input "A1-P"
type input "A1-P"
click at [253, 261] on input "text" at bounding box center [253, 271] width 202 height 20
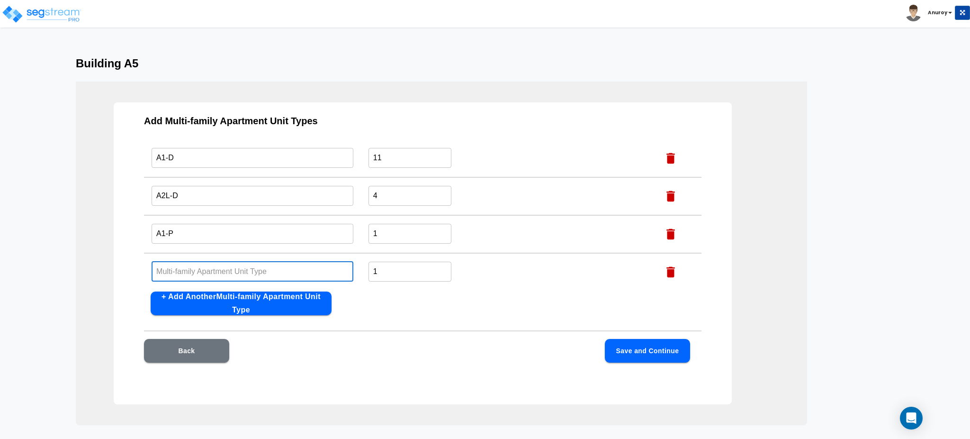
paste input "A2 -P"
type input "A2 -P"
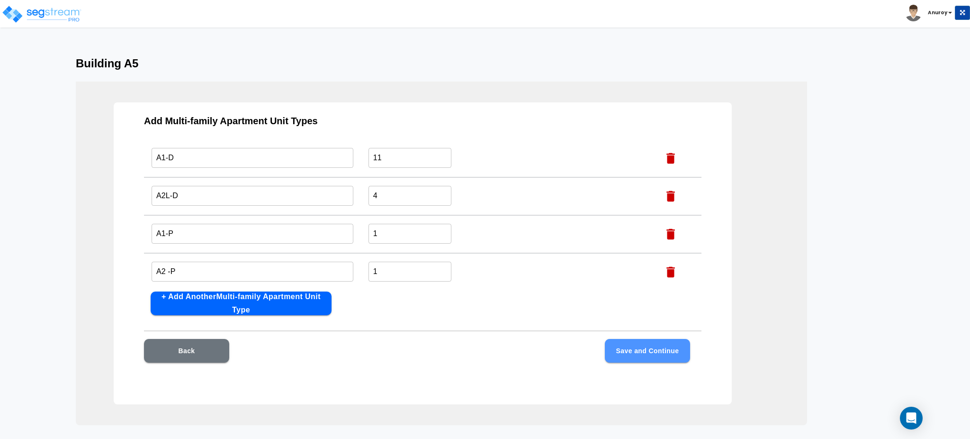
click at [638, 350] on button "Save and Continue" at bounding box center [647, 351] width 85 height 24
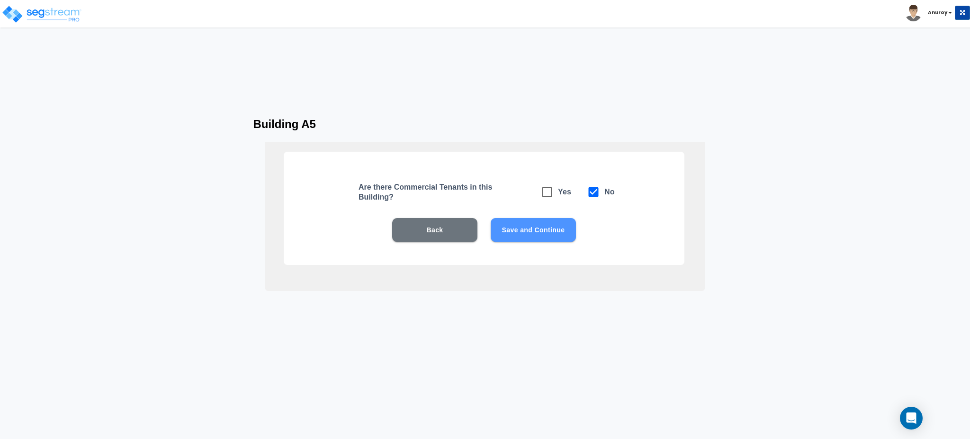
click at [533, 226] on button "Save and Continue" at bounding box center [533, 230] width 85 height 24
click at [529, 225] on button "Save and Continue" at bounding box center [533, 230] width 85 height 24
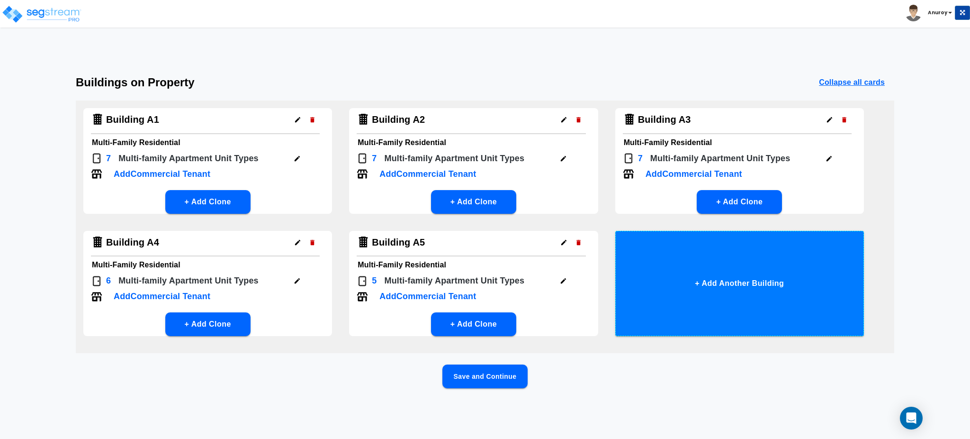
click at [711, 283] on button "+ Add Another Building" at bounding box center [739, 283] width 249 height 105
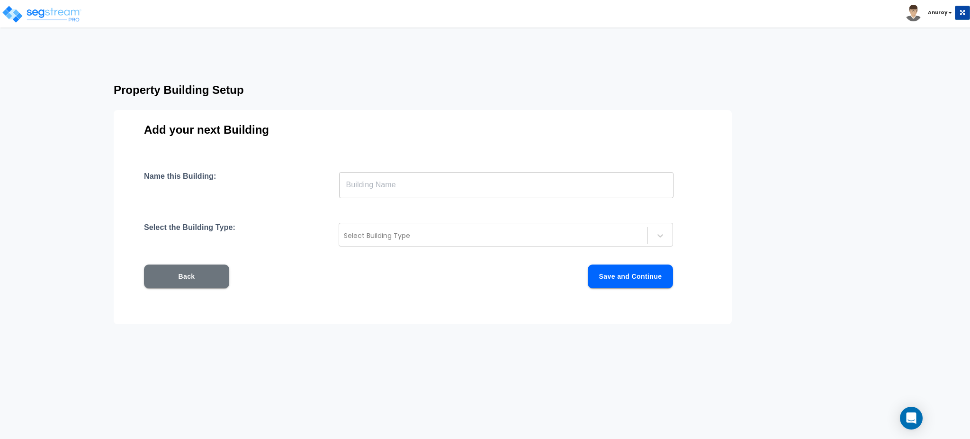
click at [440, 192] on input "text" at bounding box center [506, 184] width 334 height 27
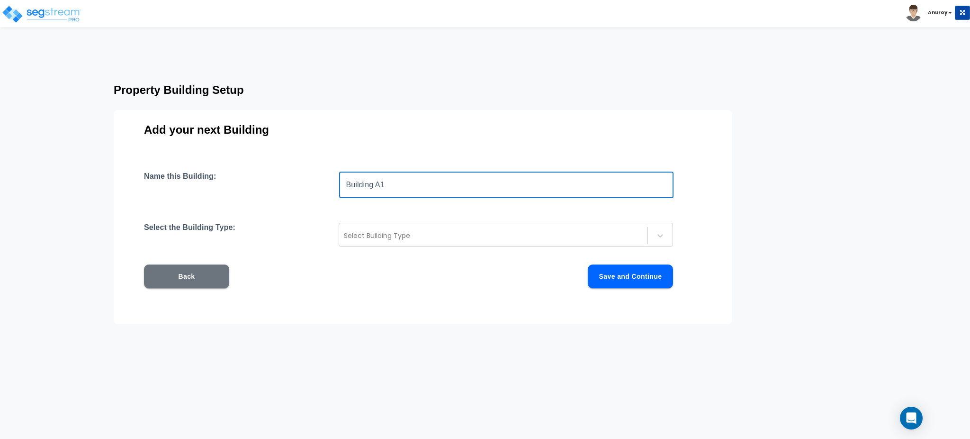
click at [381, 184] on input "Building A1" at bounding box center [506, 184] width 334 height 27
type input "Building B1"
click at [370, 239] on div at bounding box center [493, 235] width 299 height 11
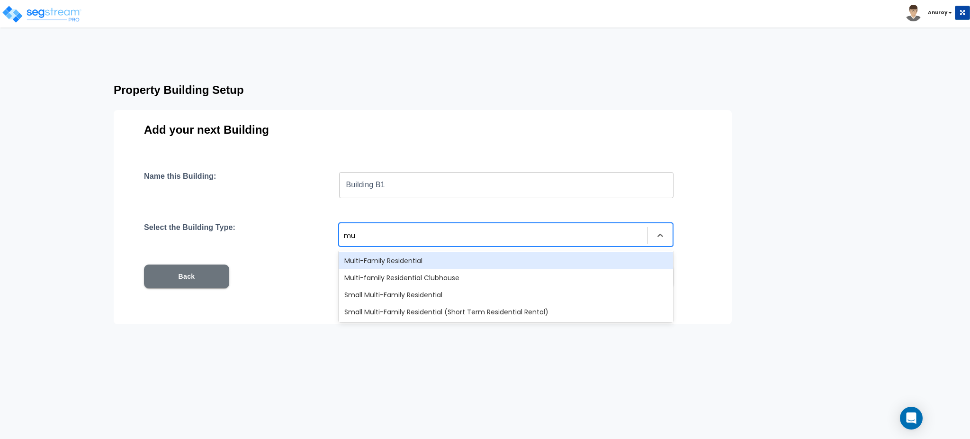
type input "mul"
click at [428, 253] on div "Multi-Family Residential" at bounding box center [506, 260] width 334 height 17
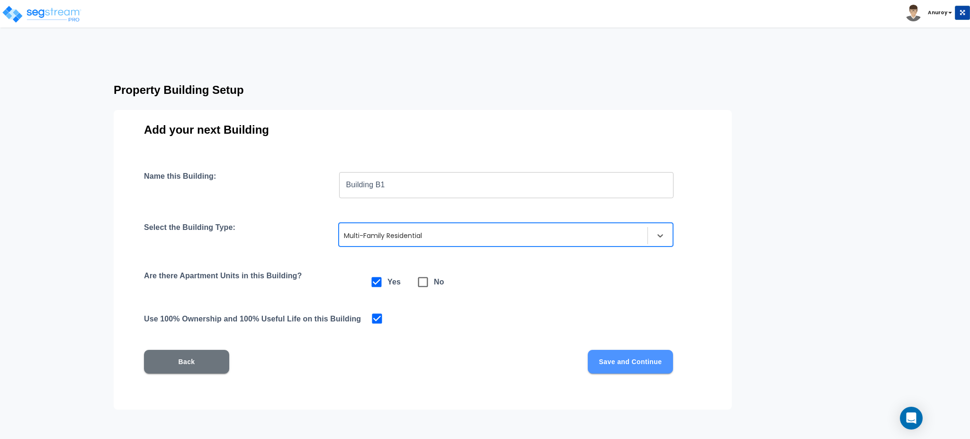
click at [611, 363] on button "Save and Continue" at bounding box center [630, 361] width 85 height 24
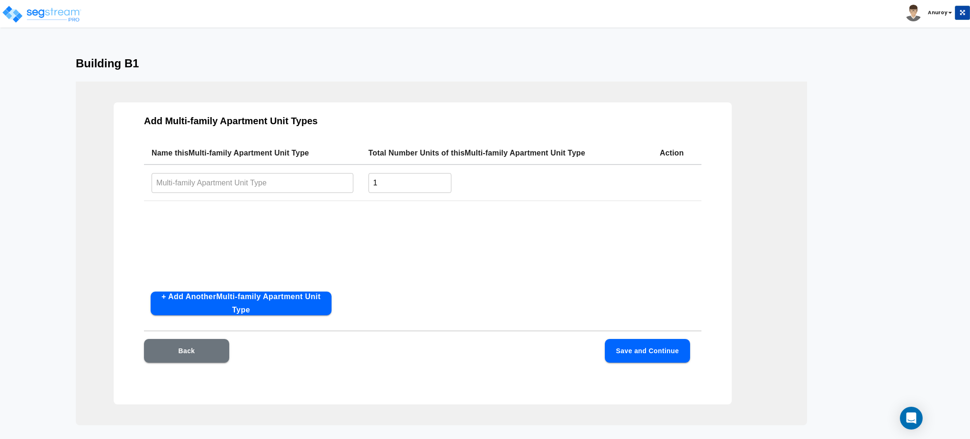
click at [247, 177] on input "text" at bounding box center [253, 182] width 202 height 20
drag, startPoint x: 388, startPoint y: 179, endPoint x: 373, endPoint y: 179, distance: 15.6
click at [373, 179] on input "1" at bounding box center [409, 182] width 83 height 20
type input "4"
click at [276, 309] on button "+ Add Another Multi-family Apartment Unit Type" at bounding box center [241, 303] width 181 height 24
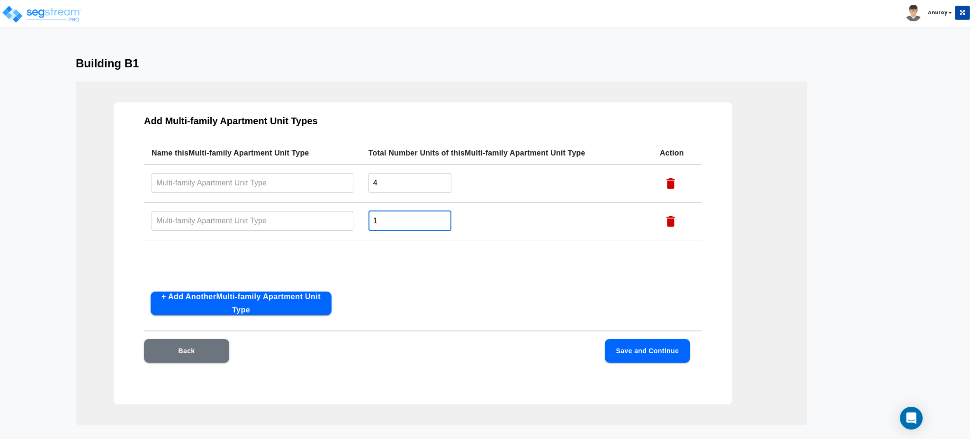
drag, startPoint x: 381, startPoint y: 217, endPoint x: 366, endPoint y: 215, distance: 15.4
click at [366, 215] on td "1 ​" at bounding box center [506, 221] width 291 height 38
type input "3"
click at [296, 299] on button "+ Add Another Multi-family Apartment Unit Type" at bounding box center [241, 303] width 181 height 24
drag, startPoint x: 381, startPoint y: 254, endPoint x: 368, endPoint y: 255, distance: 12.4
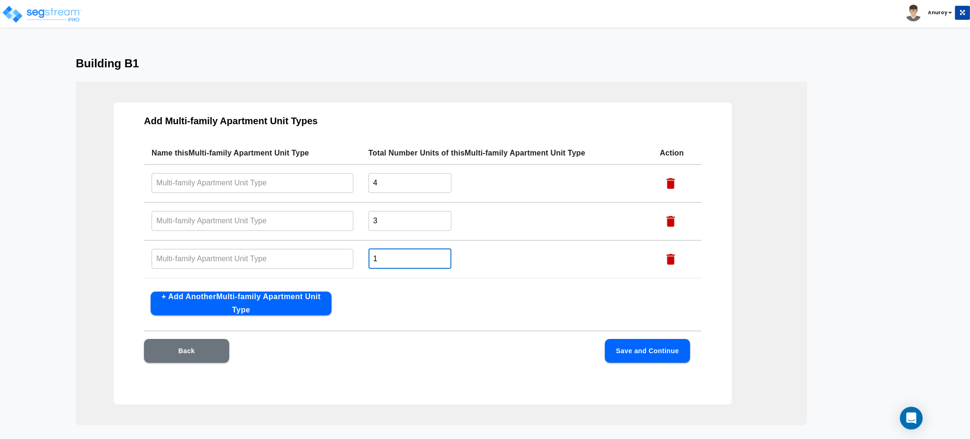
click at [368, 255] on input "1" at bounding box center [409, 258] width 83 height 20
type input "2"
click at [285, 299] on button "+ Add Another Multi-family Apartment Unit Type" at bounding box center [241, 303] width 181 height 24
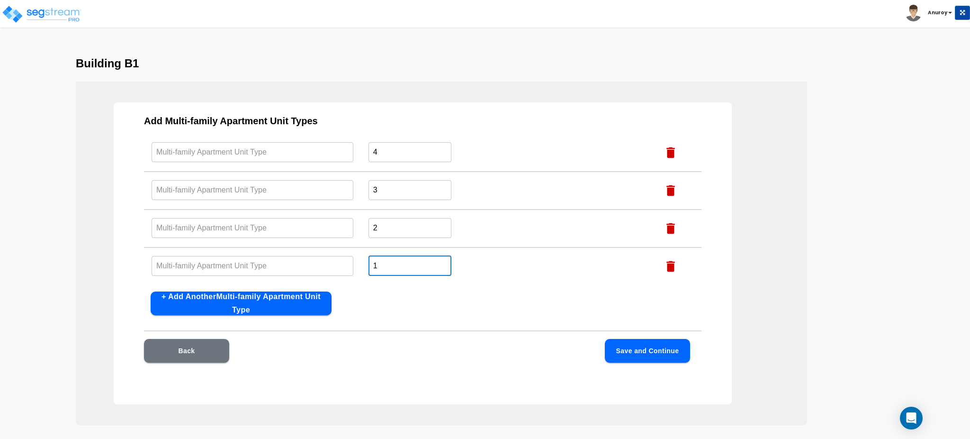
click at [370, 264] on input "1" at bounding box center [409, 265] width 83 height 20
type input "4"
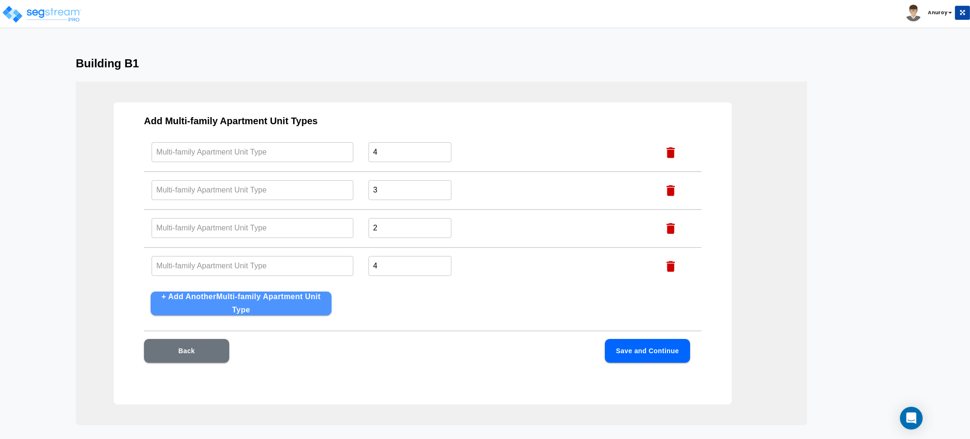
click at [279, 305] on button "+ Add Another Multi-family Apartment Unit Type" at bounding box center [241, 303] width 181 height 24
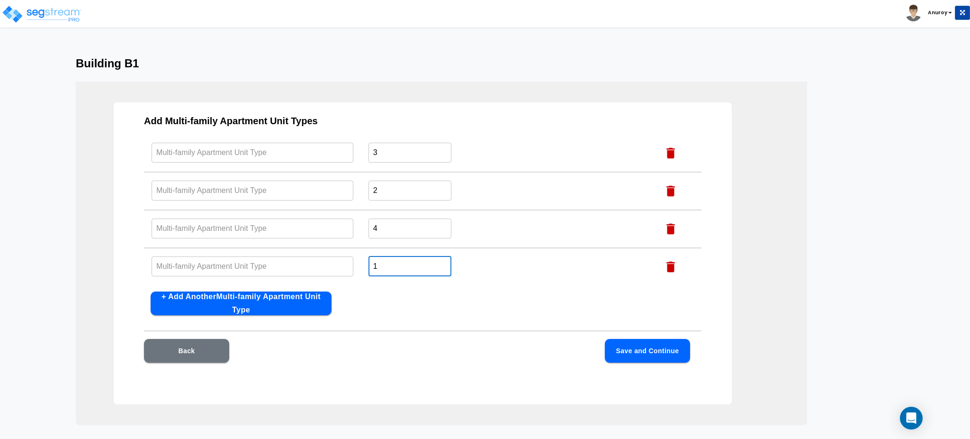
drag, startPoint x: 381, startPoint y: 260, endPoint x: 375, endPoint y: 261, distance: 6.7
click at [368, 261] on input "1" at bounding box center [409, 266] width 83 height 20
type input "8"
click at [302, 306] on button "+ Add Another Multi-family Apartment Unit Type" at bounding box center [241, 303] width 181 height 24
click at [300, 303] on button "+ Add Another Multi-family Apartment Unit Type" at bounding box center [241, 303] width 181 height 24
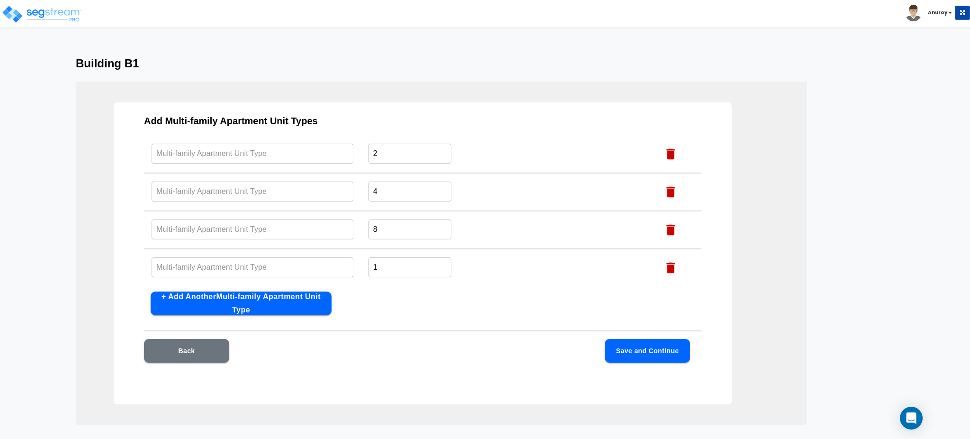
scroll to position [143, 0]
drag, startPoint x: 377, startPoint y: 262, endPoint x: 368, endPoint y: 263, distance: 8.6
click at [368, 263] on input "1" at bounding box center [409, 267] width 83 height 20
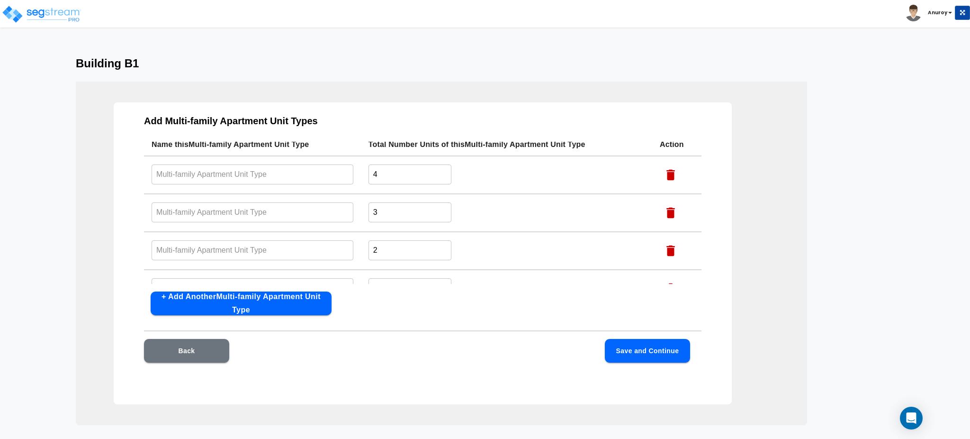
scroll to position [0, 0]
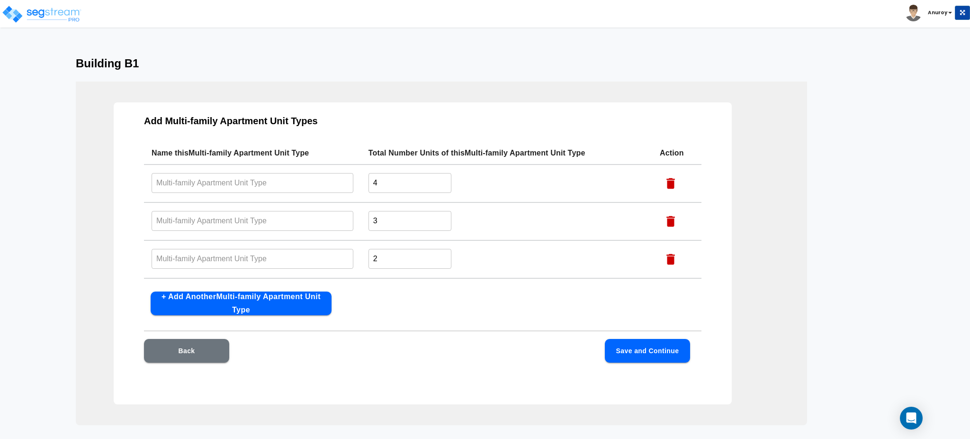
type input "2"
click at [247, 186] on input "text" at bounding box center [253, 182] width 202 height 20
paste input "A2 -D"
type input "A2 -D"
click at [238, 215] on input "text" at bounding box center [253, 220] width 202 height 20
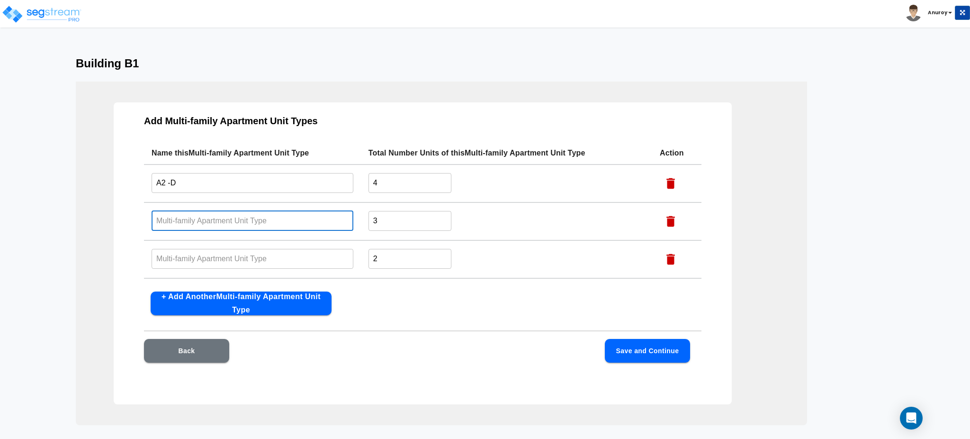
paste input "A2 - DP"
type input "A2 - DP"
click at [213, 257] on input "text" at bounding box center [253, 258] width 202 height 20
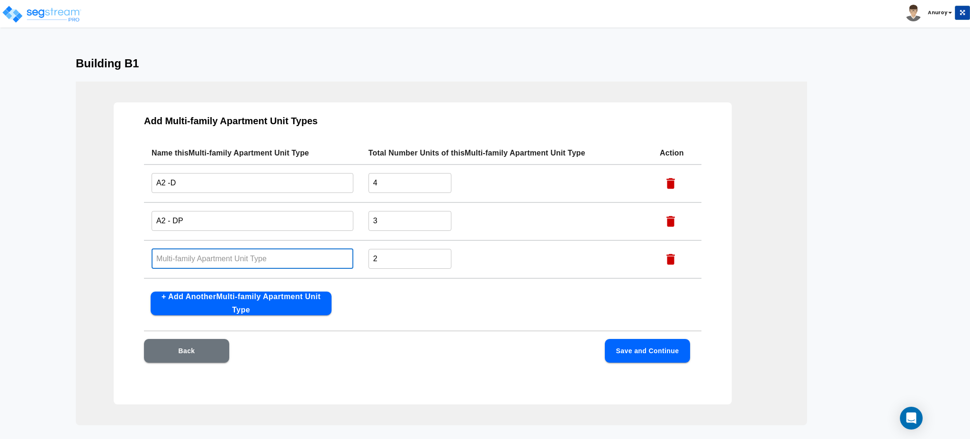
paste input "A2L-D"
type input "A2L-D"
click at [254, 291] on button "+ Add Another Multi-family Apartment Unit Type" at bounding box center [241, 303] width 181 height 24
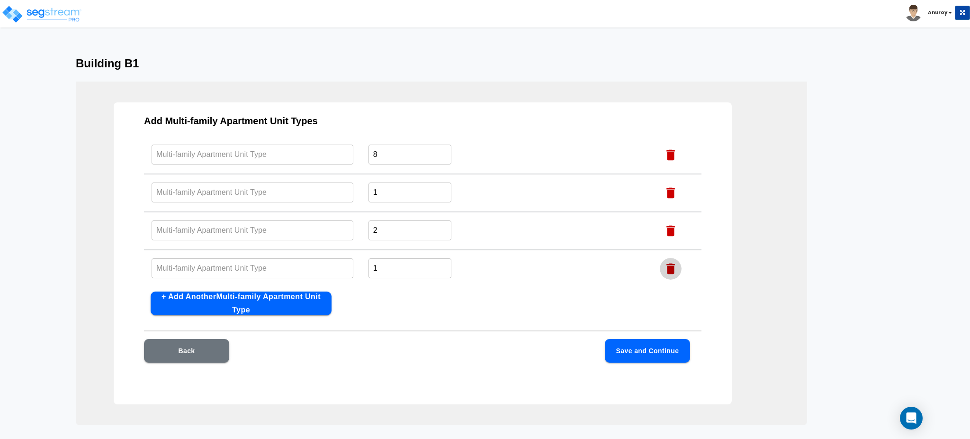
click at [666, 267] on icon "button" at bounding box center [670, 268] width 9 height 11
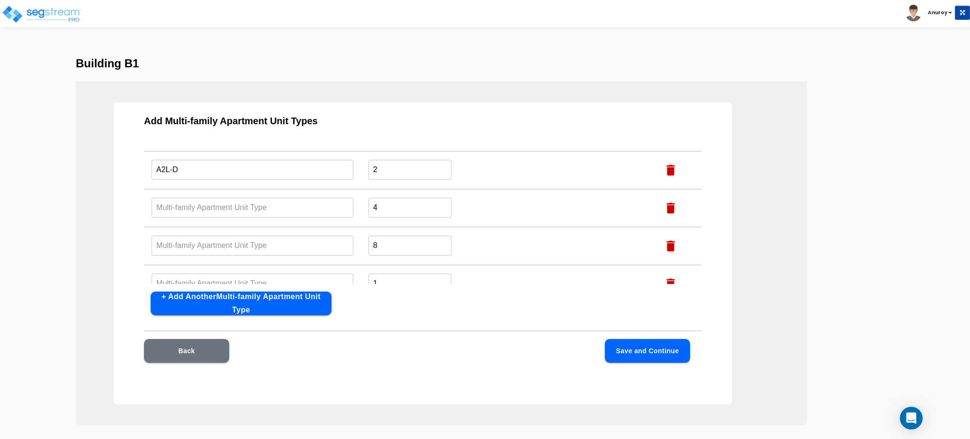
scroll to position [17, 0]
click at [299, 269] on input "text" at bounding box center [253, 279] width 202 height 20
paste input "B1-D"
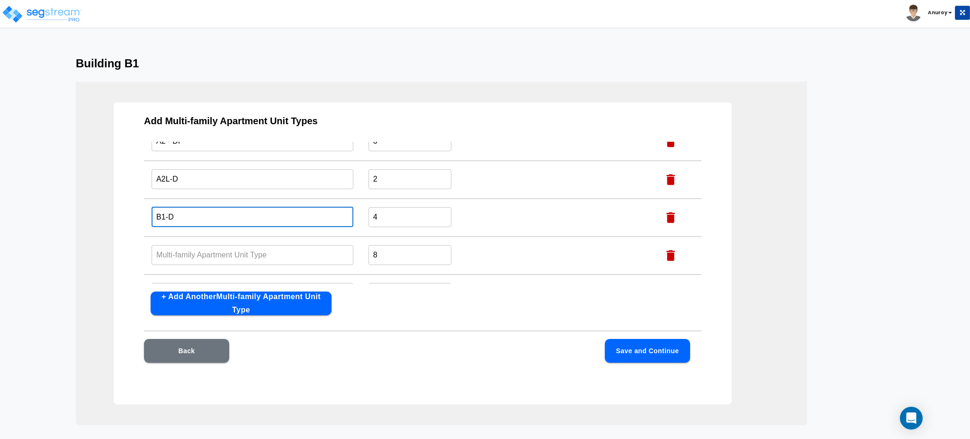
type input "B1-D"
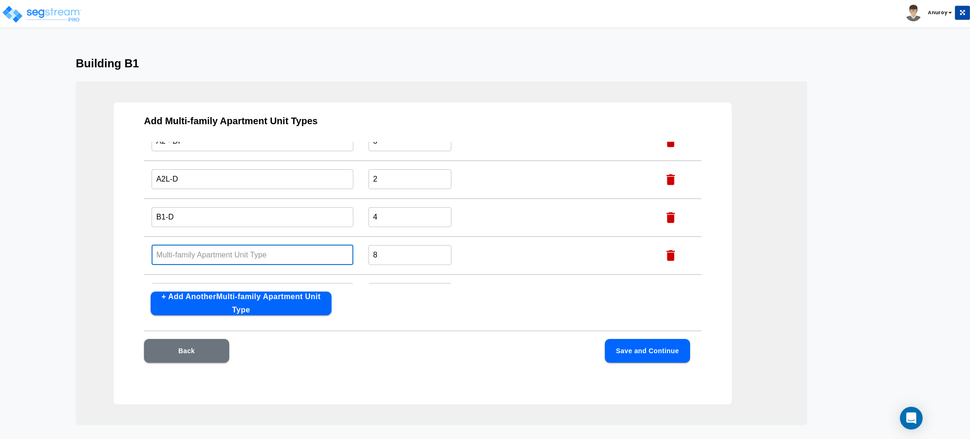
click at [281, 249] on input "text" at bounding box center [253, 254] width 202 height 20
paste input "B1- DP"
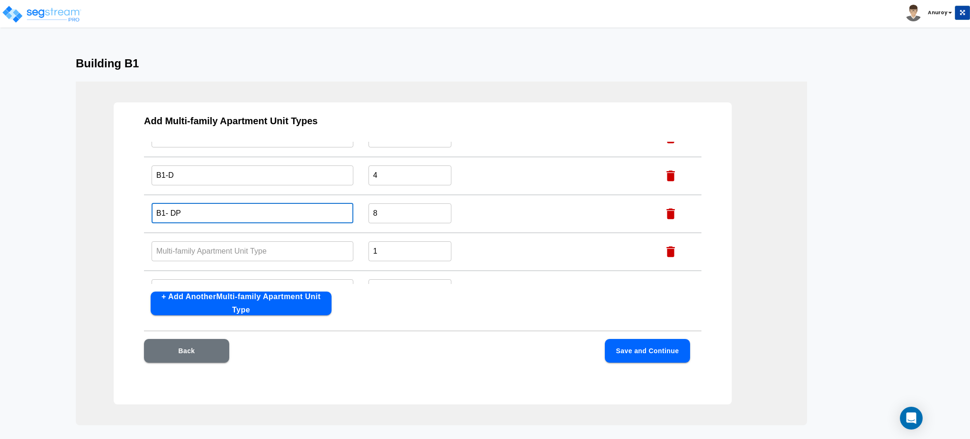
scroll to position [143, 0]
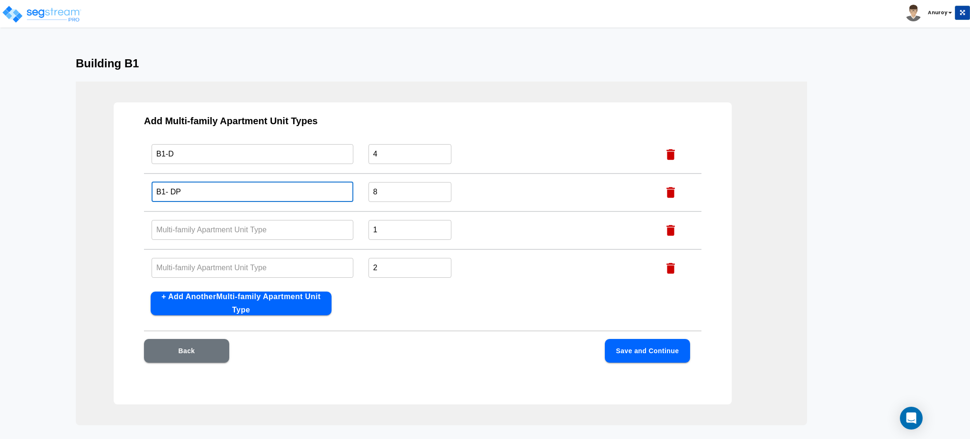
type input "B1- DP"
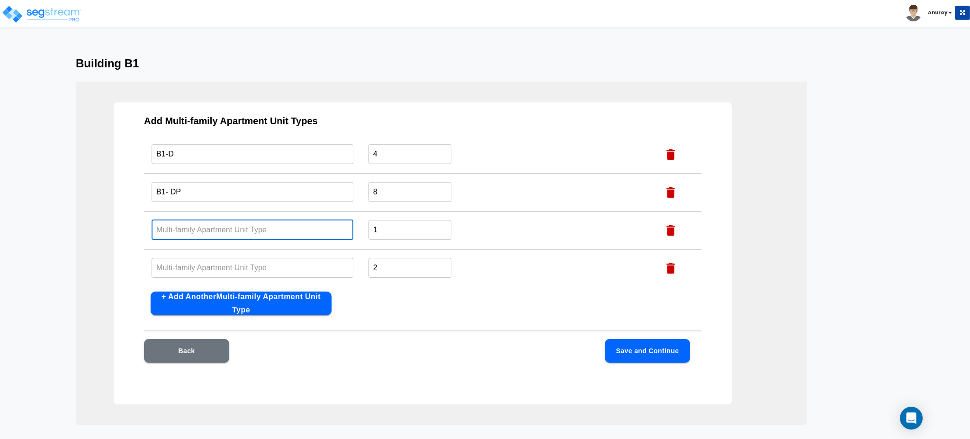
click at [289, 228] on input "text" at bounding box center [253, 229] width 202 height 20
paste input "A2 -P"
type input "A2 -P"
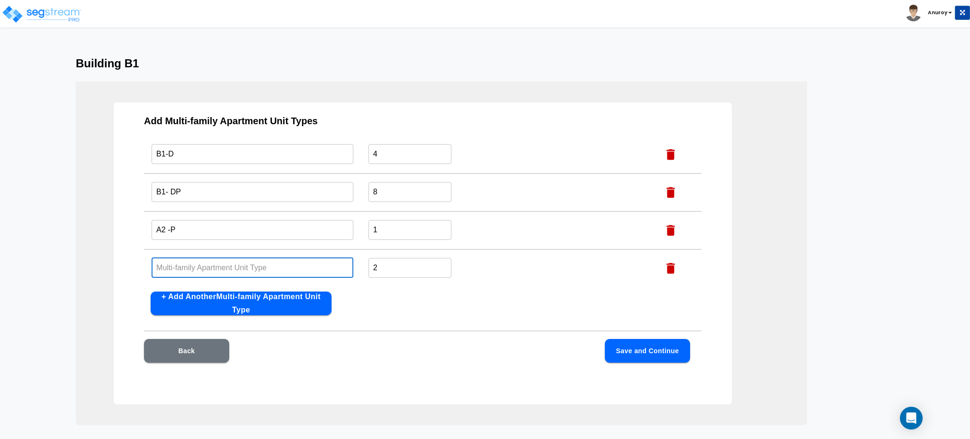
click at [291, 264] on input "text" at bounding box center [253, 267] width 202 height 20
paste input "A2L-P"
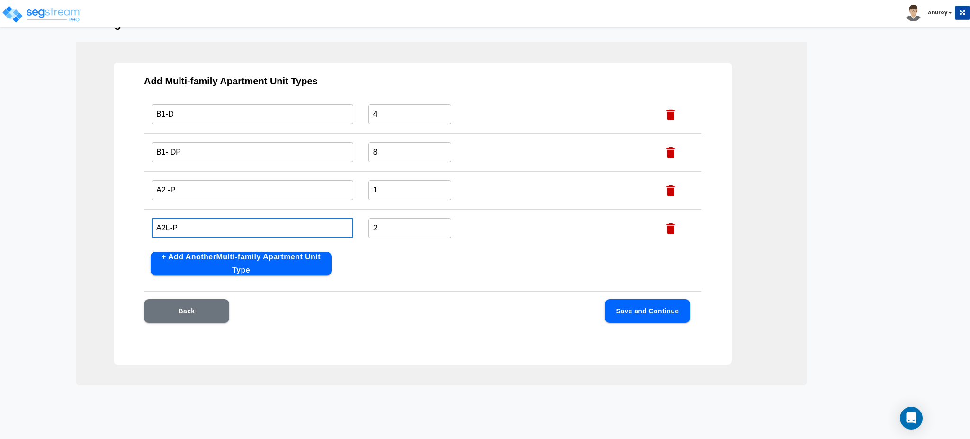
scroll to position [61, 0]
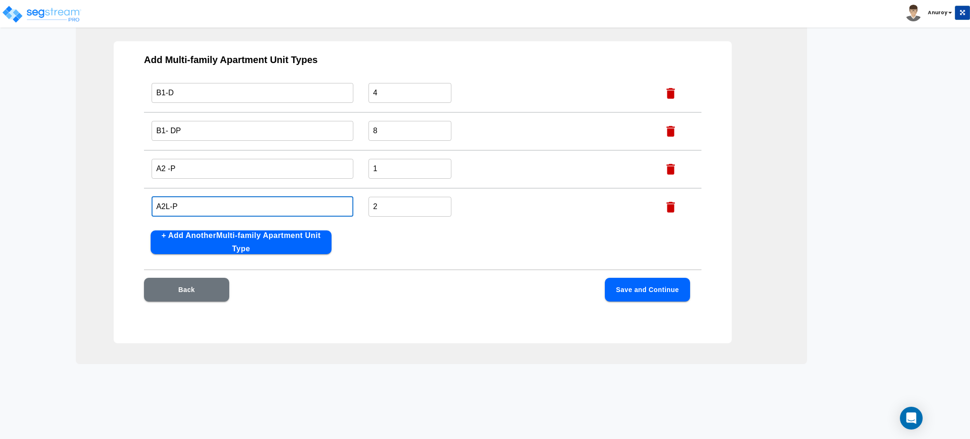
type input "A2L-P"
click at [642, 284] on button "Save and Continue" at bounding box center [647, 290] width 85 height 24
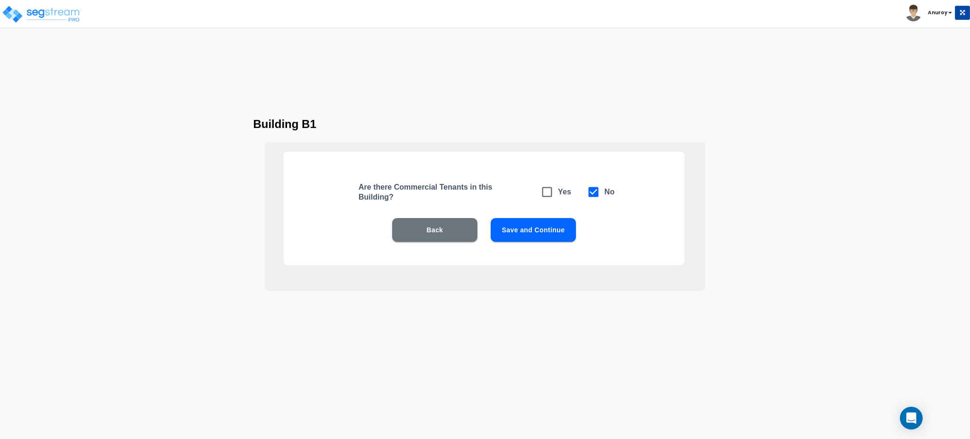
scroll to position [0, 0]
click at [539, 230] on button "Save and Continue" at bounding box center [533, 230] width 85 height 24
click at [551, 226] on button "Save and Continue" at bounding box center [533, 230] width 85 height 24
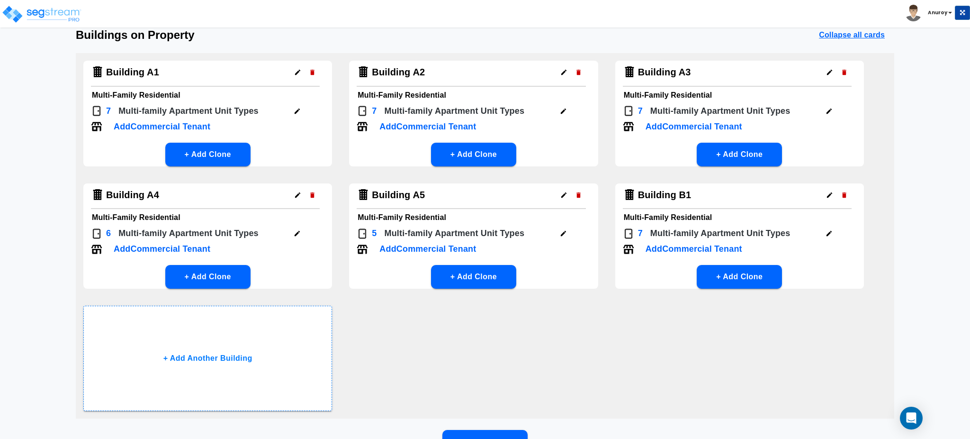
scroll to position [103, 0]
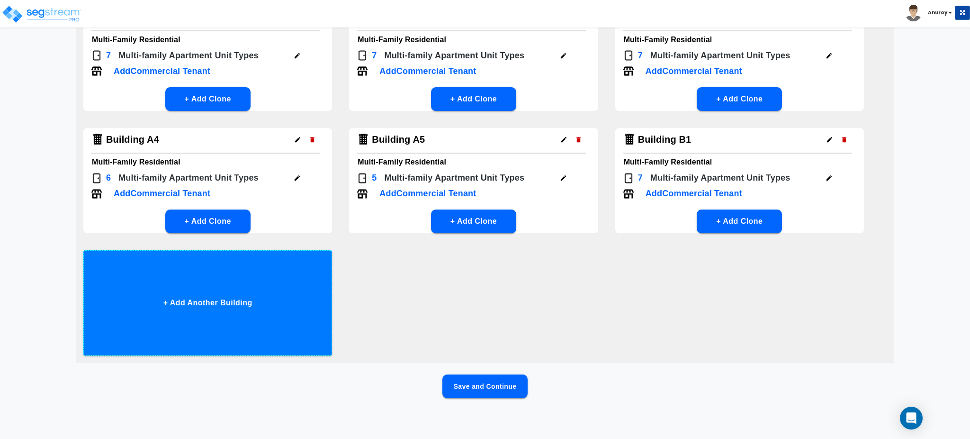
click at [200, 305] on button "+ Add Another Building" at bounding box center [207, 302] width 249 height 105
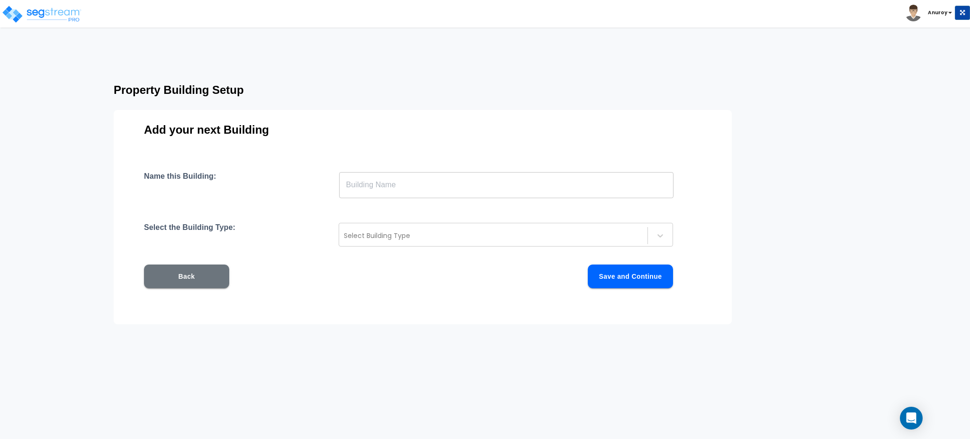
scroll to position [0, 0]
click at [442, 183] on input "text" at bounding box center [506, 184] width 334 height 27
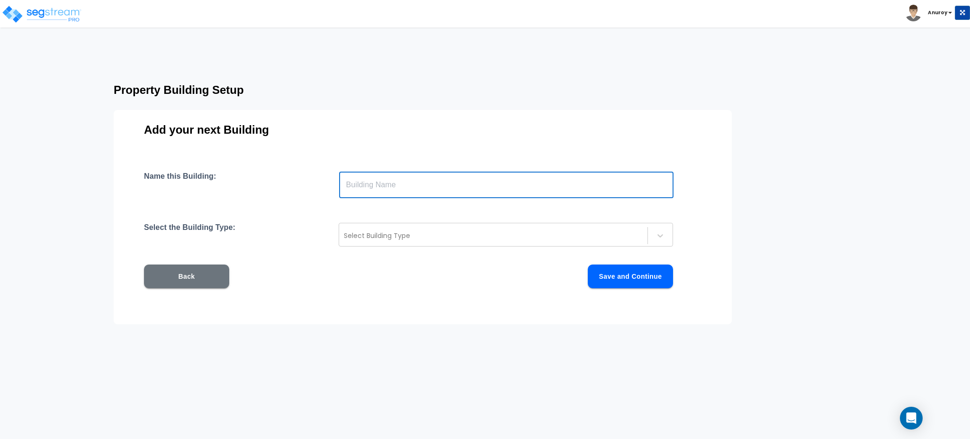
paste input "A2L-P"
type input "A2L-P"
drag, startPoint x: 372, startPoint y: 185, endPoint x: 334, endPoint y: 184, distance: 38.4
click at [334, 184] on div "Name this Building: A2L-P ​" at bounding box center [422, 184] width 557 height 27
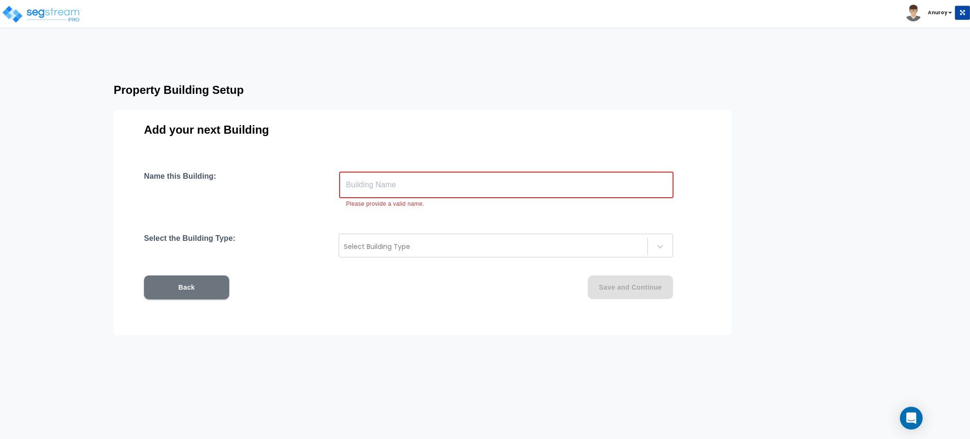
click at [357, 185] on input "text" at bounding box center [506, 184] width 334 height 27
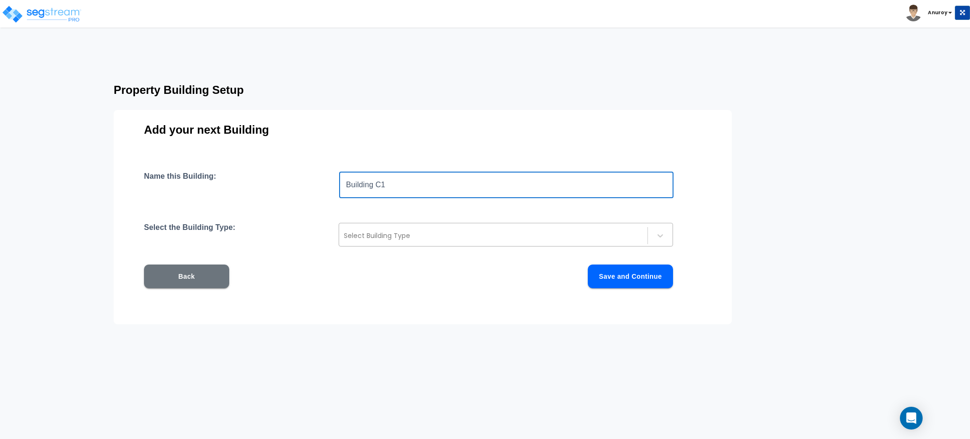
type input "Building C1"
click at [395, 240] on div at bounding box center [493, 235] width 299 height 11
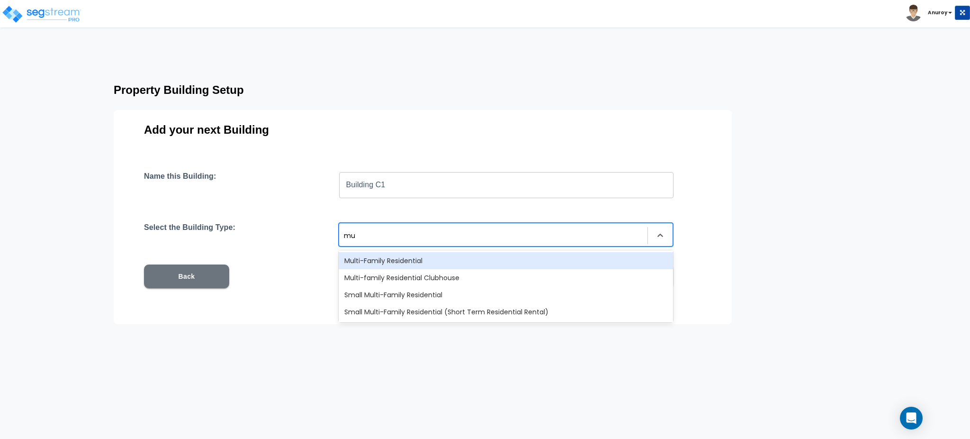
type input "mul"
click at [403, 253] on div "Multi-Family Residential" at bounding box center [506, 260] width 334 height 17
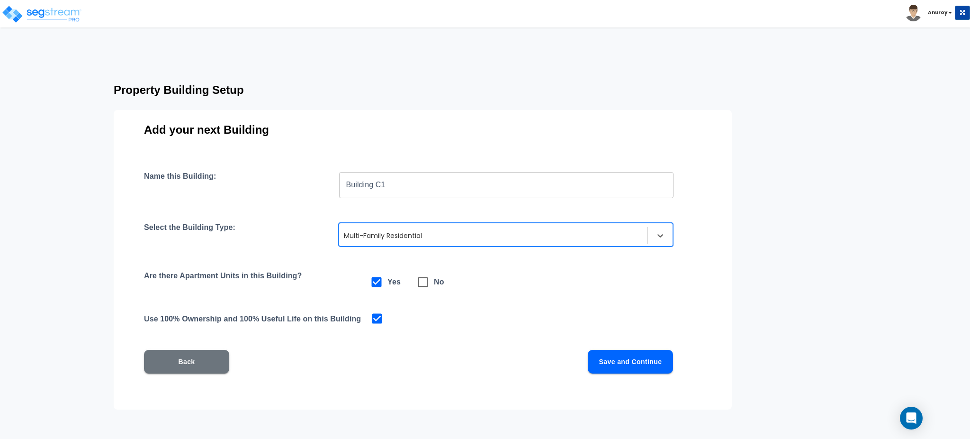
click at [646, 362] on button "Save and Continue" at bounding box center [630, 361] width 85 height 24
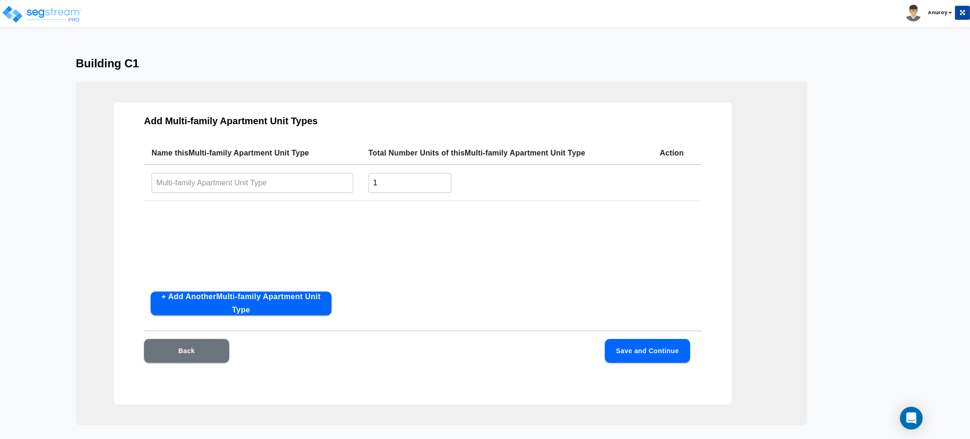
click at [855, 133] on div "Building C1 Add Multi-family Apartment Unit Types Name this Multi-family Apartm…" at bounding box center [485, 241] width 970 height 368
drag, startPoint x: 394, startPoint y: 178, endPoint x: 366, endPoint y: 183, distance: 28.4
click at [366, 183] on td "1 ​" at bounding box center [506, 182] width 291 height 36
type input "5"
click at [305, 296] on button "+ Add Another Multi-family Apartment Unit Type" at bounding box center [241, 303] width 181 height 24
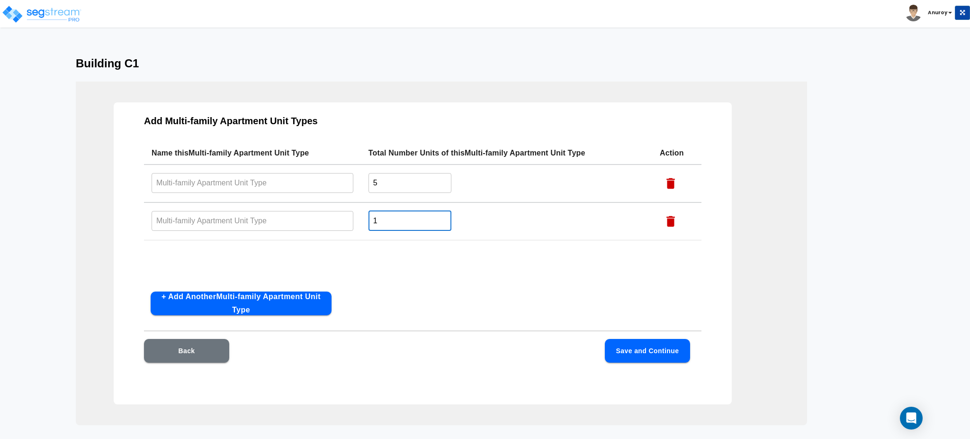
drag, startPoint x: 381, startPoint y: 213, endPoint x: 370, endPoint y: 215, distance: 11.6
click at [370, 215] on input "1" at bounding box center [409, 220] width 83 height 20
type input "2"
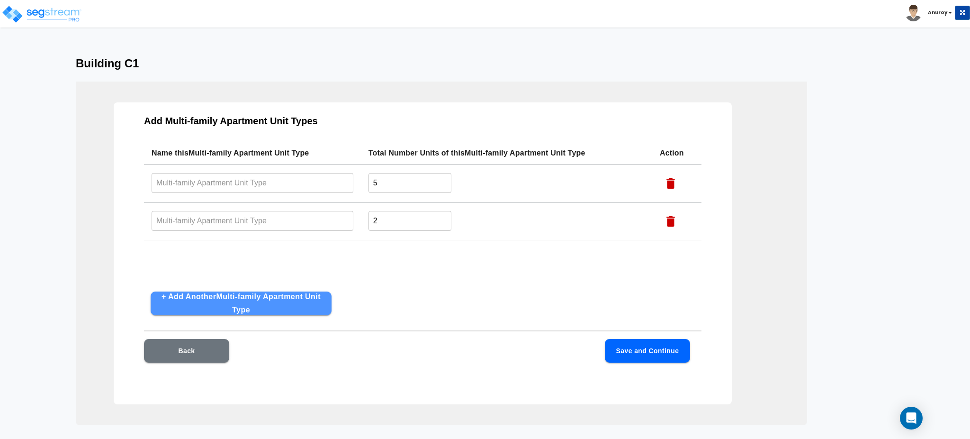
click at [272, 310] on button "+ Add Another Multi-family Apartment Unit Type" at bounding box center [241, 303] width 181 height 24
click at [274, 309] on button "+ Add Another Multi-family Apartment Unit Type" at bounding box center [241, 303] width 181 height 24
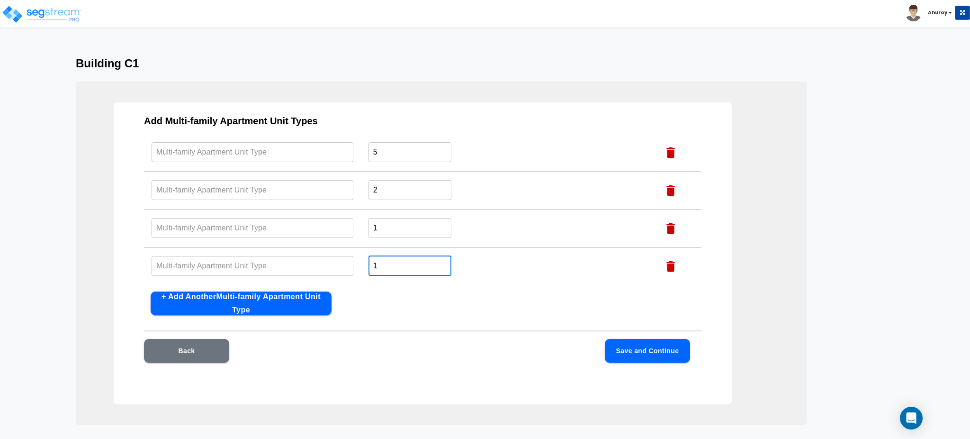
click at [364, 265] on td "1 ​" at bounding box center [506, 266] width 291 height 38
type input "3"
click at [294, 305] on button "+ Add Another Multi-family Apartment Unit Type" at bounding box center [241, 303] width 181 height 24
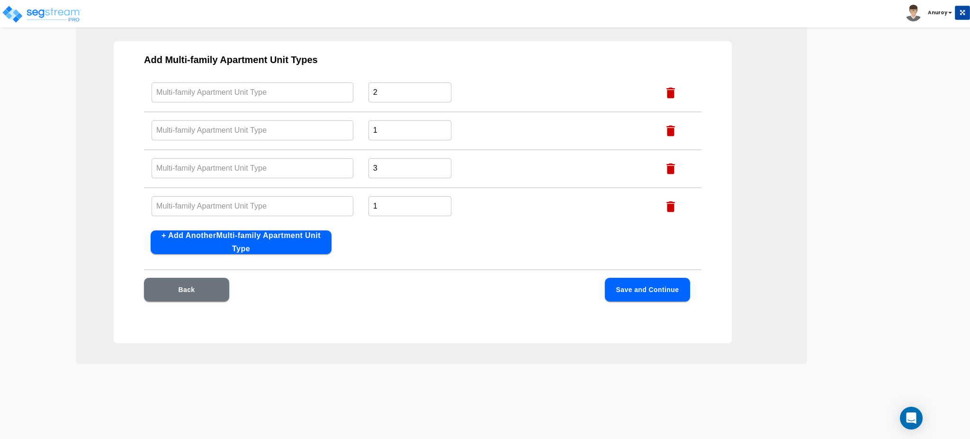
click at [270, 245] on button "+ Add Another Multi-family Apartment Unit Type" at bounding box center [241, 242] width 181 height 24
drag, startPoint x: 379, startPoint y: 199, endPoint x: 369, endPoint y: 200, distance: 10.0
click at [369, 200] on input "1" at bounding box center [409, 206] width 83 height 20
type input "6"
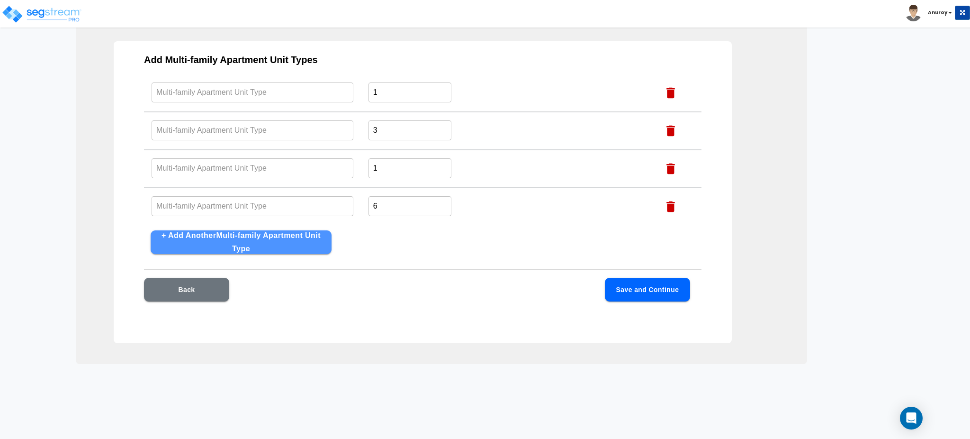
click at [304, 235] on button "+ Add Another Multi-family Apartment Unit Type" at bounding box center [241, 242] width 181 height 24
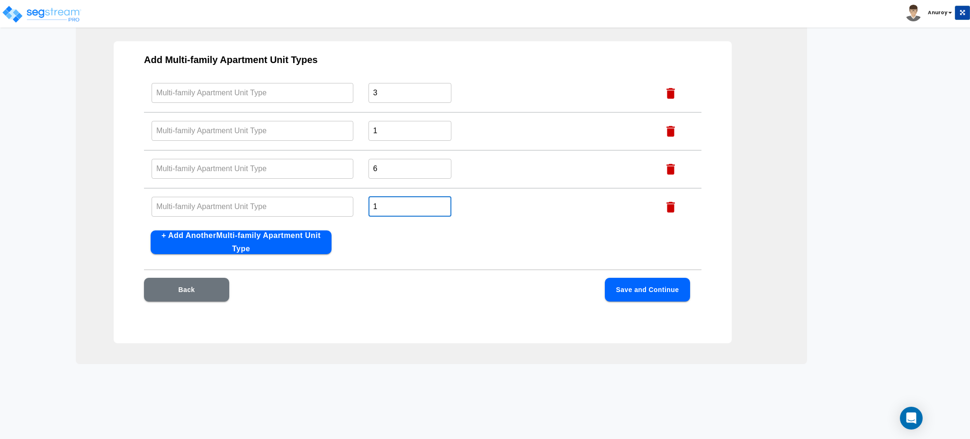
drag, startPoint x: 382, startPoint y: 199, endPoint x: 368, endPoint y: 202, distance: 13.5
click at [368, 202] on input "1" at bounding box center [409, 206] width 83 height 20
type input "4"
click at [306, 242] on button "+ Add Another Multi-family Apartment Unit Type" at bounding box center [241, 242] width 181 height 24
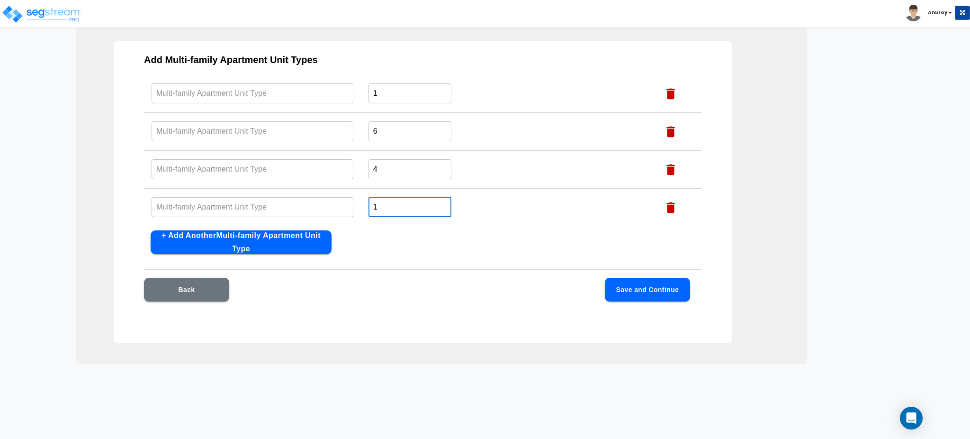
drag, startPoint x: 376, startPoint y: 207, endPoint x: 370, endPoint y: 206, distance: 5.7
click at [370, 206] on input "1" at bounding box center [409, 207] width 83 height 20
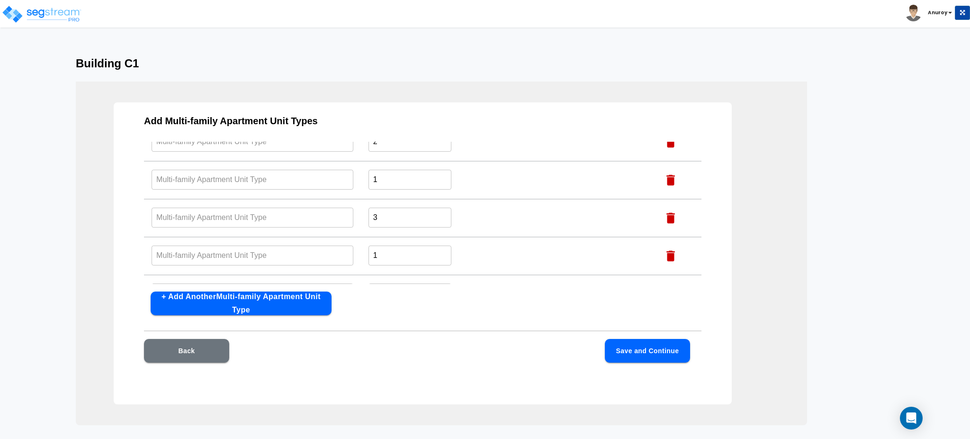
scroll to position [0, 0]
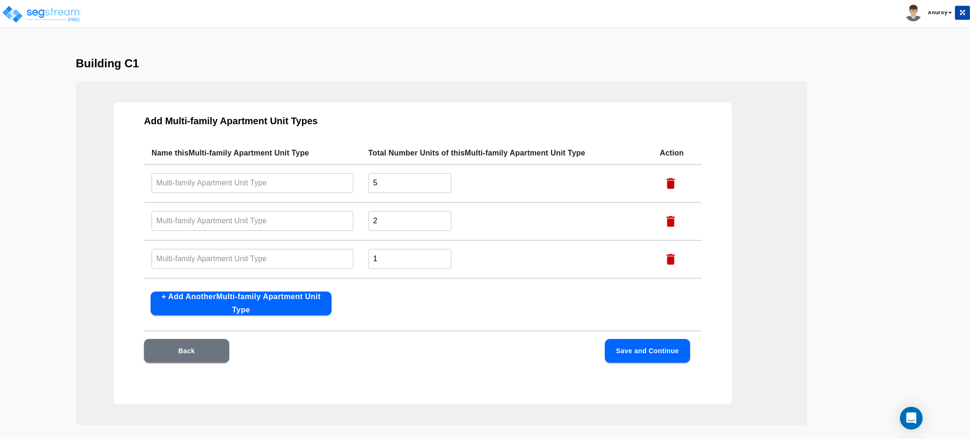
type input "2"
